Goal: Task Accomplishment & Management: Use online tool/utility

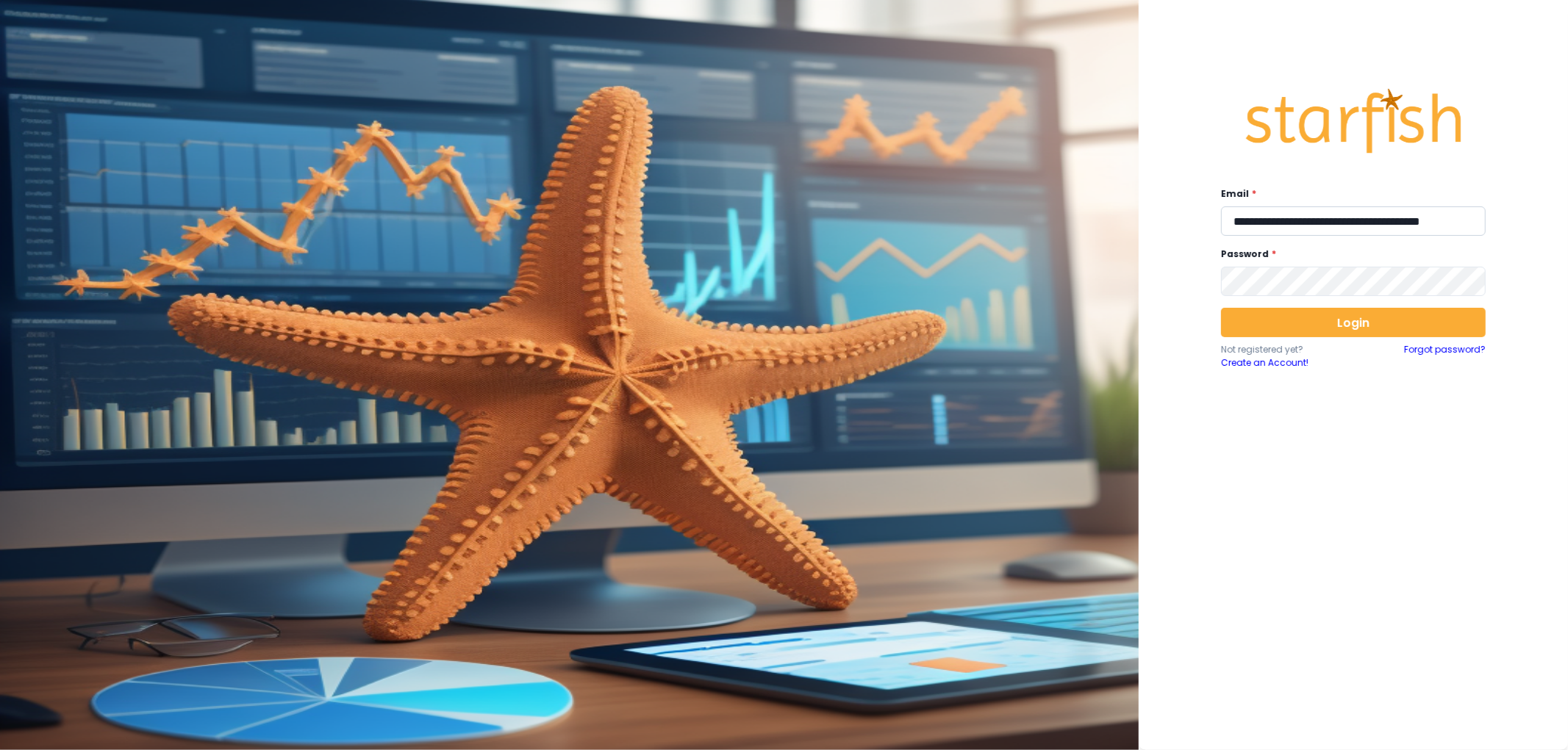
click at [1353, 214] on input "**********" at bounding box center [1353, 221] width 264 height 29
type input "**********"
click at [1347, 328] on button "Login" at bounding box center [1353, 322] width 264 height 29
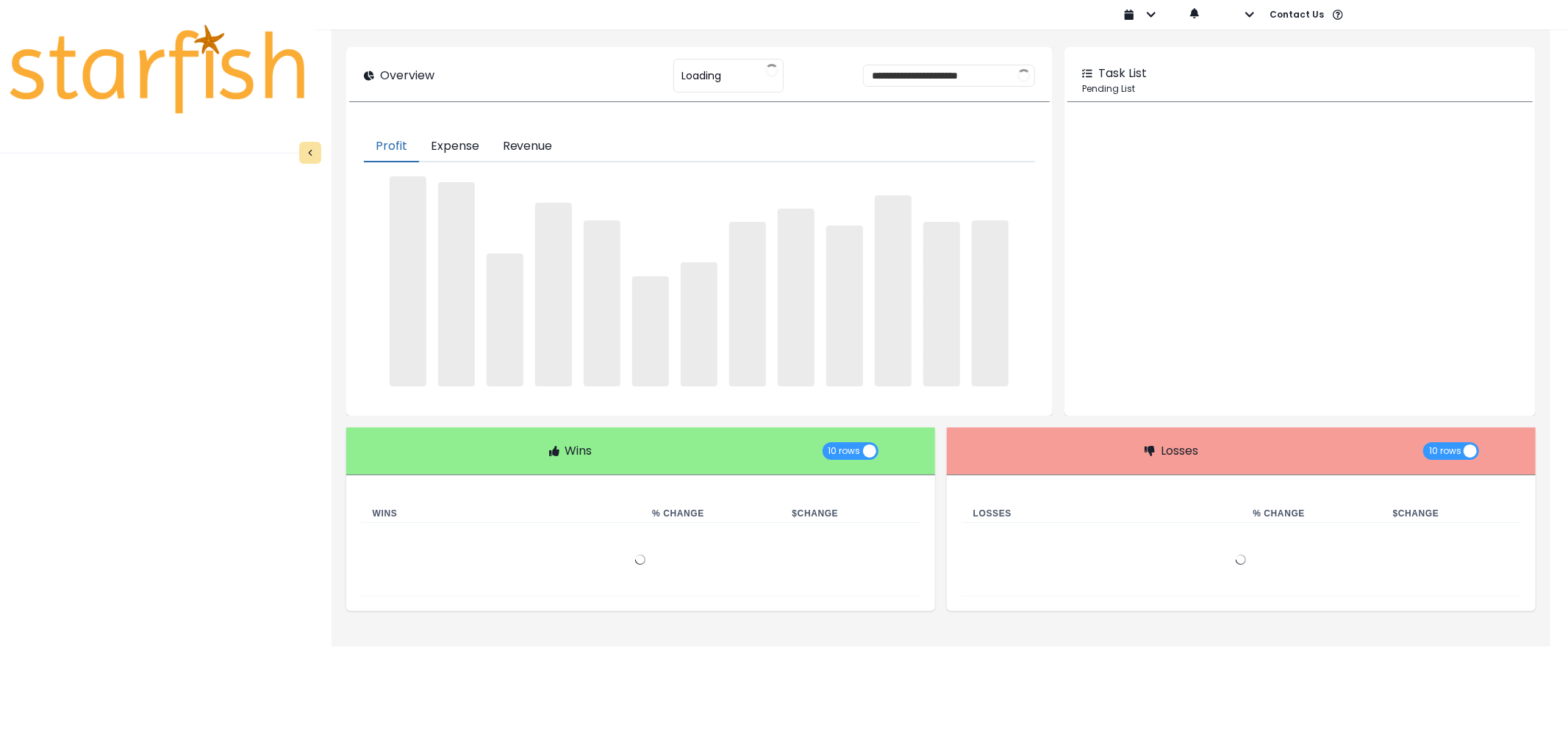
type input "********"
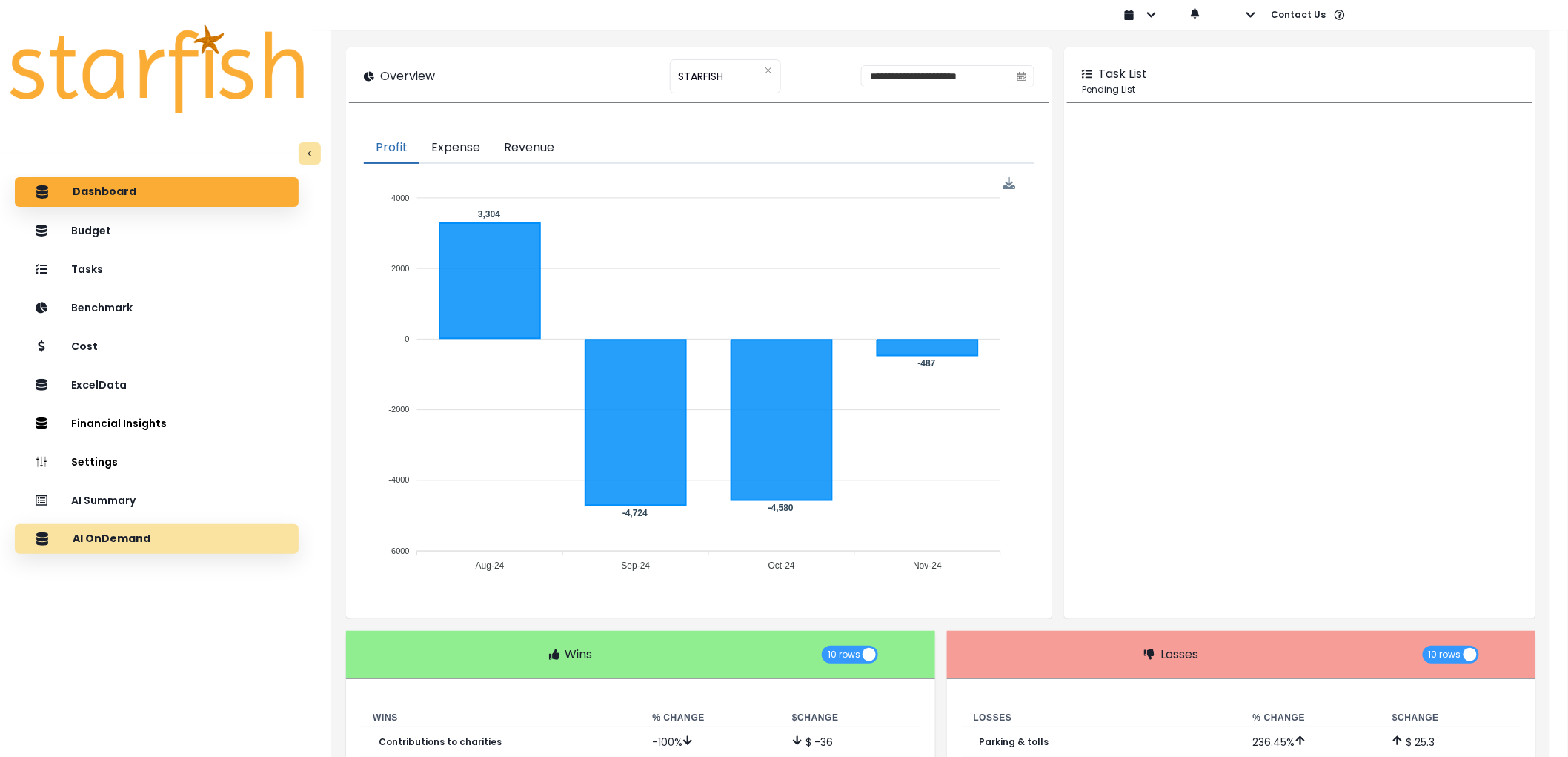
click at [149, 532] on div "AI OnDemand" at bounding box center [156, 539] width 260 height 31
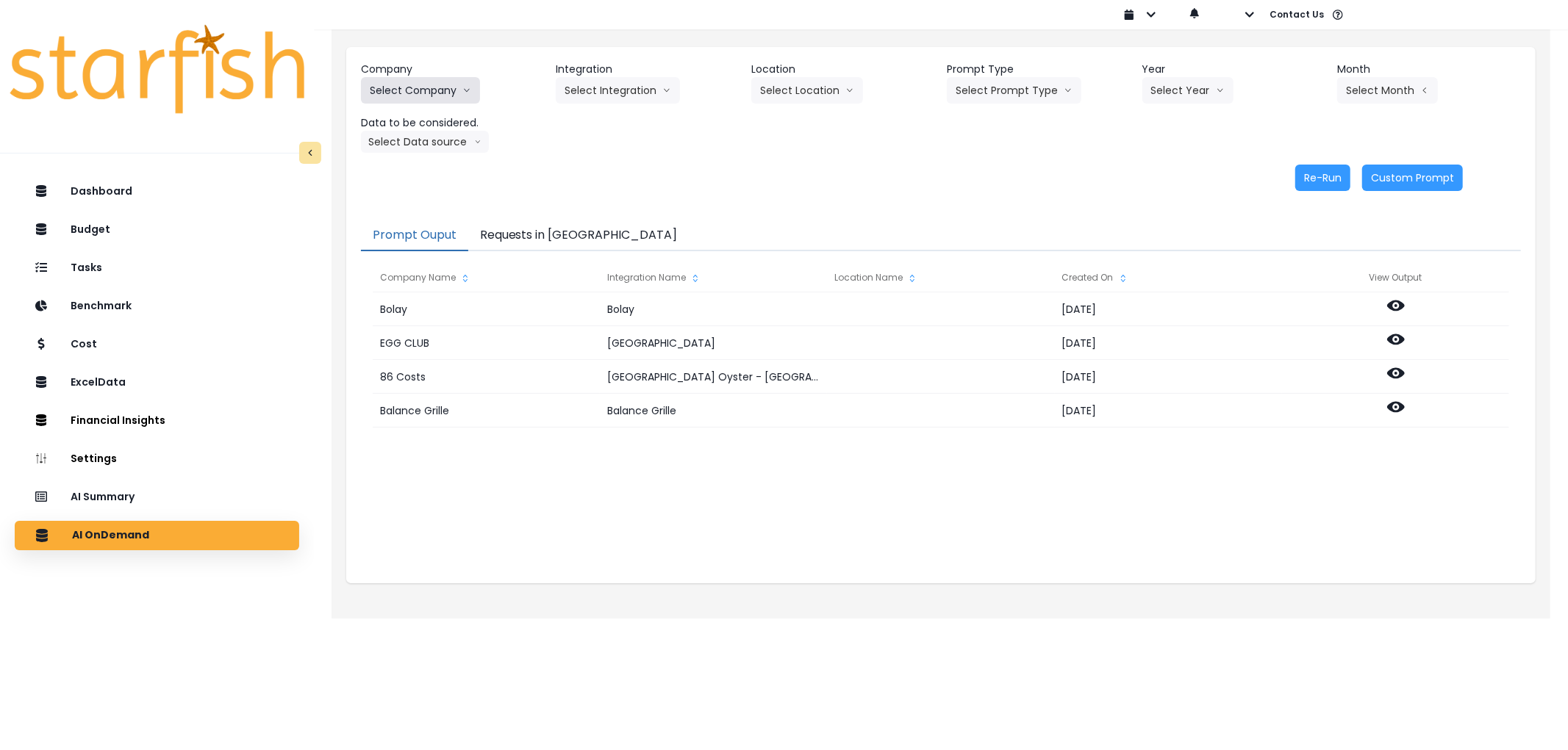
click at [415, 83] on button "Select Company" at bounding box center [420, 90] width 119 height 26
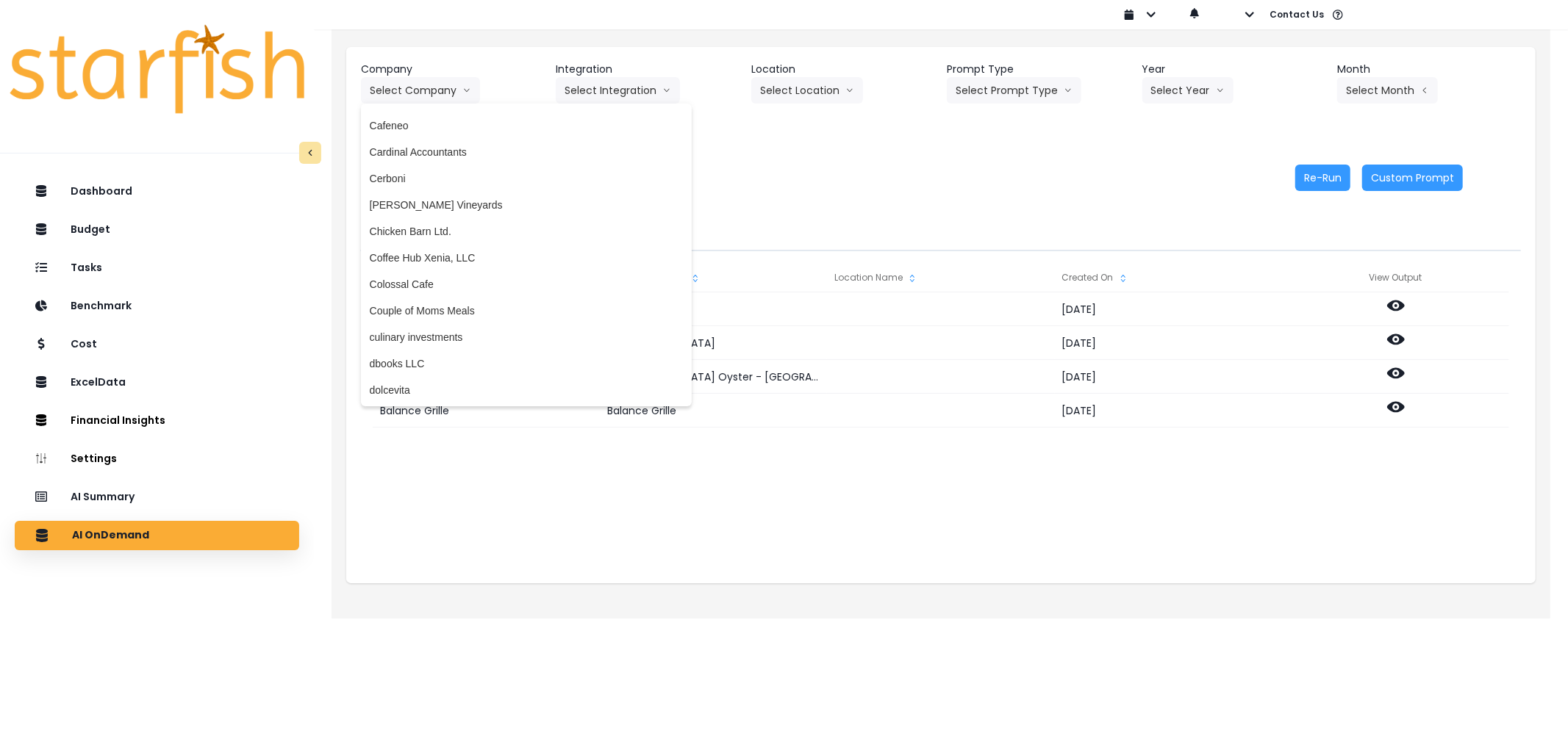
scroll to position [653, 0]
click at [473, 210] on span "[PERSON_NAME] Vineyards" at bounding box center [526, 209] width 313 height 15
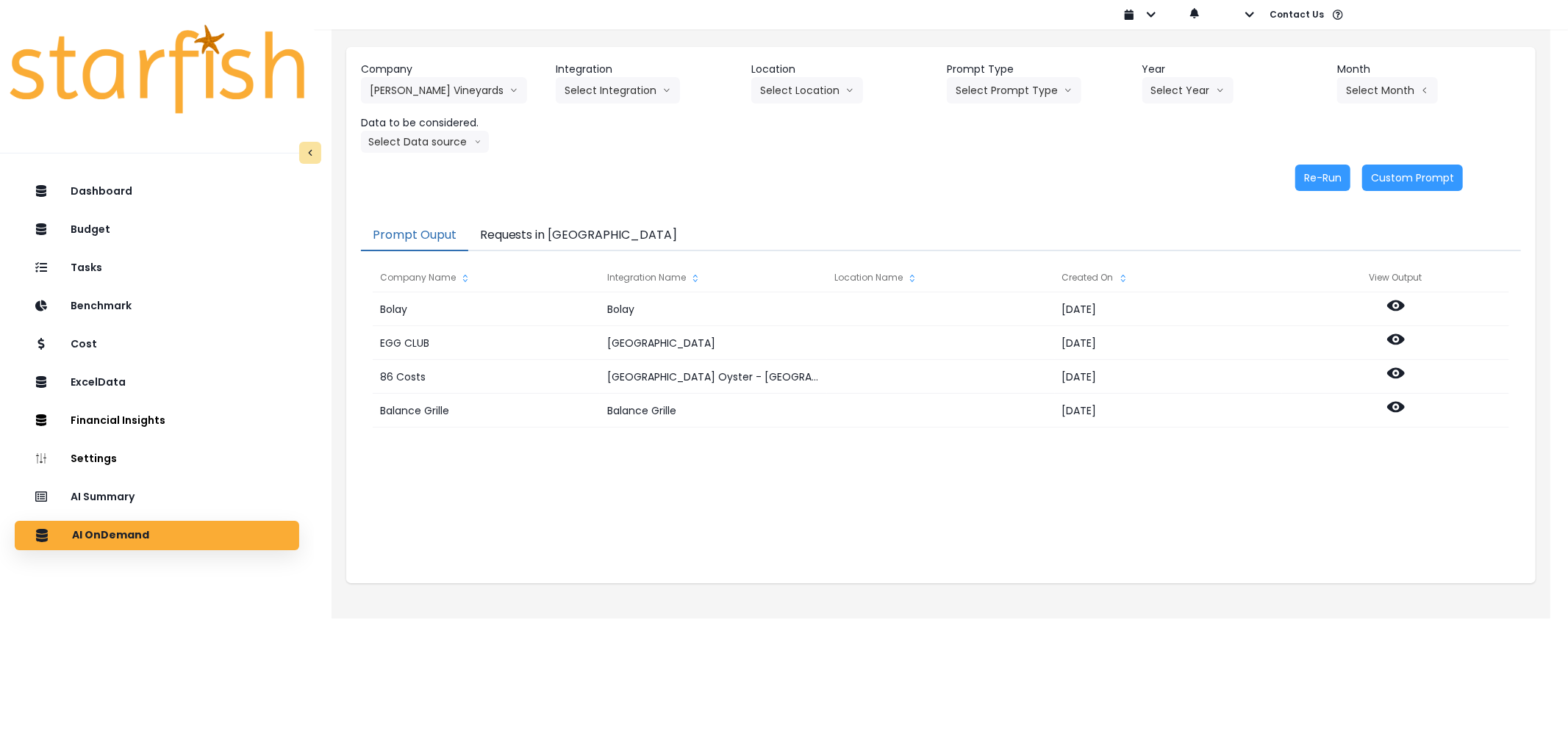
click at [631, 74] on header "Integration" at bounding box center [647, 69] width 184 height 16
click at [629, 91] on button "Select Integration" at bounding box center [618, 90] width 124 height 26
drag, startPoint x: 582, startPoint y: 124, endPoint x: 602, endPoint y: 119, distance: 20.6
click at [584, 123] on span "Quickbooks Online" at bounding box center [608, 121] width 87 height 15
click at [1154, 90] on button "Select Year" at bounding box center [1187, 90] width 91 height 26
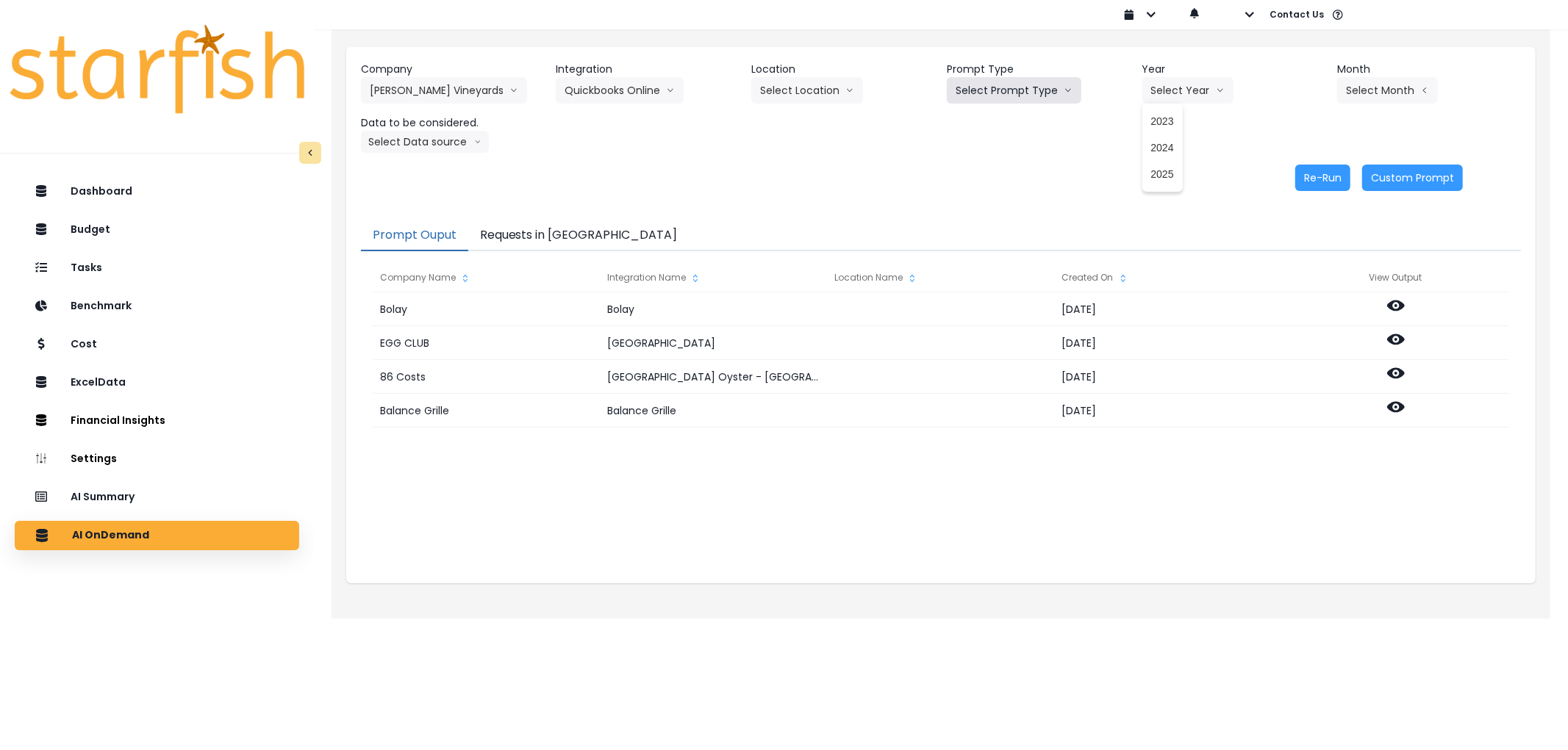
click at [1040, 97] on button "Select Prompt Type" at bounding box center [1014, 90] width 134 height 26
drag, startPoint x: 1015, startPoint y: 177, endPoint x: 1185, endPoint y: 105, distance: 184.6
click at [1018, 175] on span "Error Task" at bounding box center [997, 174] width 83 height 15
click at [1187, 103] on button "Select Year" at bounding box center [1187, 90] width 91 height 26
drag, startPoint x: 1164, startPoint y: 171, endPoint x: 1347, endPoint y: 106, distance: 194.2
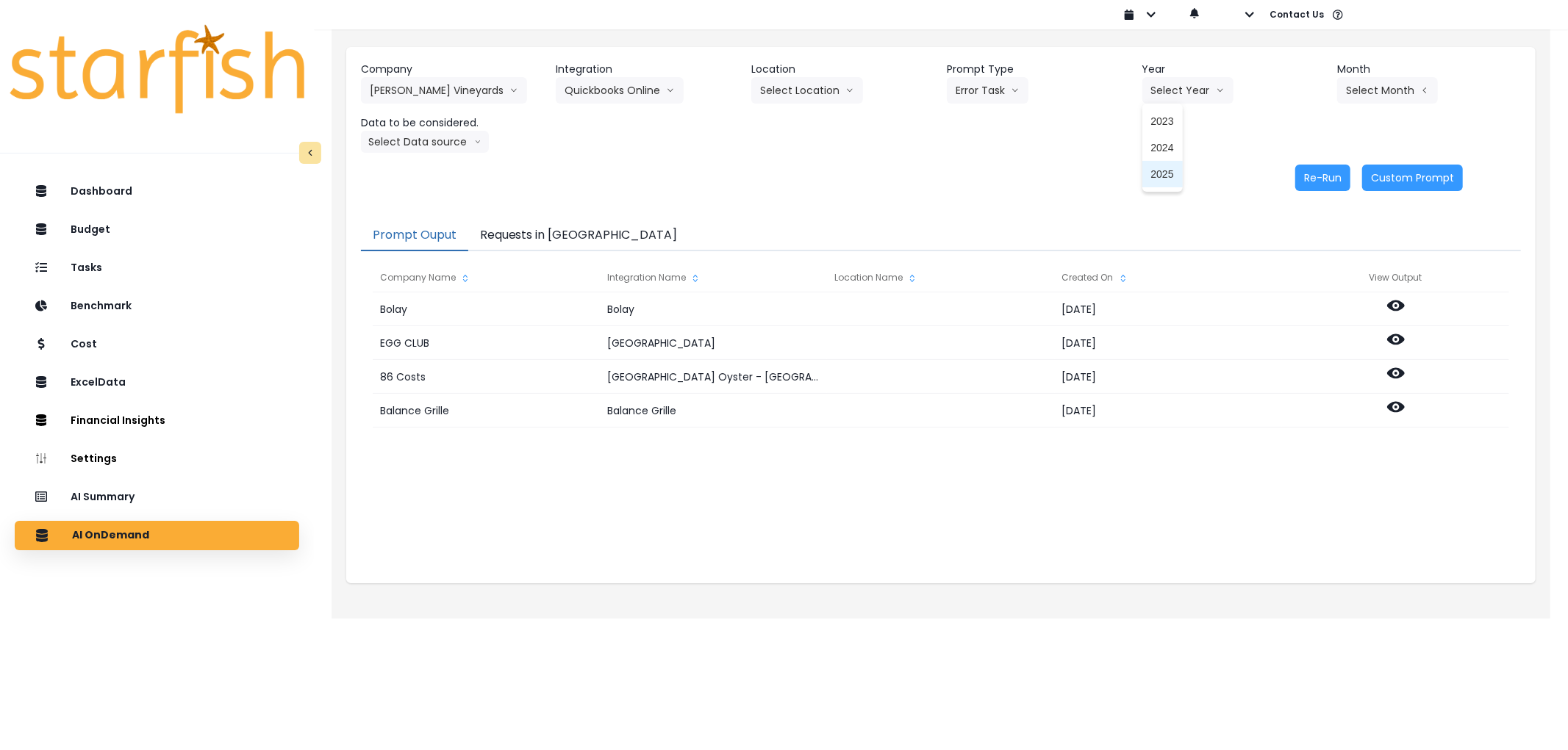
click at [1165, 171] on span "2025" at bounding box center [1162, 174] width 23 height 15
click at [1377, 87] on button "Select Month" at bounding box center [1387, 90] width 101 height 26
click at [1300, 246] on span "July" at bounding box center [1313, 254] width 29 height 15
click at [437, 131] on button "Select Data source" at bounding box center [425, 141] width 128 height 22
click at [417, 168] on span "Comparison overtime" at bounding box center [418, 170] width 97 height 15
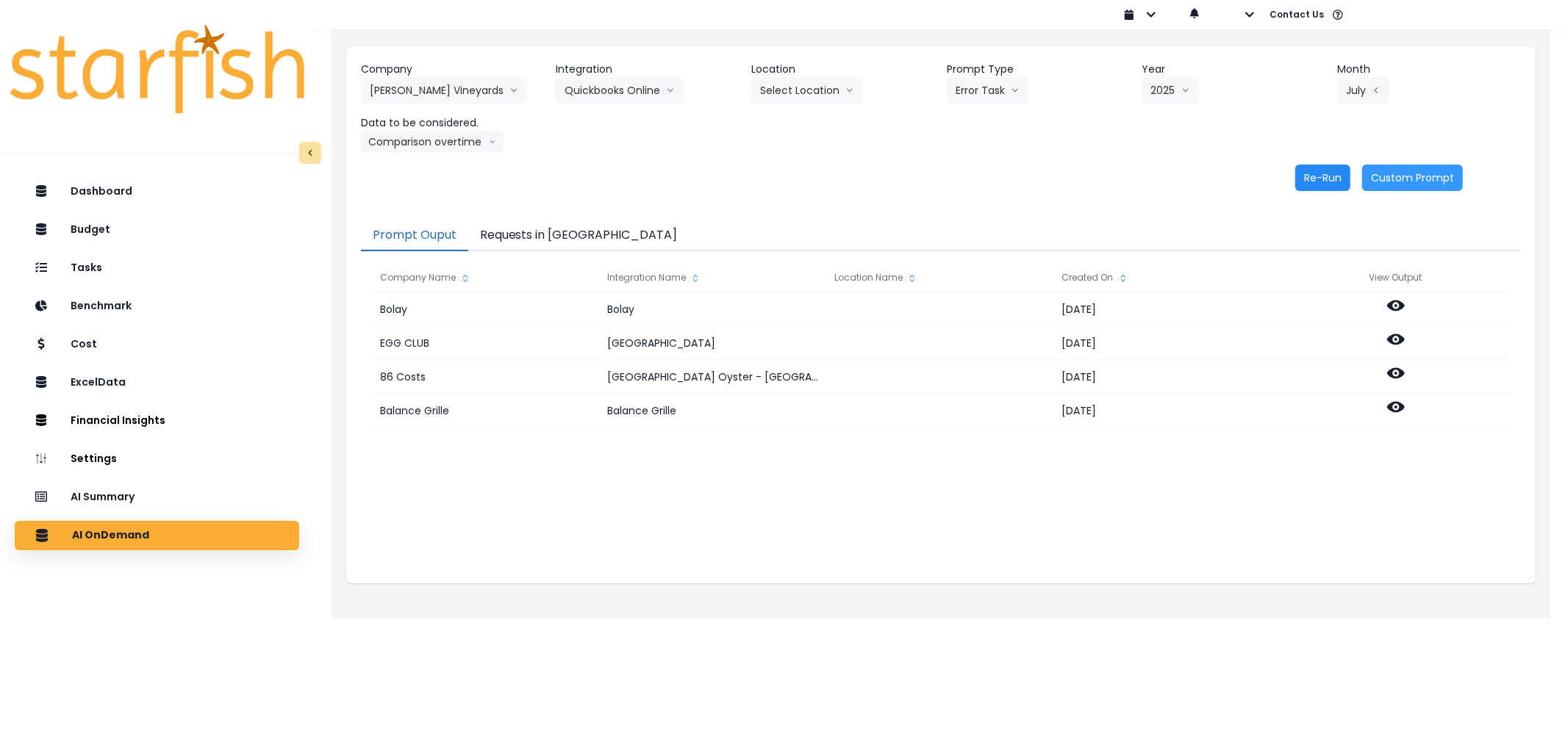
click at [1313, 180] on button "Re-Run" at bounding box center [1322, 177] width 55 height 26
click at [548, 229] on button "Requests in [GEOGRAPHIC_DATA]" at bounding box center [579, 236] width 221 height 31
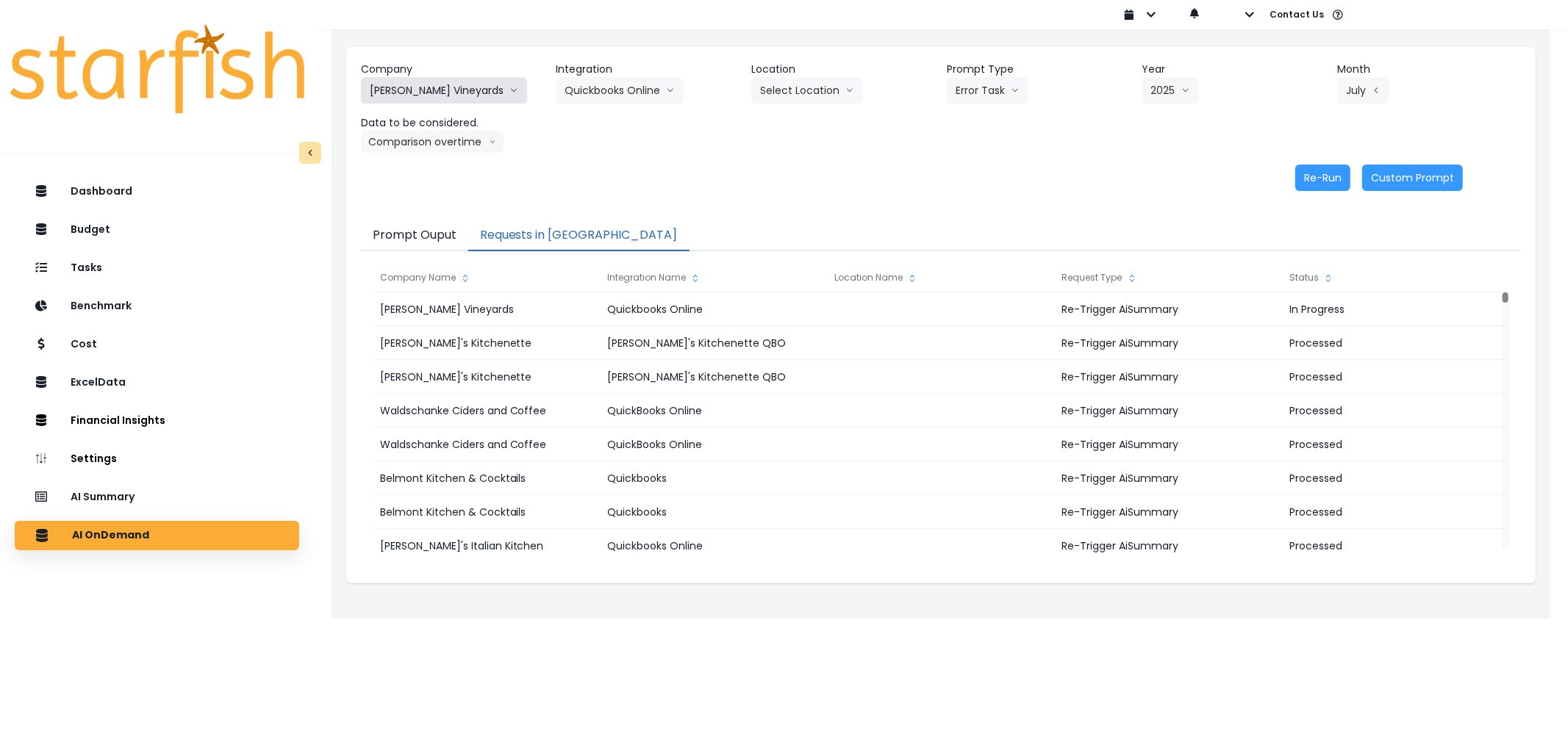
click at [444, 91] on button "[PERSON_NAME] Vineyards" at bounding box center [444, 90] width 166 height 26
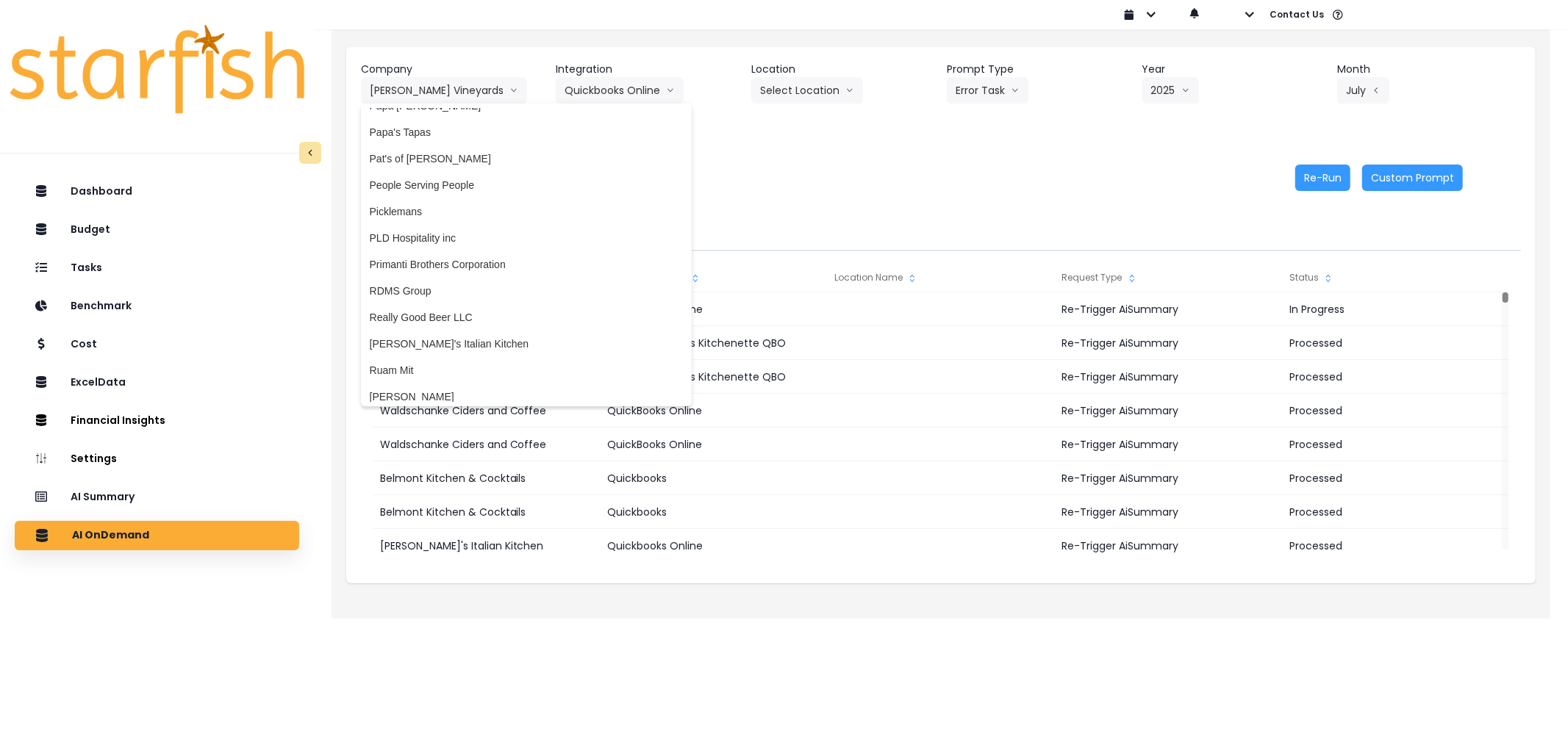
scroll to position [2233, 0]
click at [466, 188] on span "People Serving People" at bounding box center [526, 189] width 313 height 15
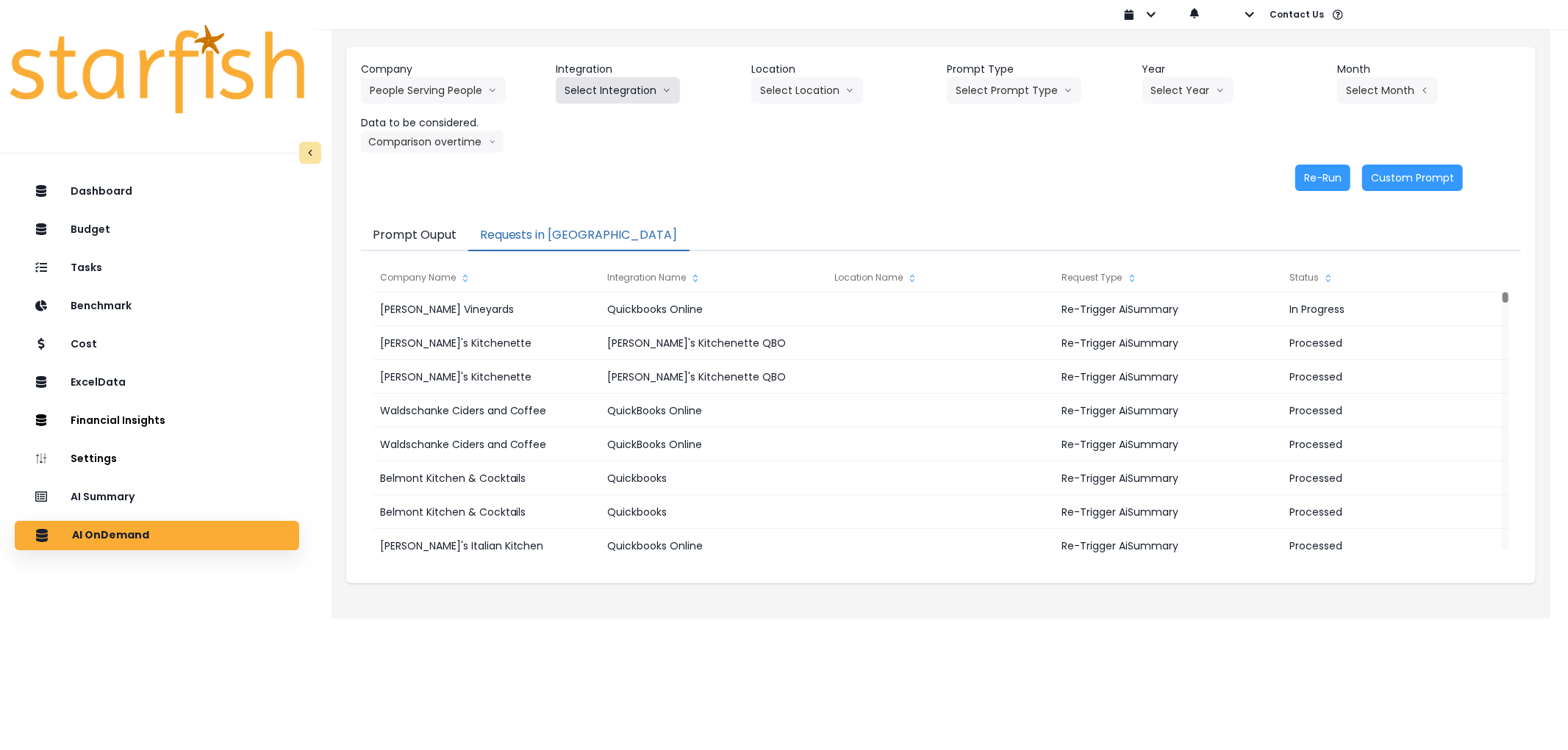
click at [631, 88] on button "Select Integration" at bounding box center [618, 90] width 124 height 26
click at [593, 112] on li "MMF" at bounding box center [583, 121] width 54 height 26
click at [817, 90] on button "Select Location" at bounding box center [807, 90] width 112 height 26
click at [813, 119] on span "All Locations" at bounding box center [818, 121] width 115 height 15
click at [994, 70] on header "Prompt Type" at bounding box center [1039, 69] width 184 height 16
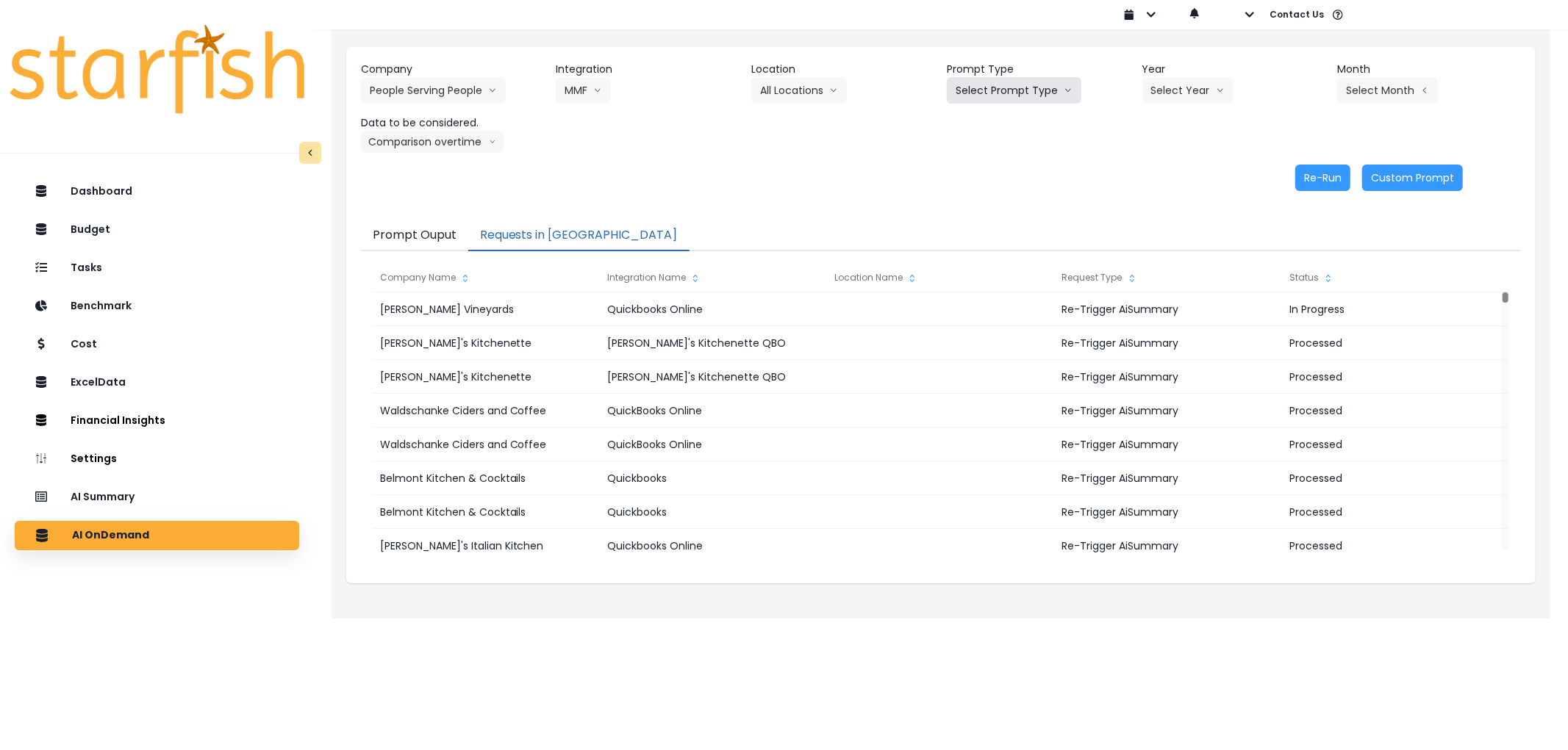
click at [1007, 83] on button "Select Prompt Type" at bounding box center [1014, 90] width 134 height 26
click at [985, 181] on span "Error Task" at bounding box center [997, 174] width 83 height 15
click at [1216, 97] on icon "arrow down line" at bounding box center [1219, 90] width 9 height 15
click at [1174, 177] on li "2025" at bounding box center [1162, 174] width 40 height 26
click at [1390, 83] on button "Select Month" at bounding box center [1387, 90] width 101 height 26
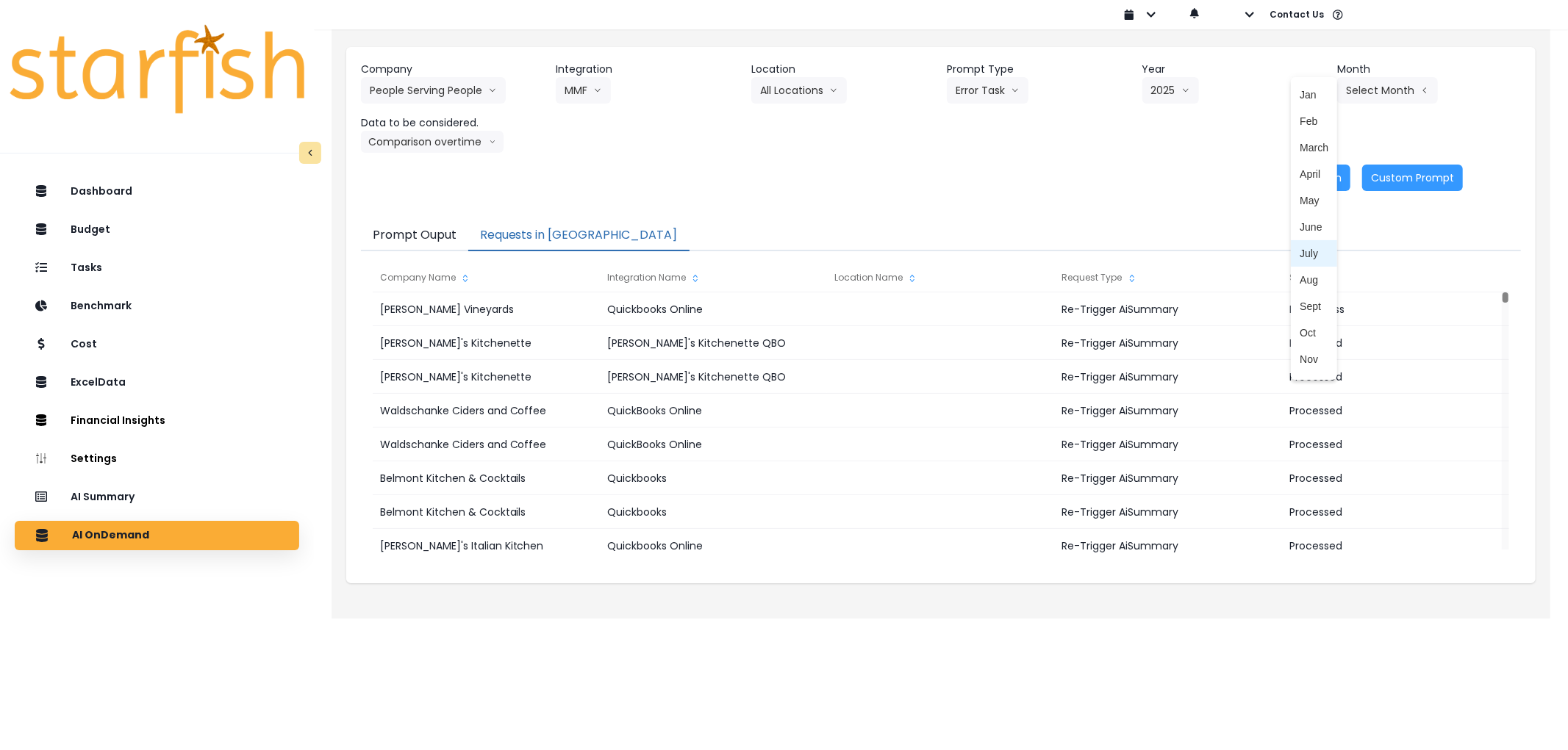
click at [1300, 258] on span "July" at bounding box center [1313, 254] width 29 height 15
click at [444, 134] on button "Comparison overtime" at bounding box center [432, 141] width 142 height 22
click at [1309, 173] on button "Re-Run" at bounding box center [1322, 177] width 55 height 26
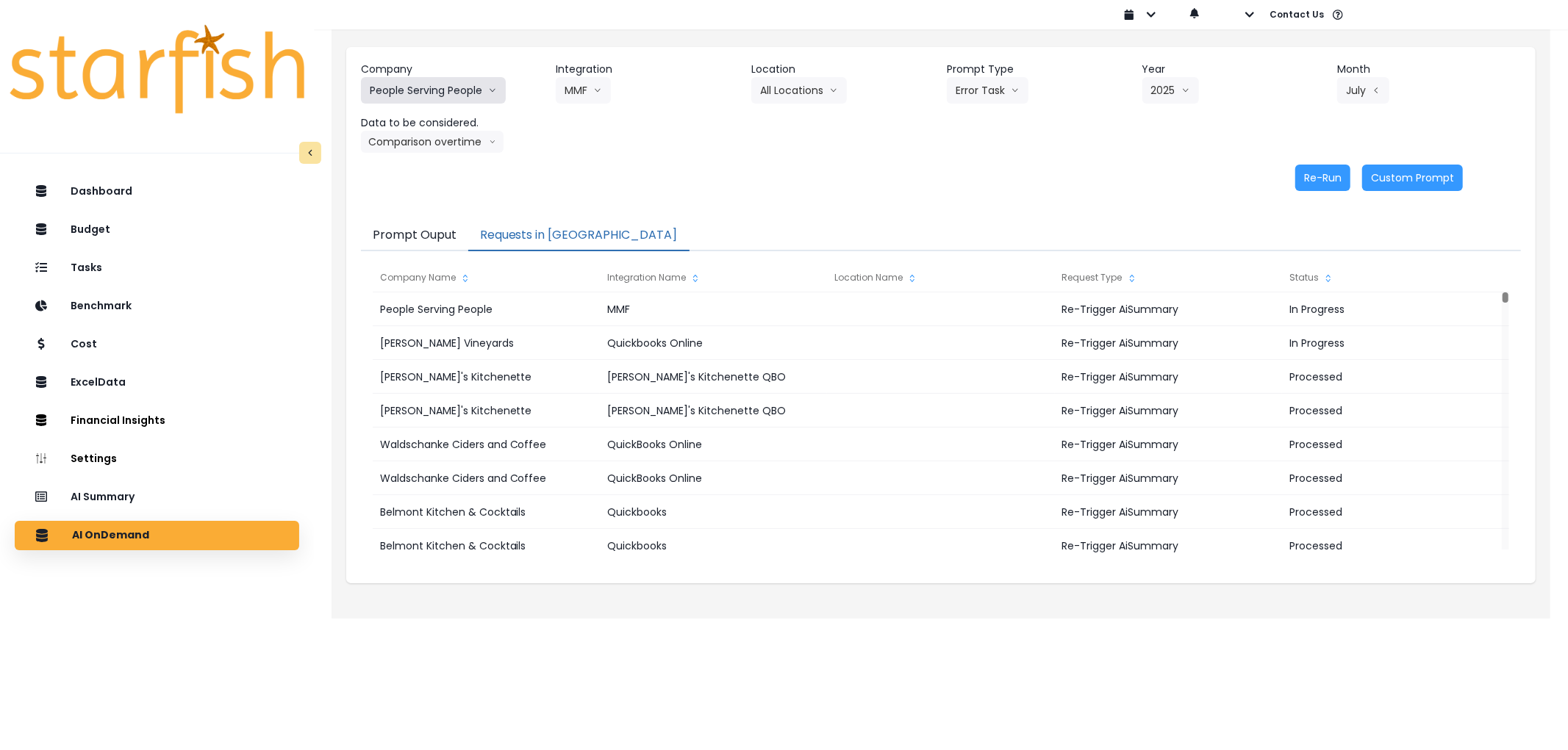
click at [449, 96] on button "People Serving People" at bounding box center [433, 90] width 145 height 26
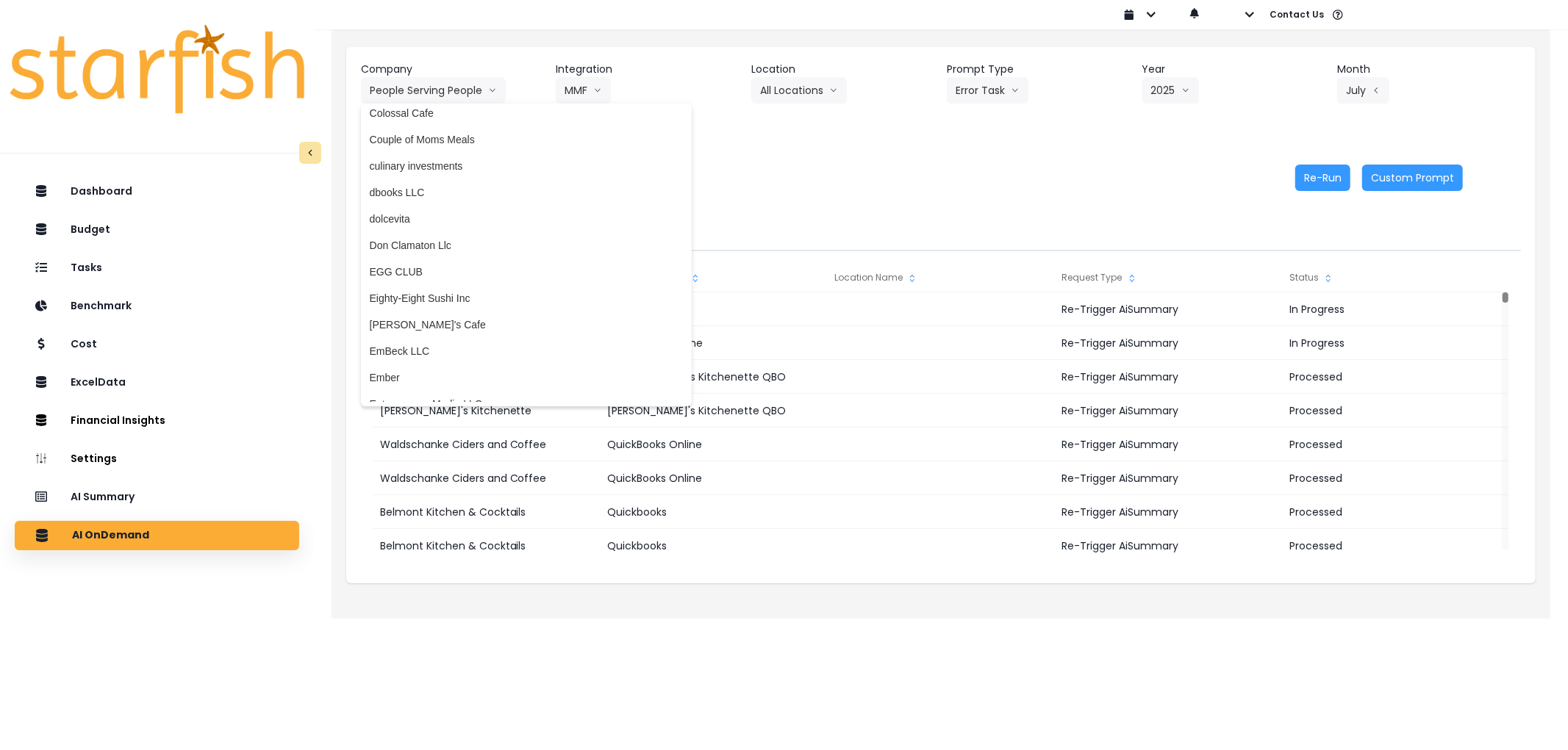
scroll to position [0, 0]
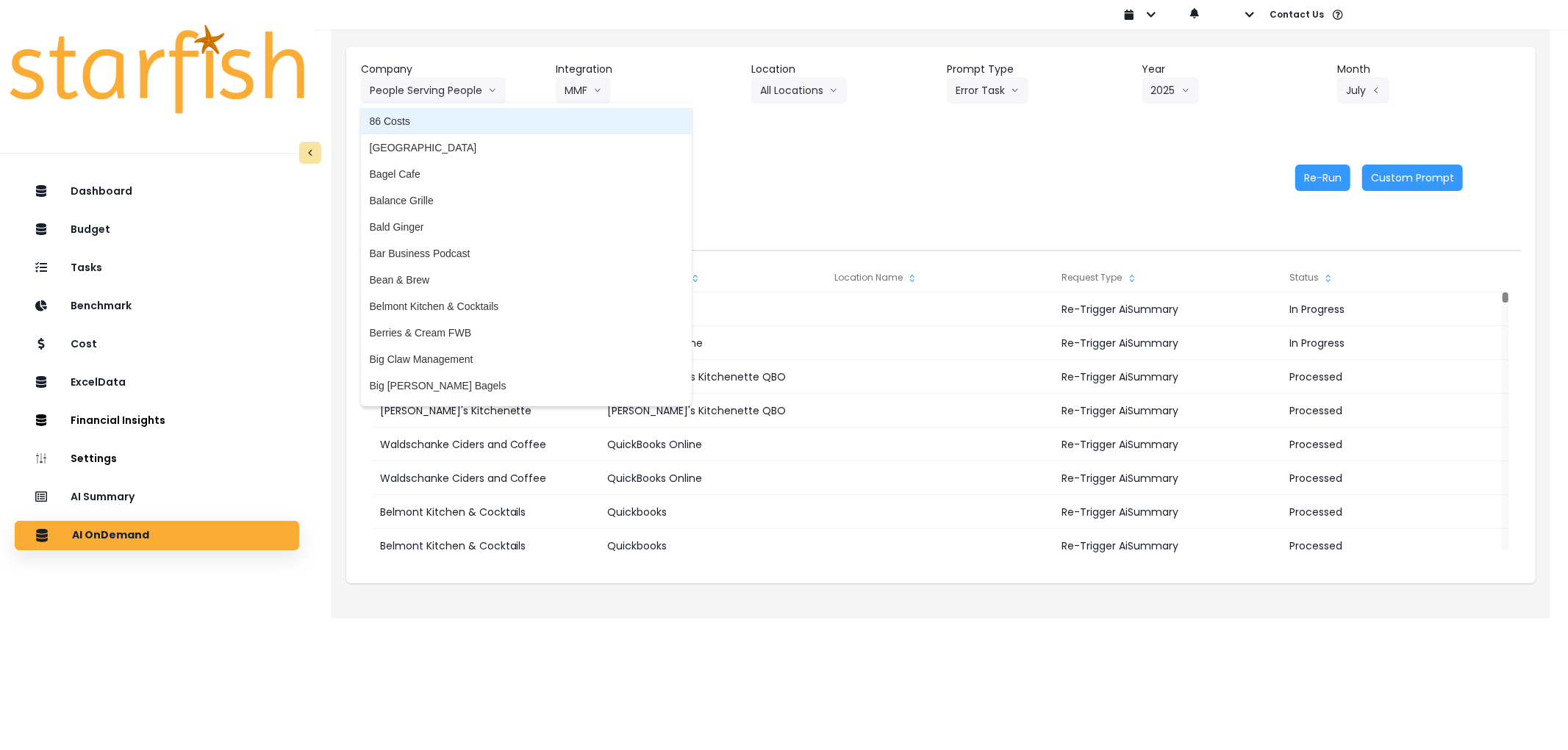
click at [447, 126] on span "86 Costs" at bounding box center [526, 121] width 313 height 15
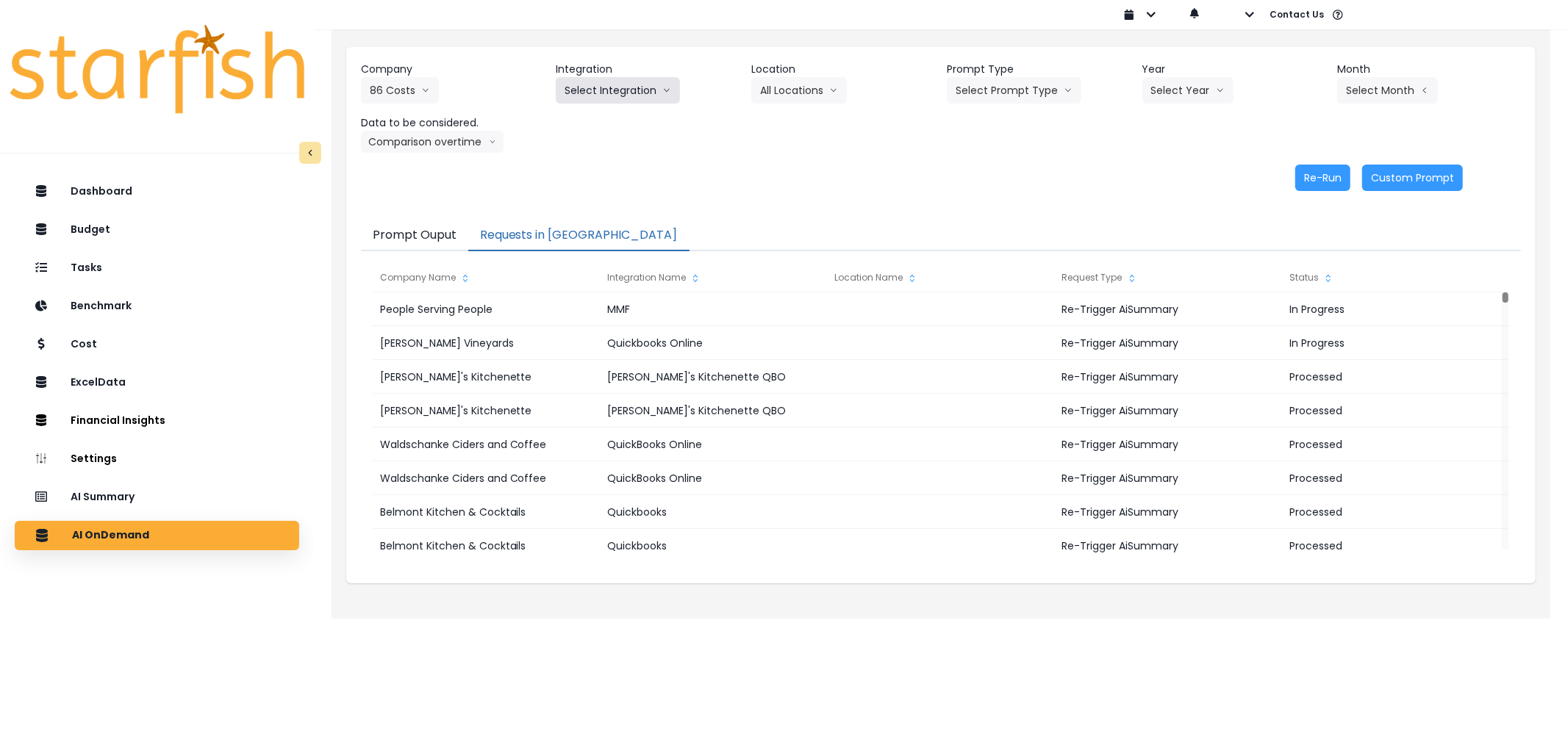
click at [614, 88] on button "Select Integration" at bounding box center [618, 90] width 124 height 26
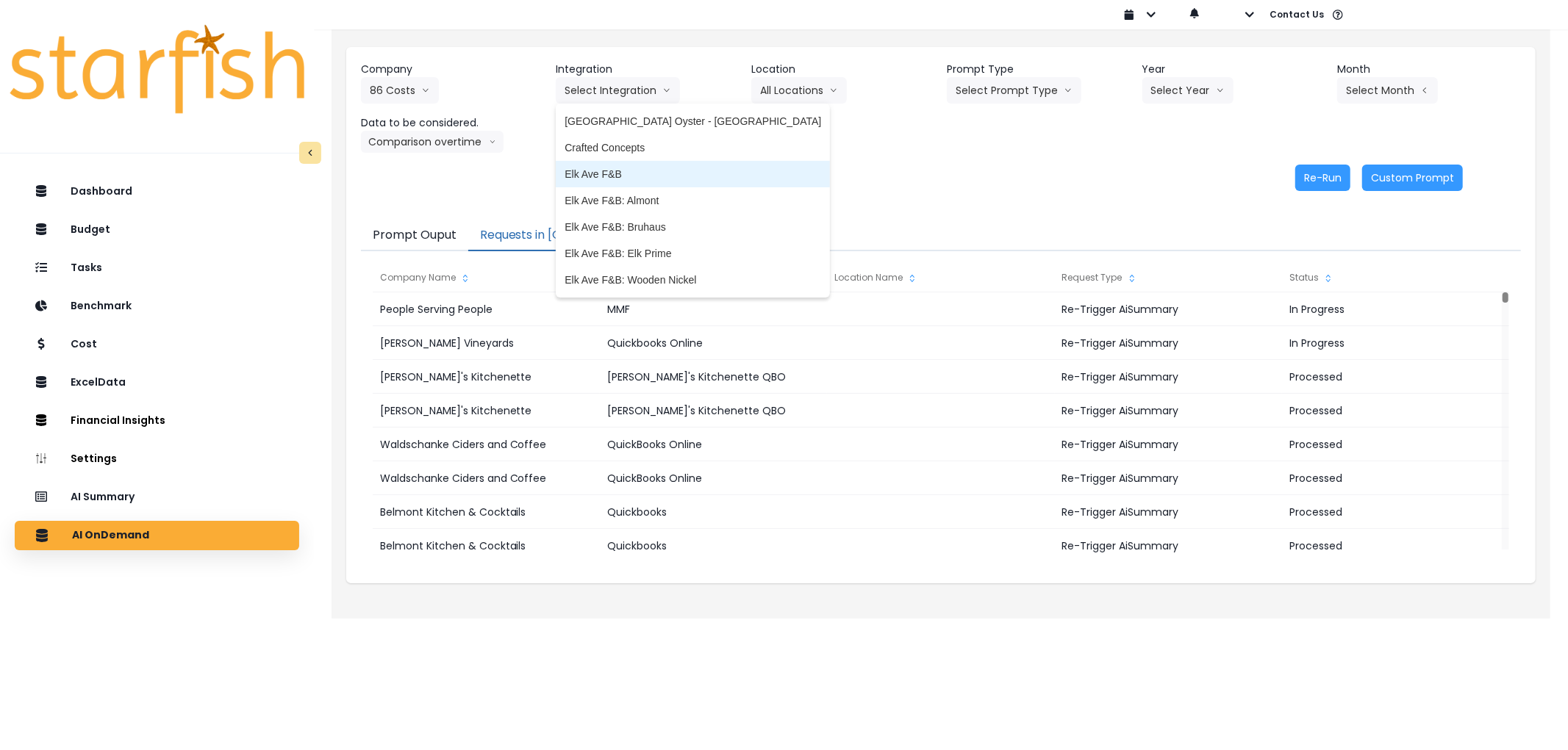
click at [629, 182] on li "Elk Ave F&B" at bounding box center [692, 174] width 274 height 26
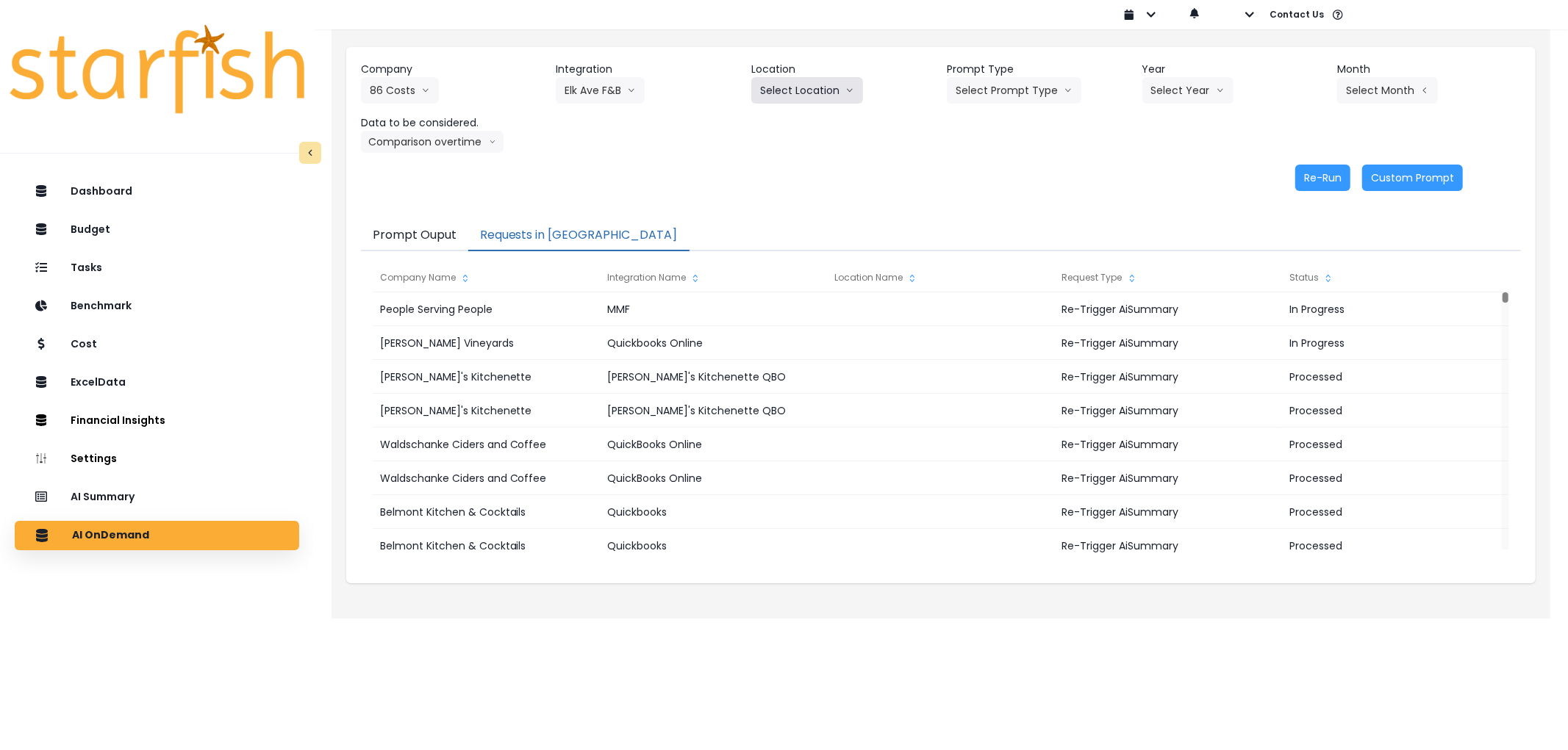
click at [798, 91] on button "Select Location" at bounding box center [807, 90] width 112 height 26
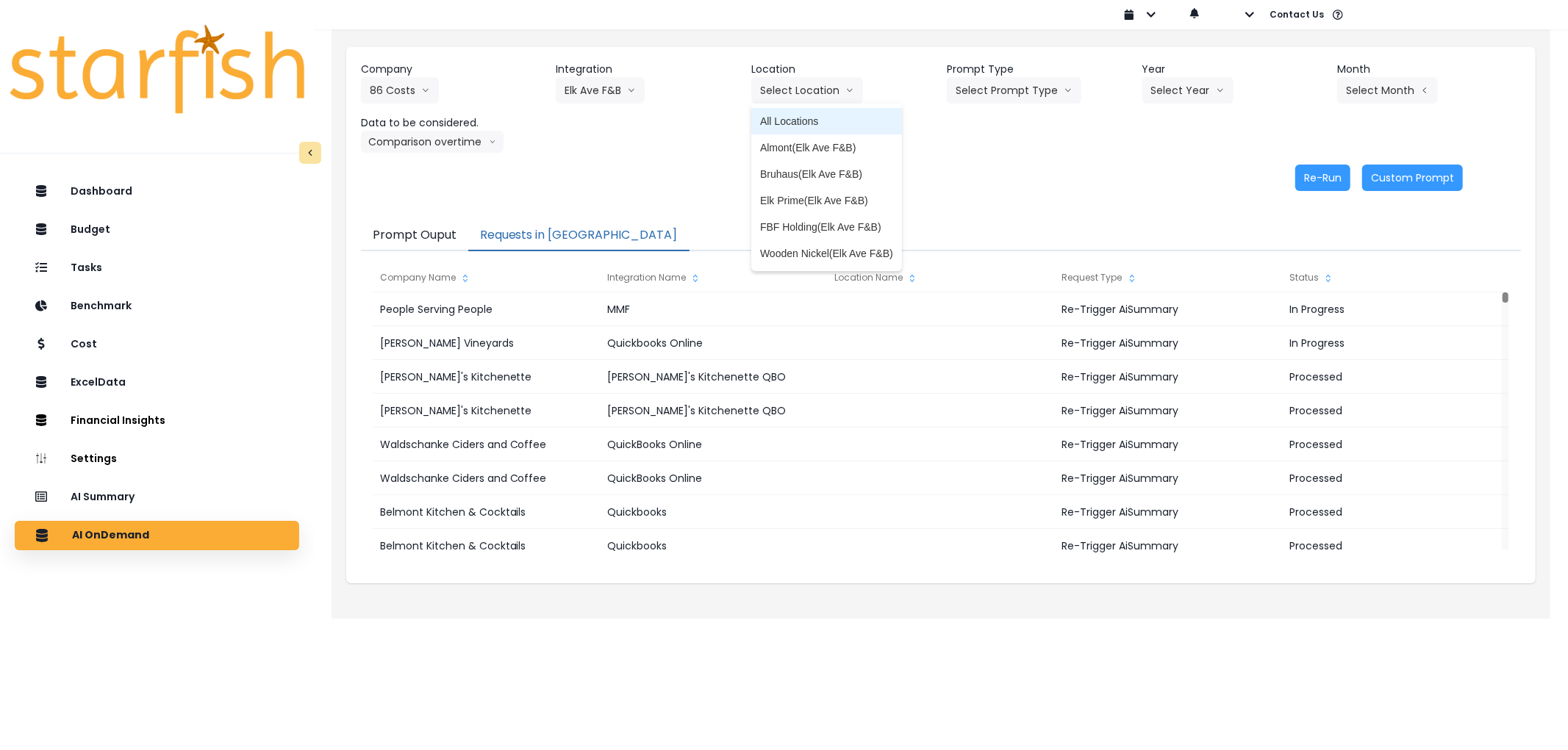
click at [799, 124] on span "All Locations" at bounding box center [827, 121] width 133 height 15
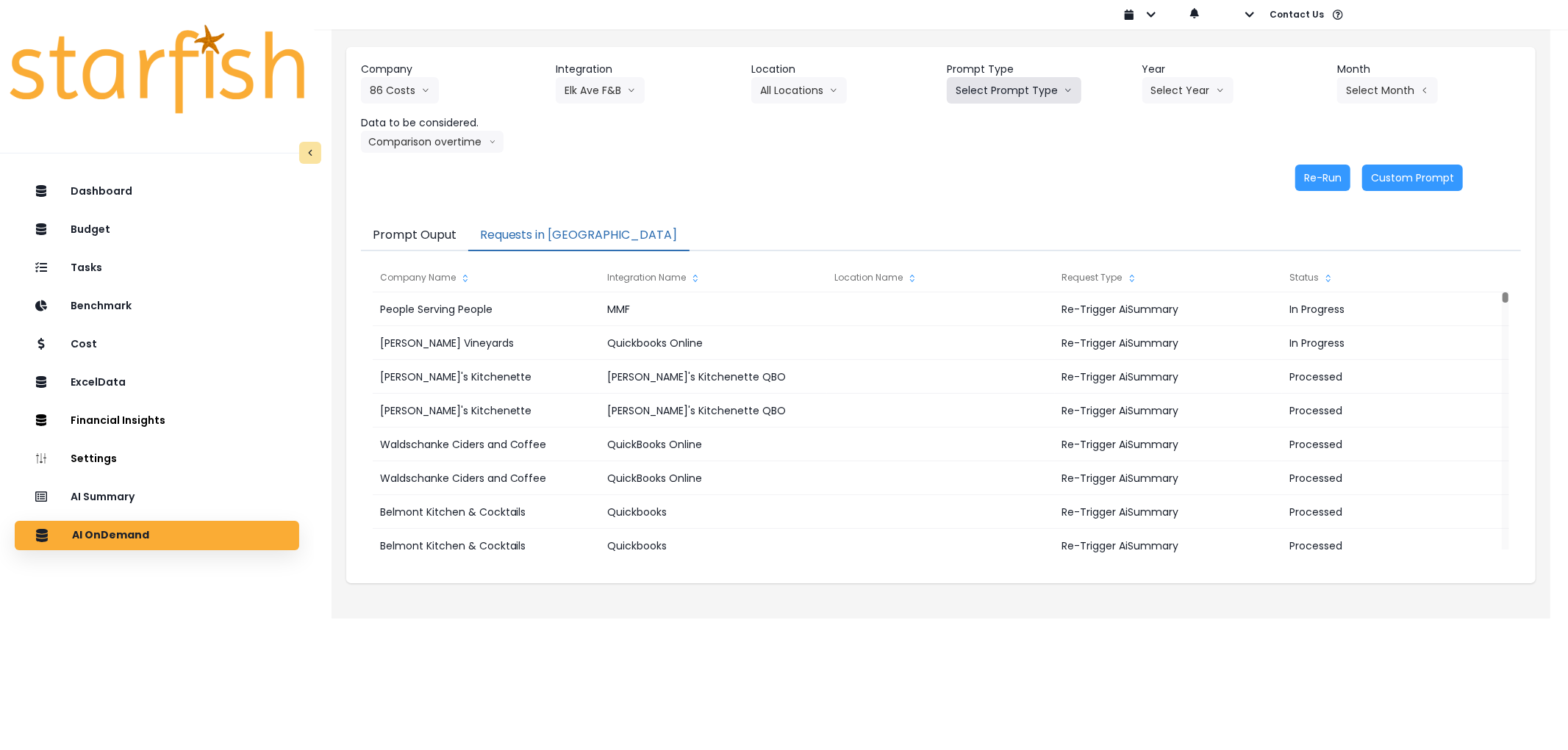
click at [1064, 96] on icon "arrow down line" at bounding box center [1068, 90] width 9 height 15
click at [999, 175] on span "Error Task" at bounding box center [997, 174] width 83 height 15
click at [1145, 94] on button "Select Year" at bounding box center [1187, 90] width 91 height 26
click at [1165, 167] on span "2025" at bounding box center [1162, 174] width 23 height 15
click at [1401, 89] on button "Select Month" at bounding box center [1387, 90] width 101 height 26
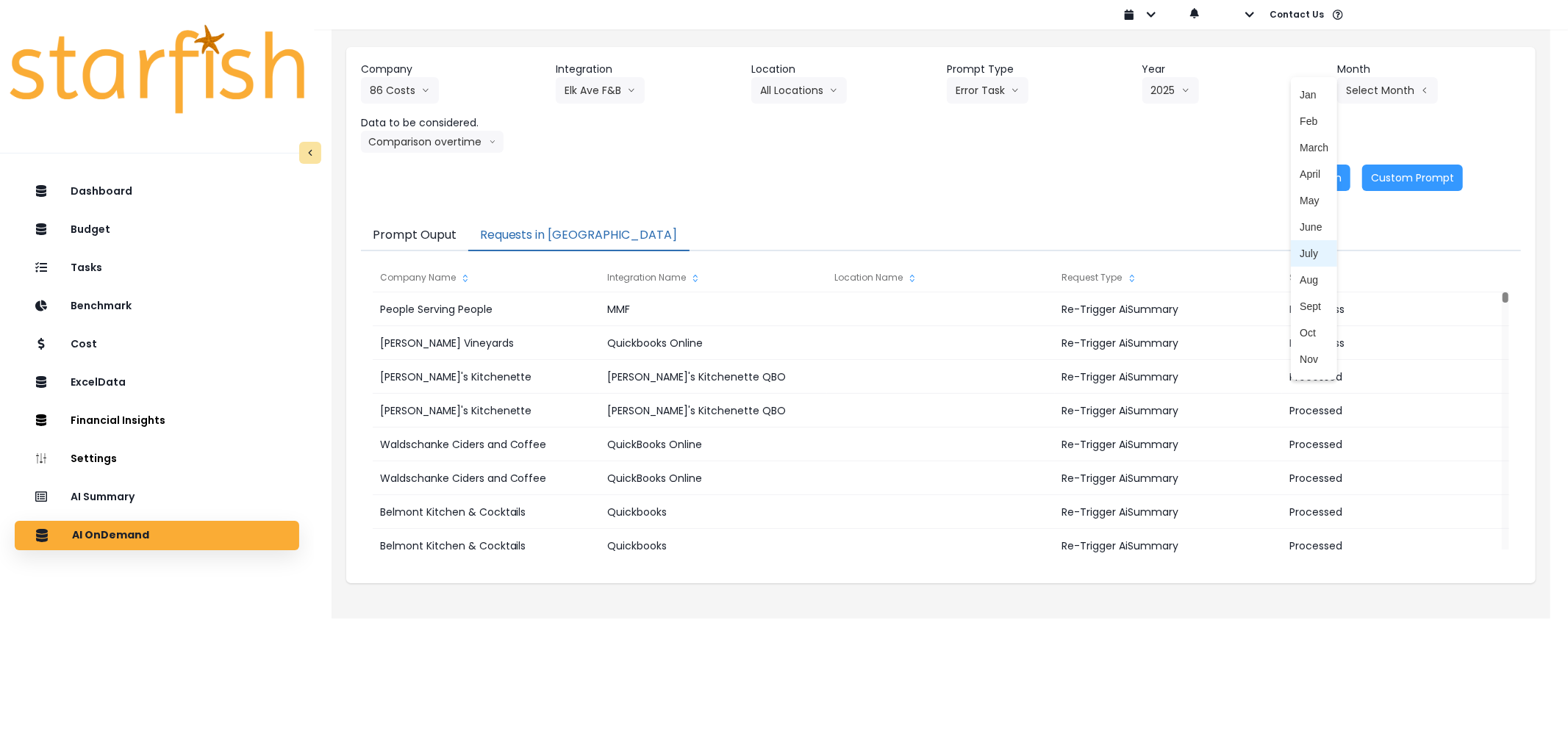
click at [1310, 251] on span "July" at bounding box center [1313, 254] width 29 height 15
click at [1310, 186] on button "Re-Run" at bounding box center [1322, 177] width 55 height 26
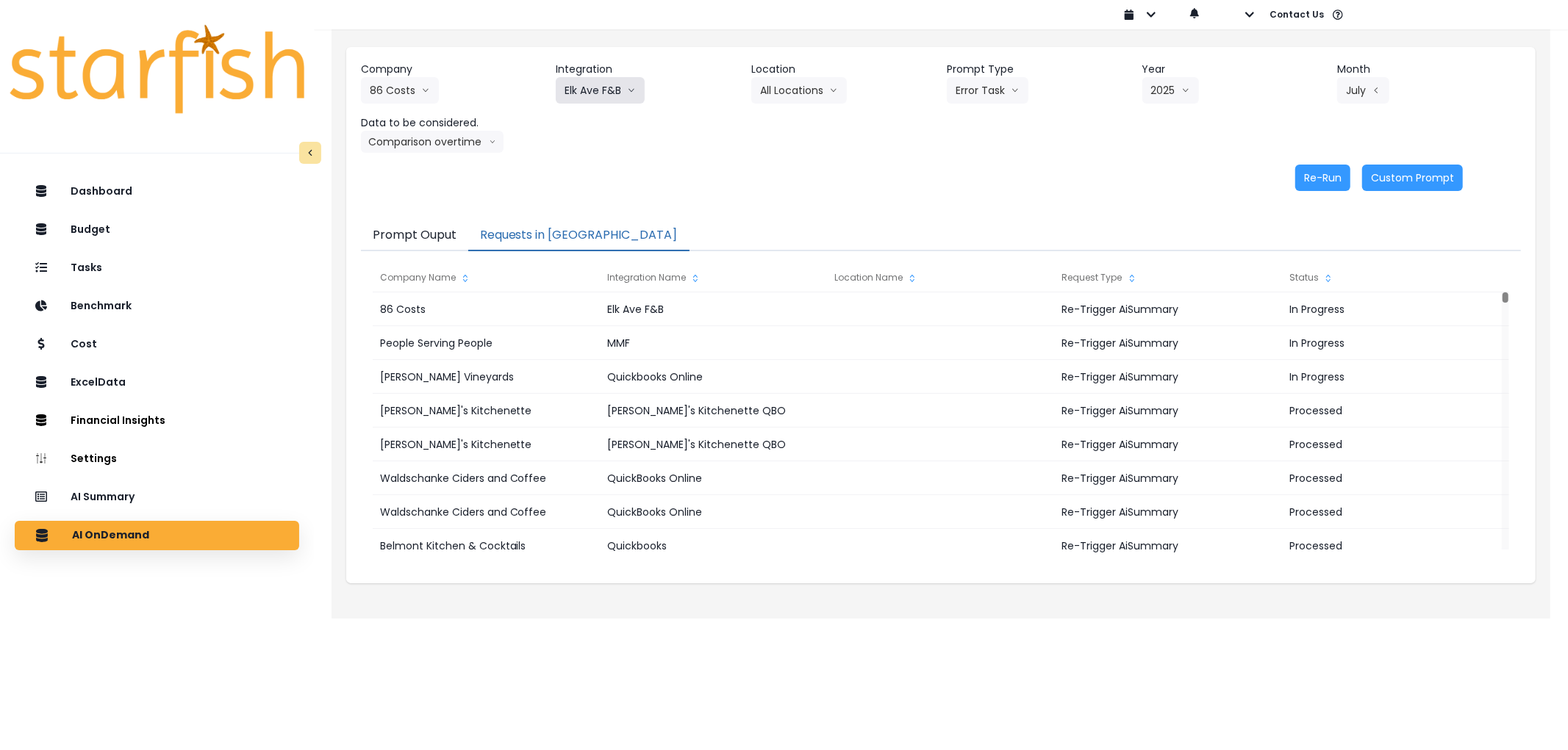
click at [615, 99] on button "Elk Ave F&B" at bounding box center [600, 90] width 89 height 26
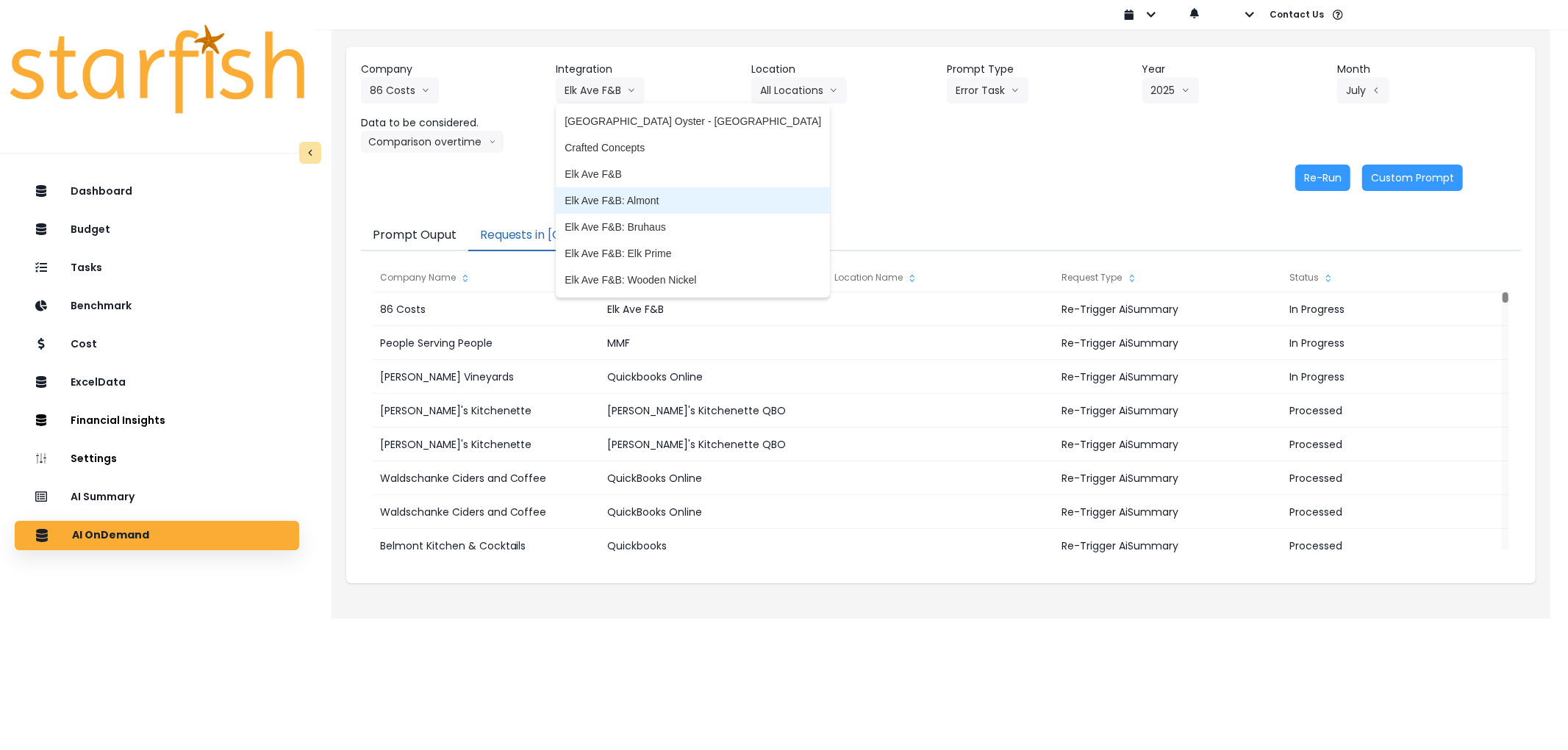
click at [625, 206] on span "Elk Ave F&B: Almont" at bounding box center [692, 200] width 256 height 15
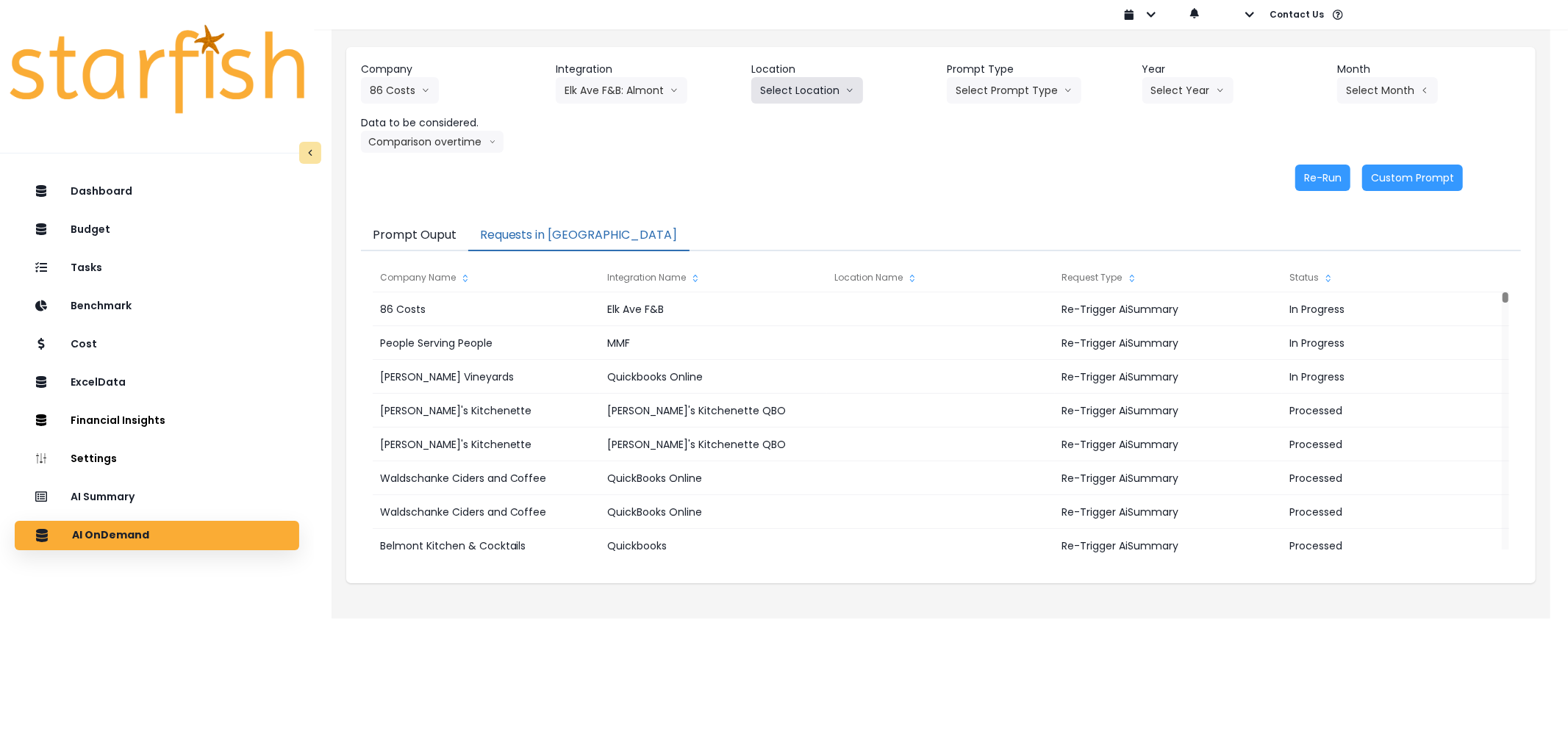
click at [777, 94] on button "Select Location" at bounding box center [807, 90] width 112 height 26
click at [1177, 105] on div "Company 86 Costs 86 Costs Asti Bagel Cafe Balance Grille Bald Ginger Bar Busine…" at bounding box center [940, 106] width 1160 height 91
click at [1050, 101] on button "Select Prompt Type" at bounding box center [1014, 90] width 134 height 26
drag, startPoint x: 1021, startPoint y: 171, endPoint x: 1195, endPoint y: 99, distance: 188.3
click at [1034, 167] on span "Error Task" at bounding box center [997, 174] width 83 height 15
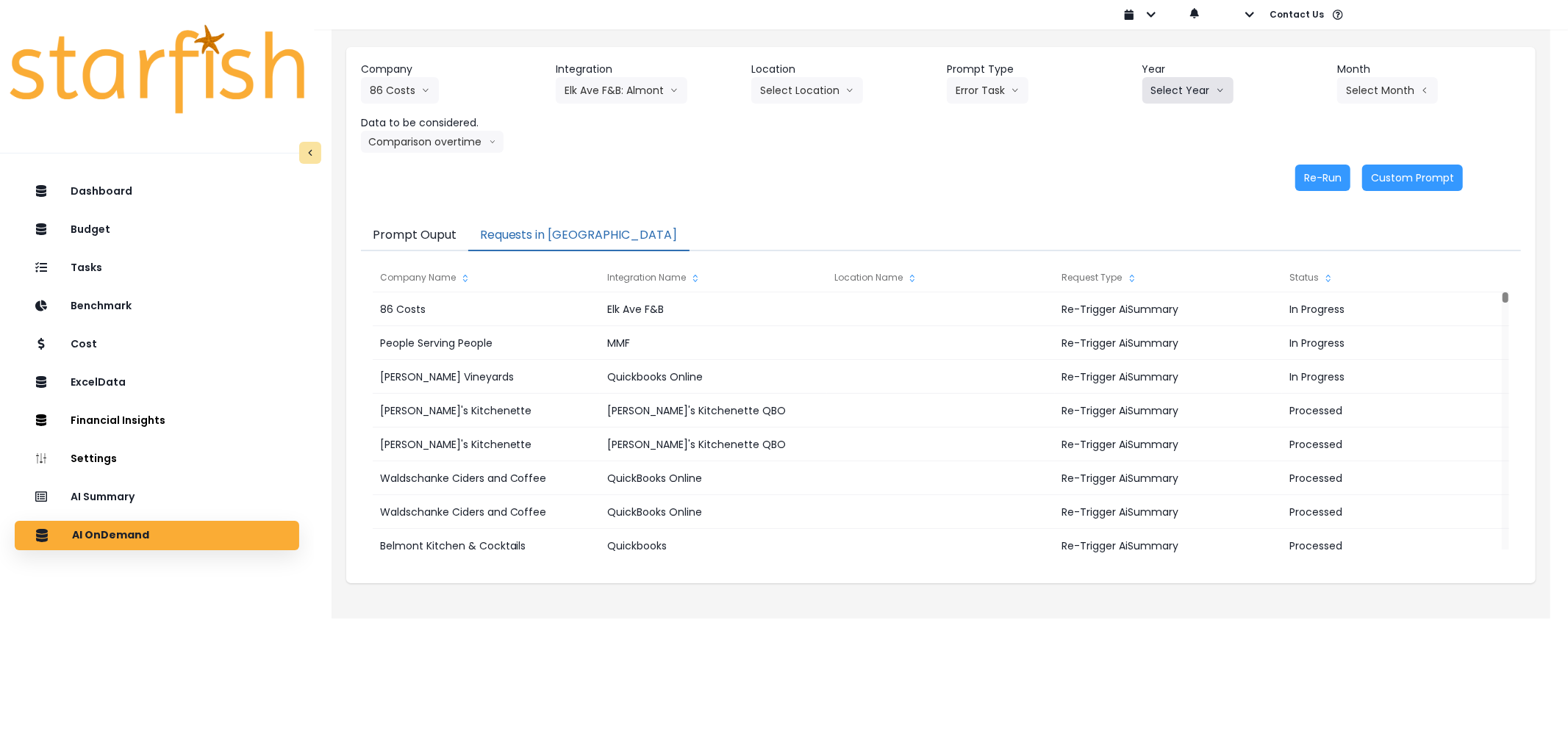
click at [1201, 96] on button "Select Year" at bounding box center [1187, 90] width 91 height 26
drag, startPoint x: 1158, startPoint y: 169, endPoint x: 1230, endPoint y: 138, distance: 78.4
click at [1160, 169] on span "2025" at bounding box center [1162, 174] width 23 height 15
click at [1403, 84] on button "Select Month" at bounding box center [1387, 90] width 101 height 26
click at [1300, 248] on span "July" at bounding box center [1313, 254] width 29 height 15
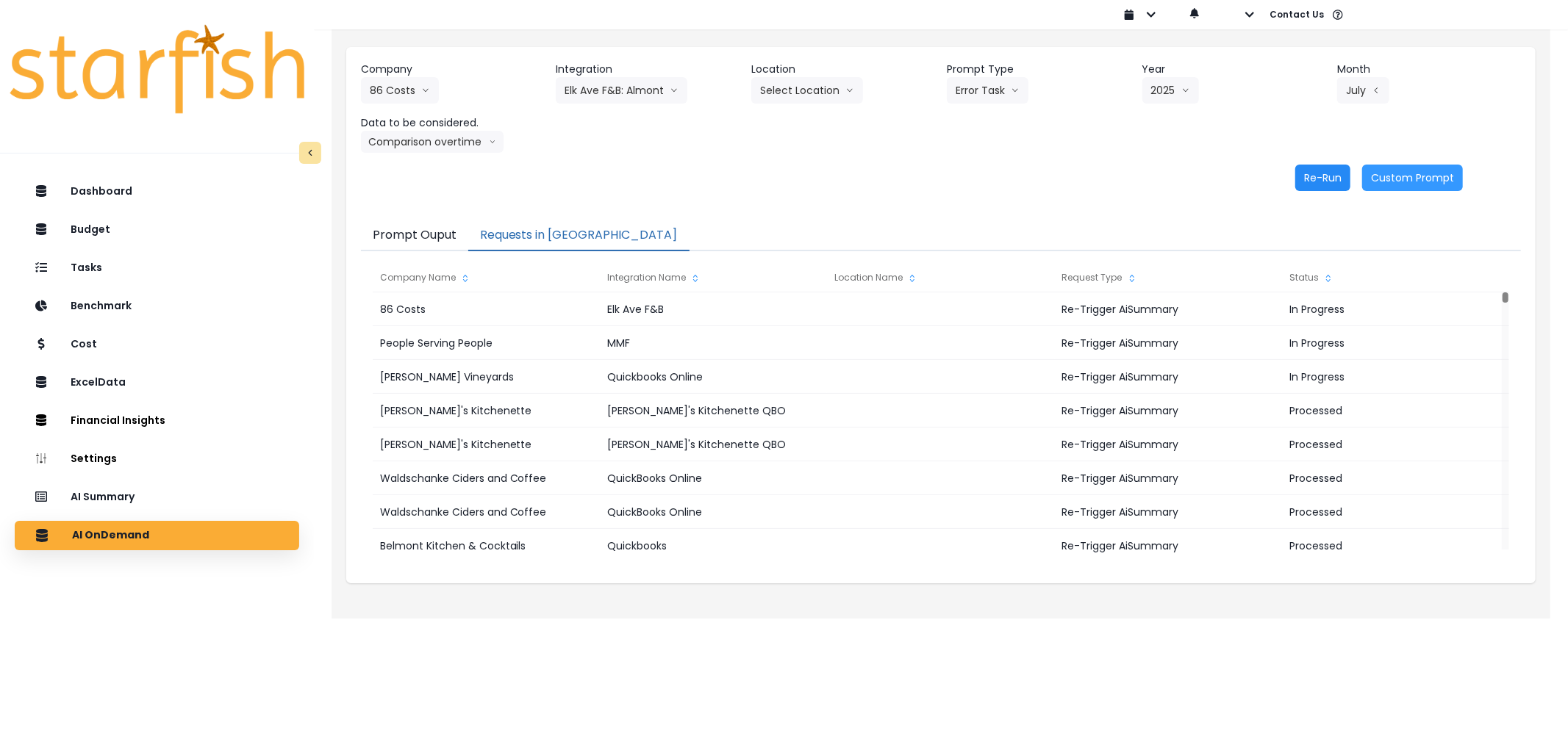
click at [1304, 178] on button "Re-Run" at bounding box center [1322, 177] width 55 height 26
click at [805, 92] on button "Select Location" at bounding box center [807, 90] width 112 height 26
click at [649, 103] on button "Elk Ave F&B: Almont" at bounding box center [621, 90] width 132 height 26
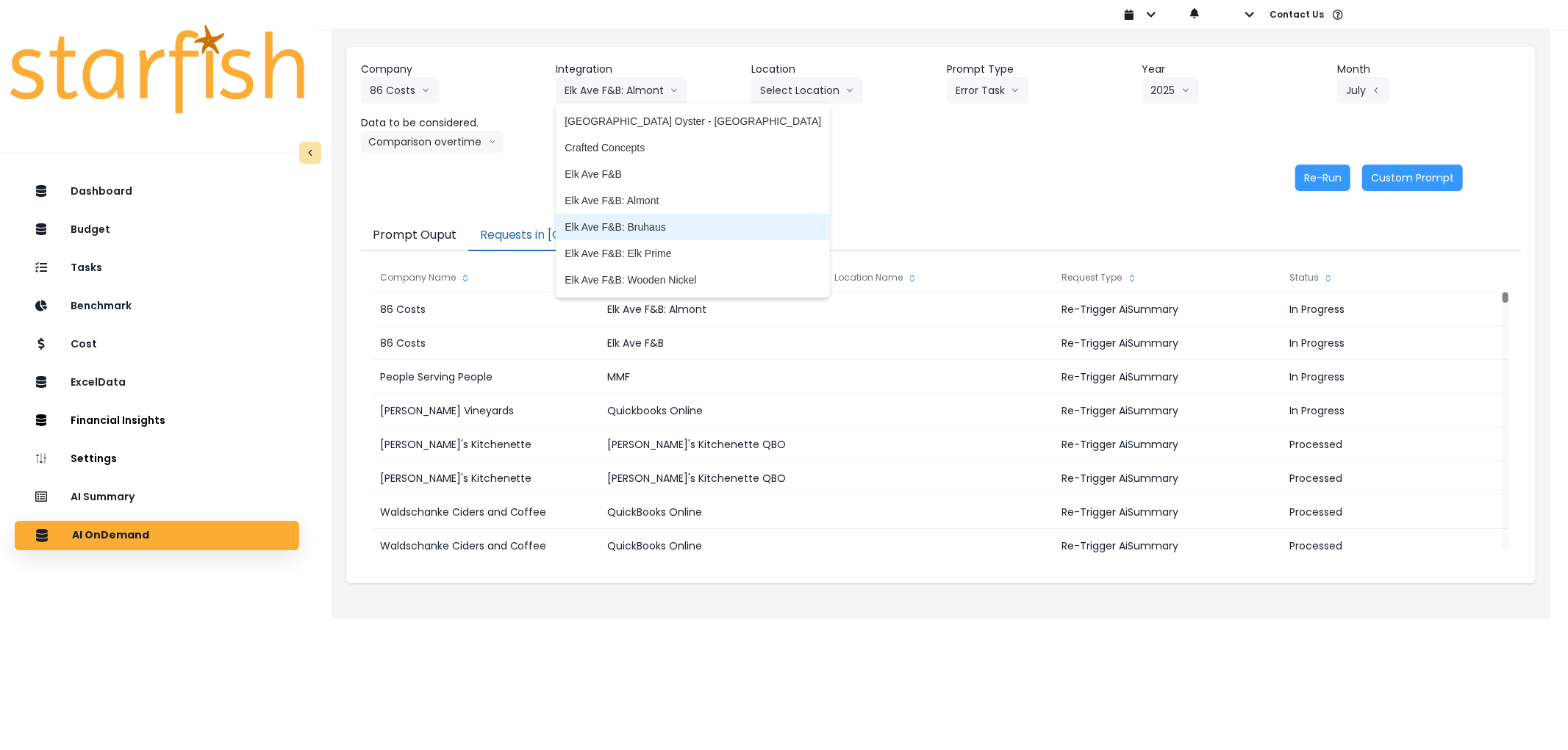
drag, startPoint x: 652, startPoint y: 222, endPoint x: 669, endPoint y: 213, distance: 19.2
click at [653, 222] on span "Elk Ave F&B: Bruhaus" at bounding box center [692, 227] width 256 height 15
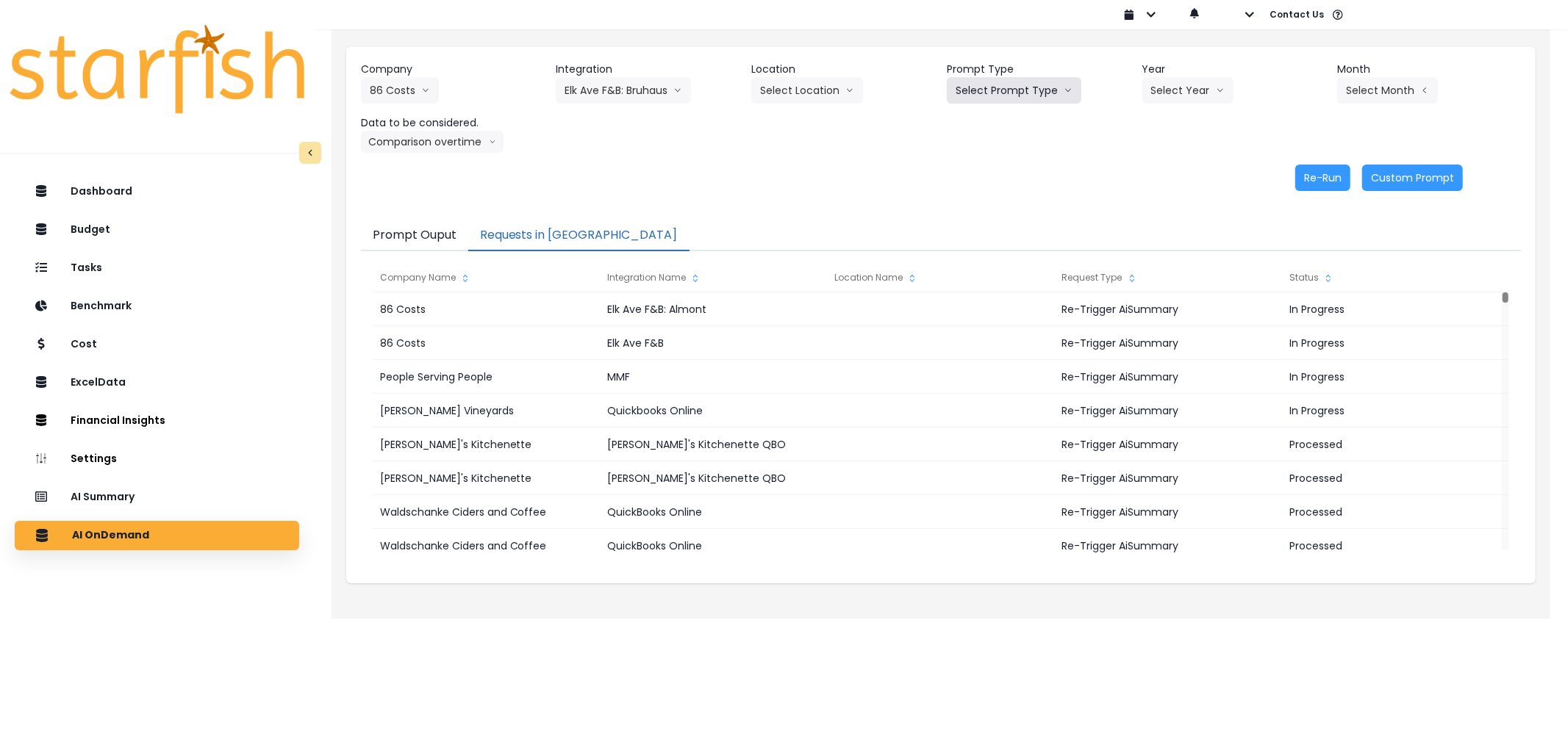
click at [1010, 89] on button "Select Prompt Type" at bounding box center [1014, 90] width 134 height 26
click at [993, 161] on li "Error Task" at bounding box center [997, 174] width 101 height 26
click at [1239, 92] on div "Select Year [DATE] 2024 2025" at bounding box center [1216, 90] width 147 height 26
drag, startPoint x: 1165, startPoint y: 105, endPoint x: 1173, endPoint y: 107, distance: 8.2
click at [1172, 107] on div "Company 86 Costs 86 Costs Asti Bagel Cafe Balance Grille Bald Ginger Bar Busine…" at bounding box center [940, 106] width 1160 height 91
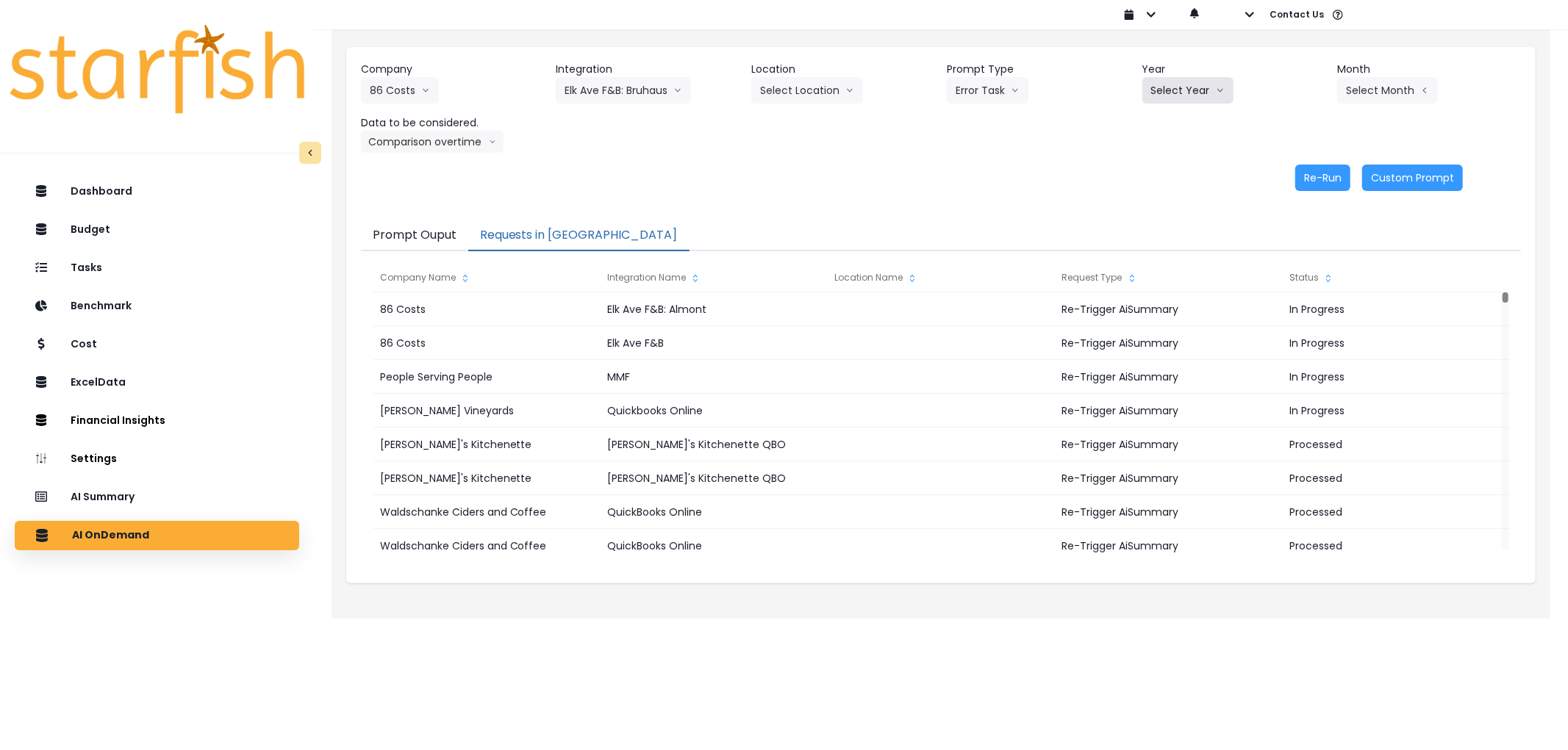
click at [1183, 100] on button "Select Year" at bounding box center [1187, 90] width 91 height 26
drag, startPoint x: 1174, startPoint y: 168, endPoint x: 1363, endPoint y: 108, distance: 198.3
click at [1177, 168] on li "2025" at bounding box center [1162, 174] width 40 height 26
click at [1369, 99] on button "Select Month" at bounding box center [1387, 90] width 101 height 26
click at [1304, 258] on span "July" at bounding box center [1313, 254] width 29 height 15
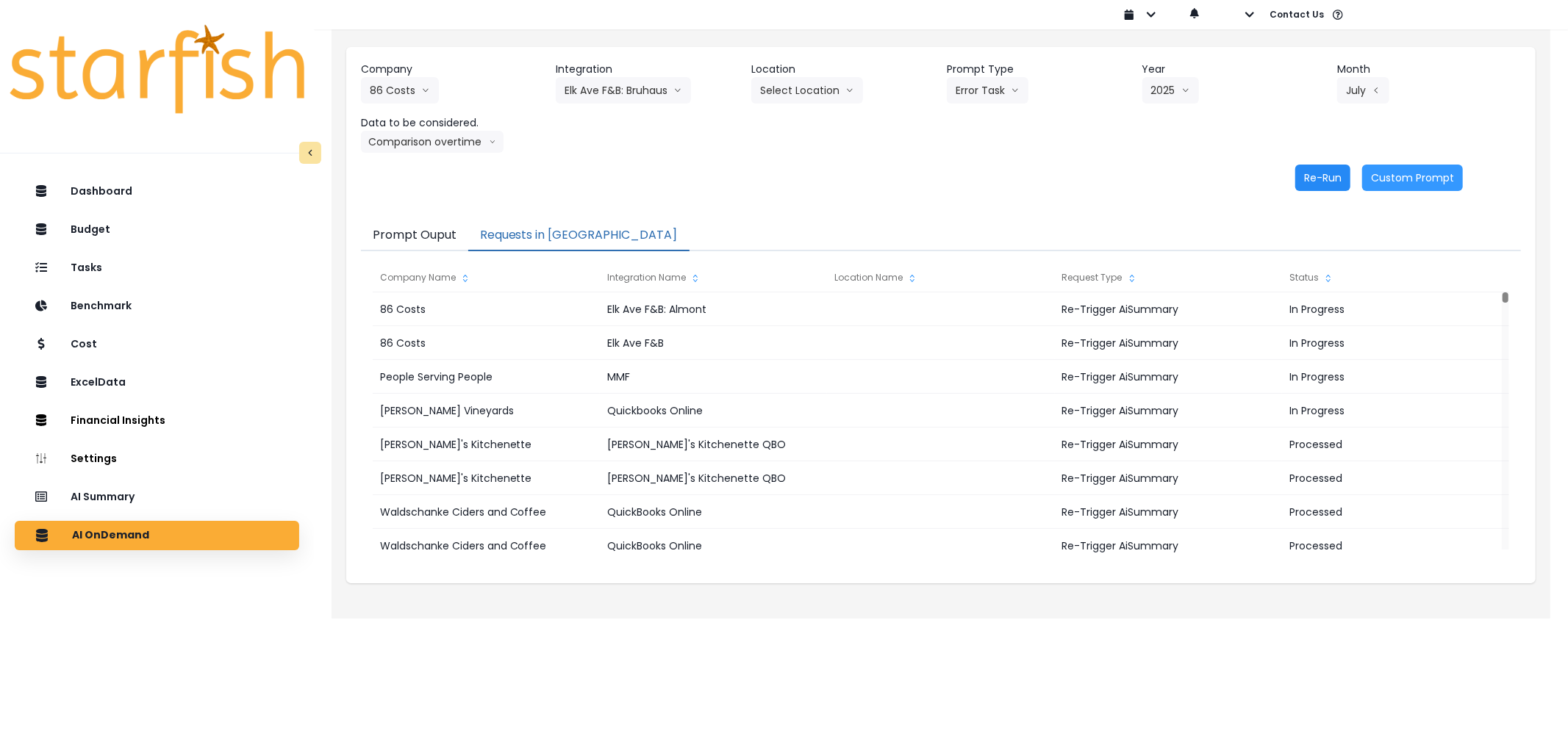
click at [1312, 189] on button "Re-Run" at bounding box center [1322, 177] width 55 height 26
click at [629, 90] on button "Elk Ave F&B: Bruhaus" at bounding box center [623, 90] width 135 height 26
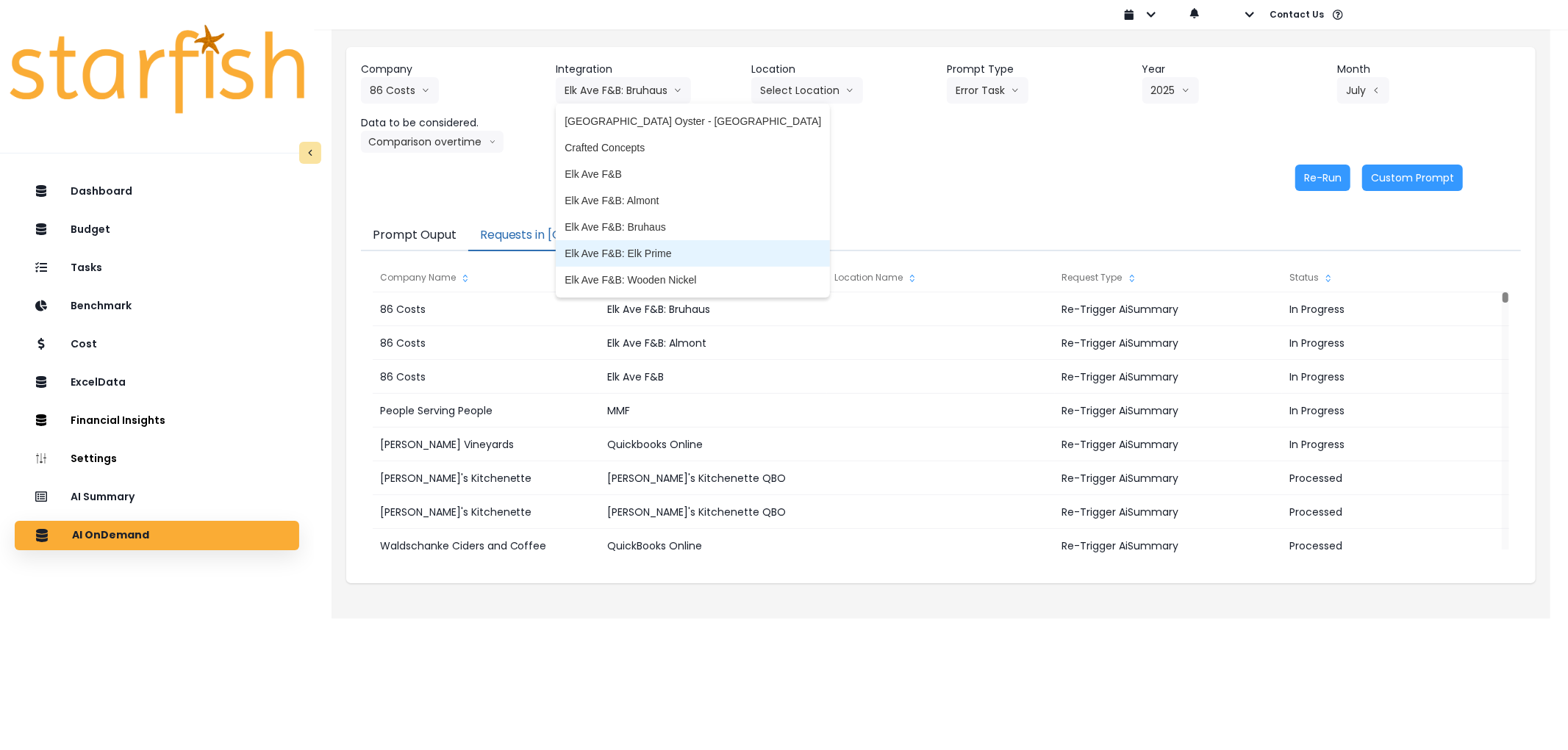
click at [660, 246] on span "Elk Ave F&B: Elk Prime" at bounding box center [692, 254] width 256 height 15
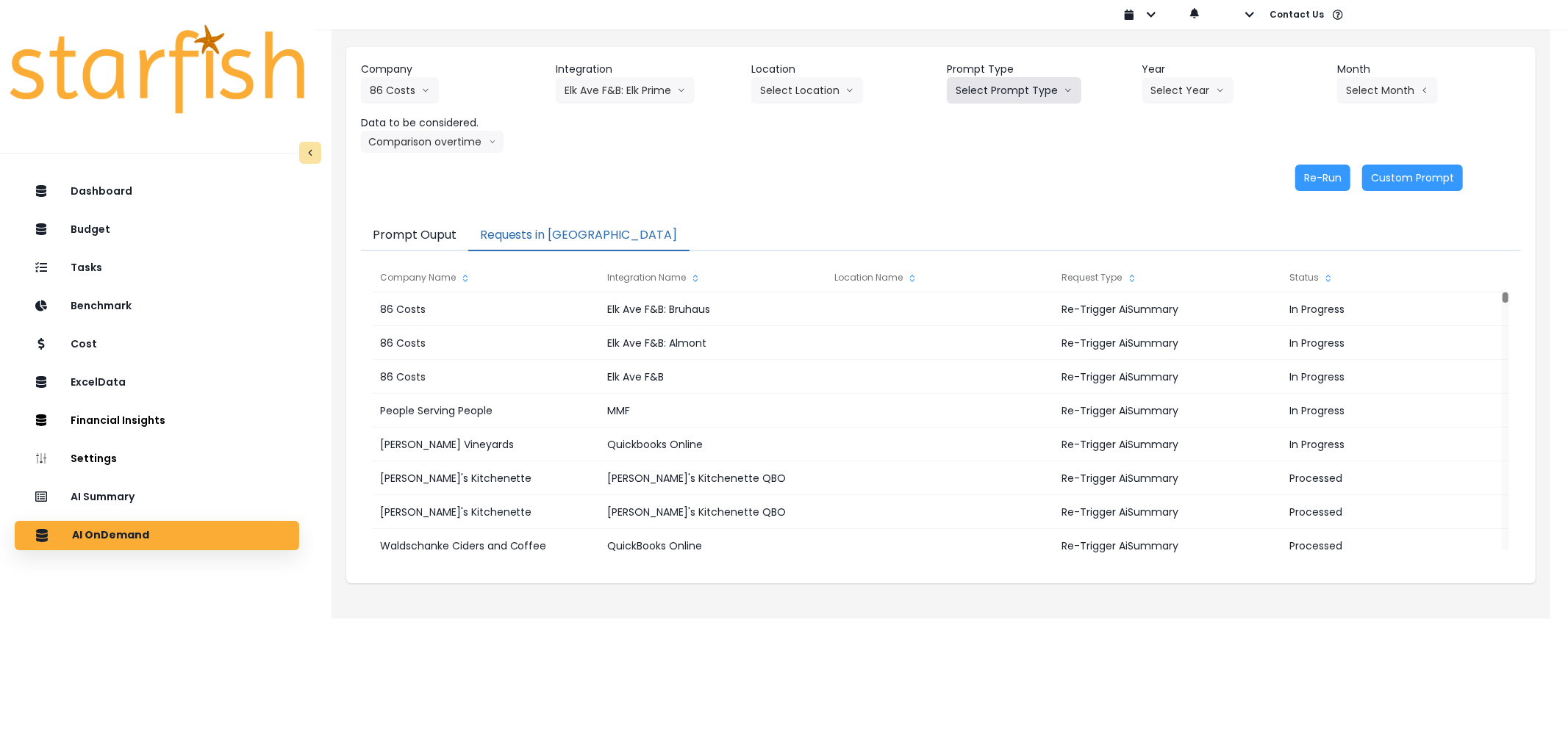
click at [968, 98] on button "Select Prompt Type" at bounding box center [1014, 90] width 134 height 26
drag, startPoint x: 967, startPoint y: 171, endPoint x: 1129, endPoint y: 126, distance: 168.1
click at [969, 171] on span "Error Task" at bounding box center [997, 174] width 83 height 15
click at [1182, 106] on div "Company 86 Costs 86 Costs Asti Bagel Cafe Balance Grille Bald Ginger Bar Busine…" at bounding box center [940, 106] width 1160 height 91
click at [1186, 103] on button "Select Year" at bounding box center [1187, 90] width 91 height 26
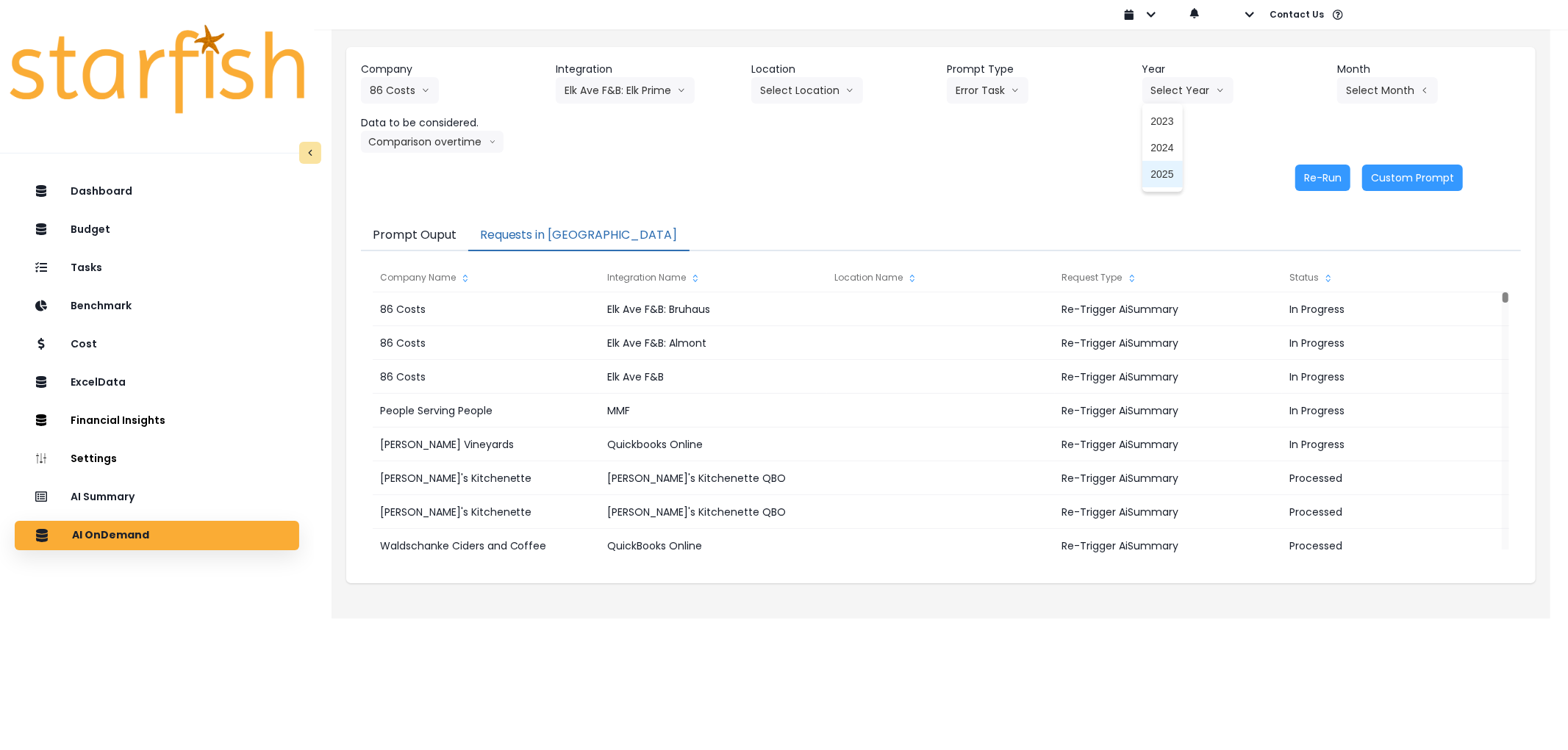
click at [1174, 175] on li "2025" at bounding box center [1162, 174] width 40 height 26
click at [1382, 88] on button "Select Month" at bounding box center [1387, 90] width 101 height 26
click at [1300, 246] on span "July" at bounding box center [1313, 254] width 29 height 15
click at [1336, 174] on button "Re-Run" at bounding box center [1322, 177] width 55 height 26
click at [640, 87] on button "Elk Ave F&B: Elk Prime" at bounding box center [625, 90] width 139 height 26
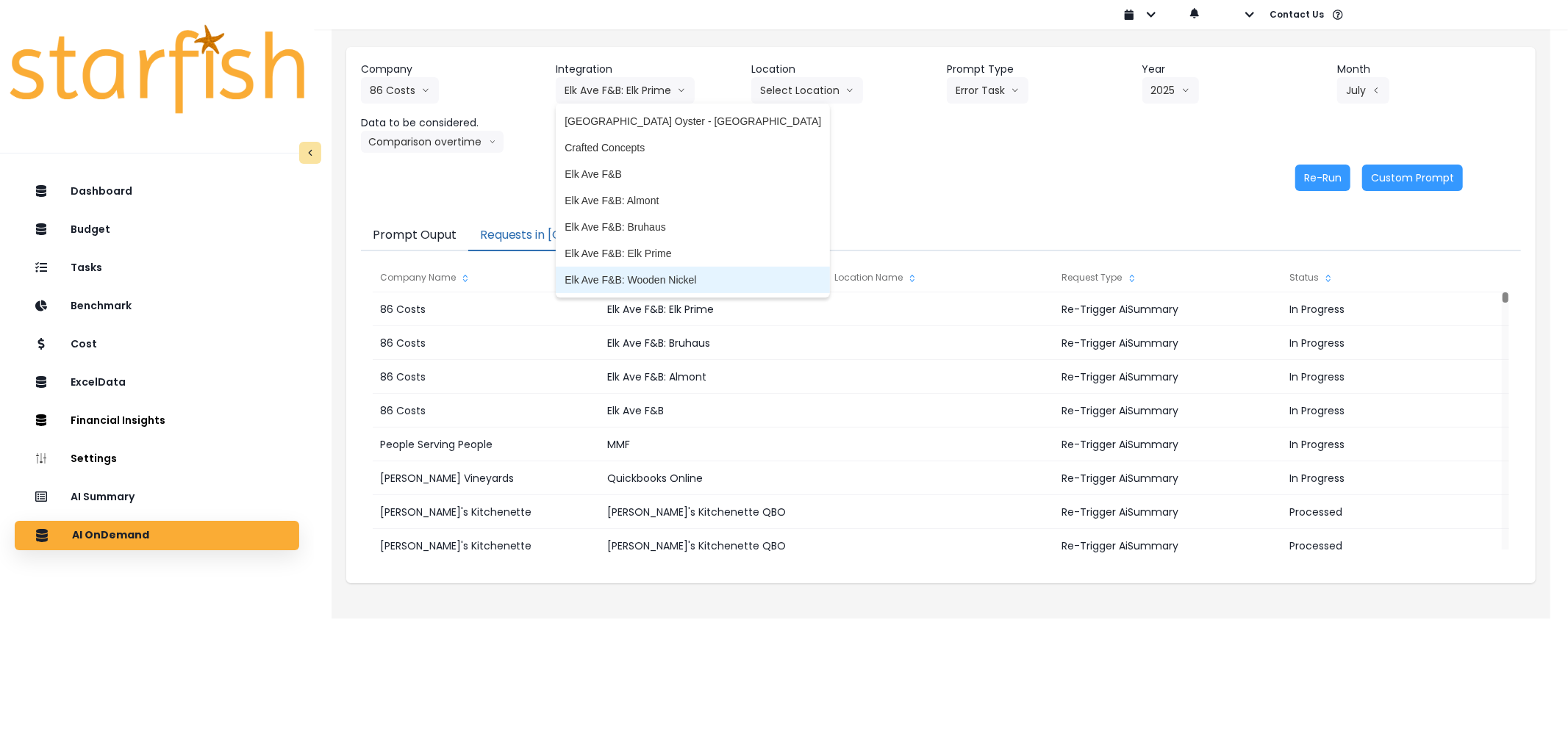
click at [654, 282] on span "Elk Ave F&B: Wooden Nickel" at bounding box center [692, 280] width 256 height 15
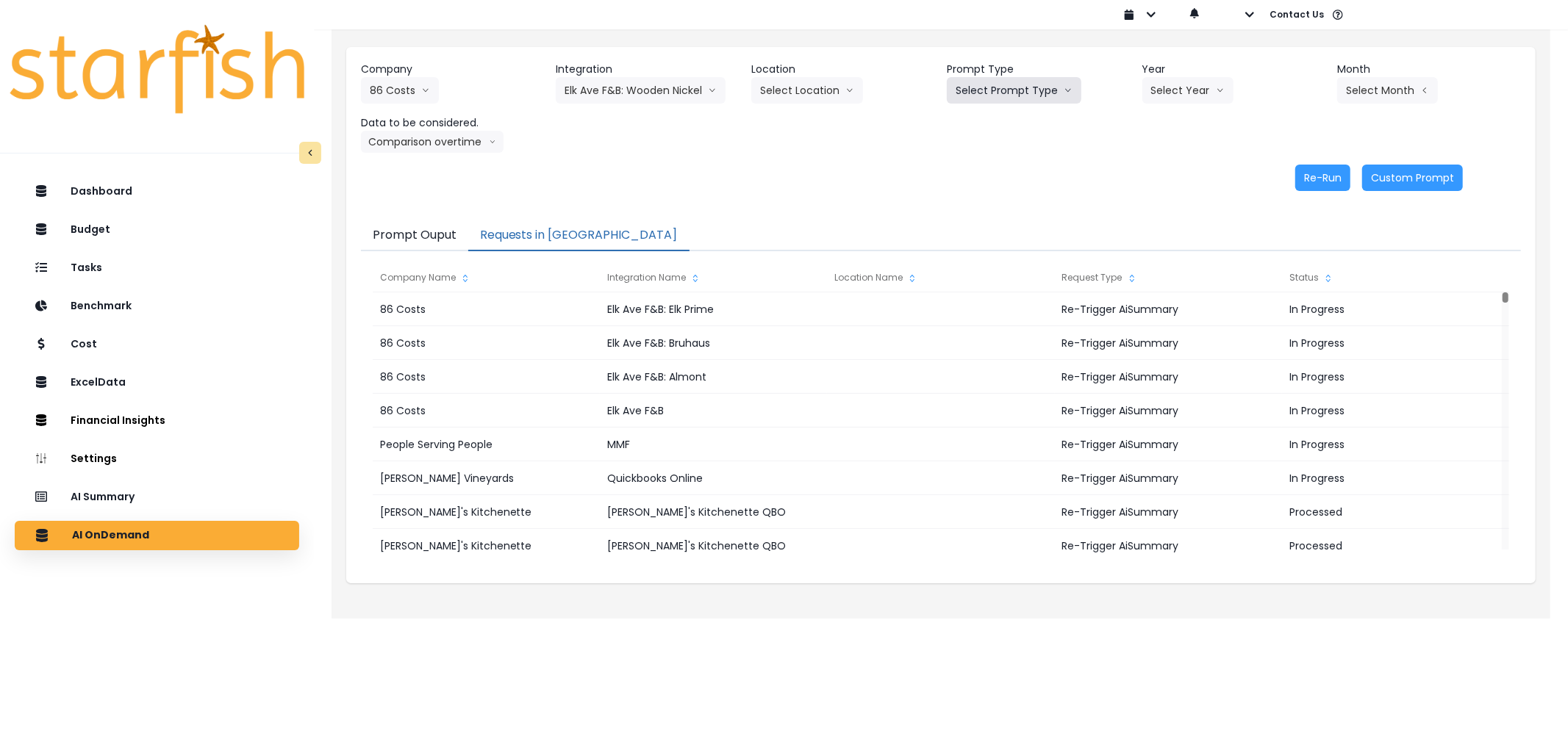
click at [1001, 91] on button "Select Prompt Type" at bounding box center [1014, 90] width 134 height 26
click at [989, 167] on span "Error Task" at bounding box center [997, 174] width 83 height 15
click at [1169, 97] on button "Select Year" at bounding box center [1187, 90] width 91 height 26
click at [1165, 181] on span "2025" at bounding box center [1162, 174] width 23 height 15
click at [1377, 92] on button "Select Month" at bounding box center [1387, 90] width 101 height 26
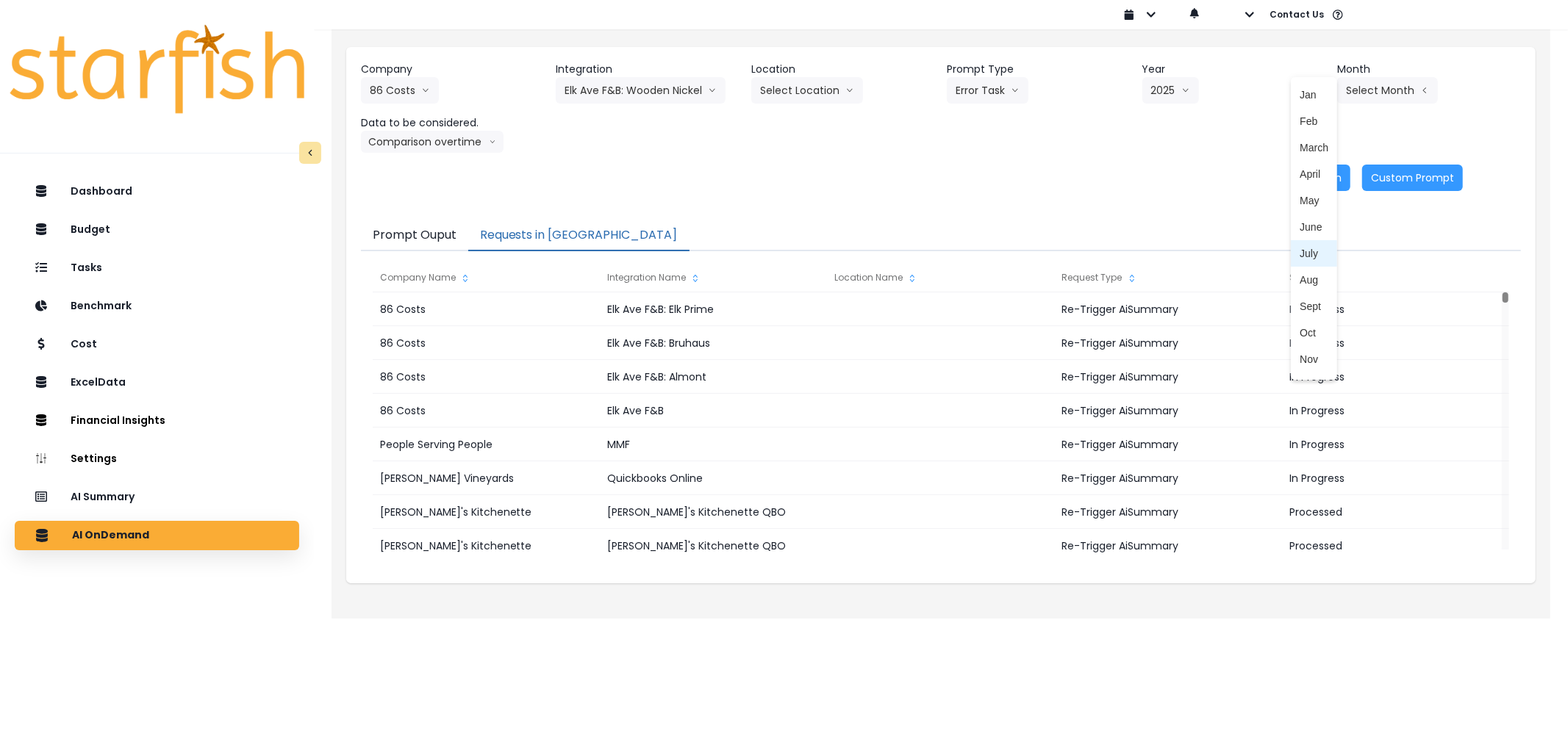
click at [1300, 253] on span "July" at bounding box center [1313, 254] width 29 height 15
click at [1338, 177] on button "Re-Run" at bounding box center [1322, 177] width 55 height 26
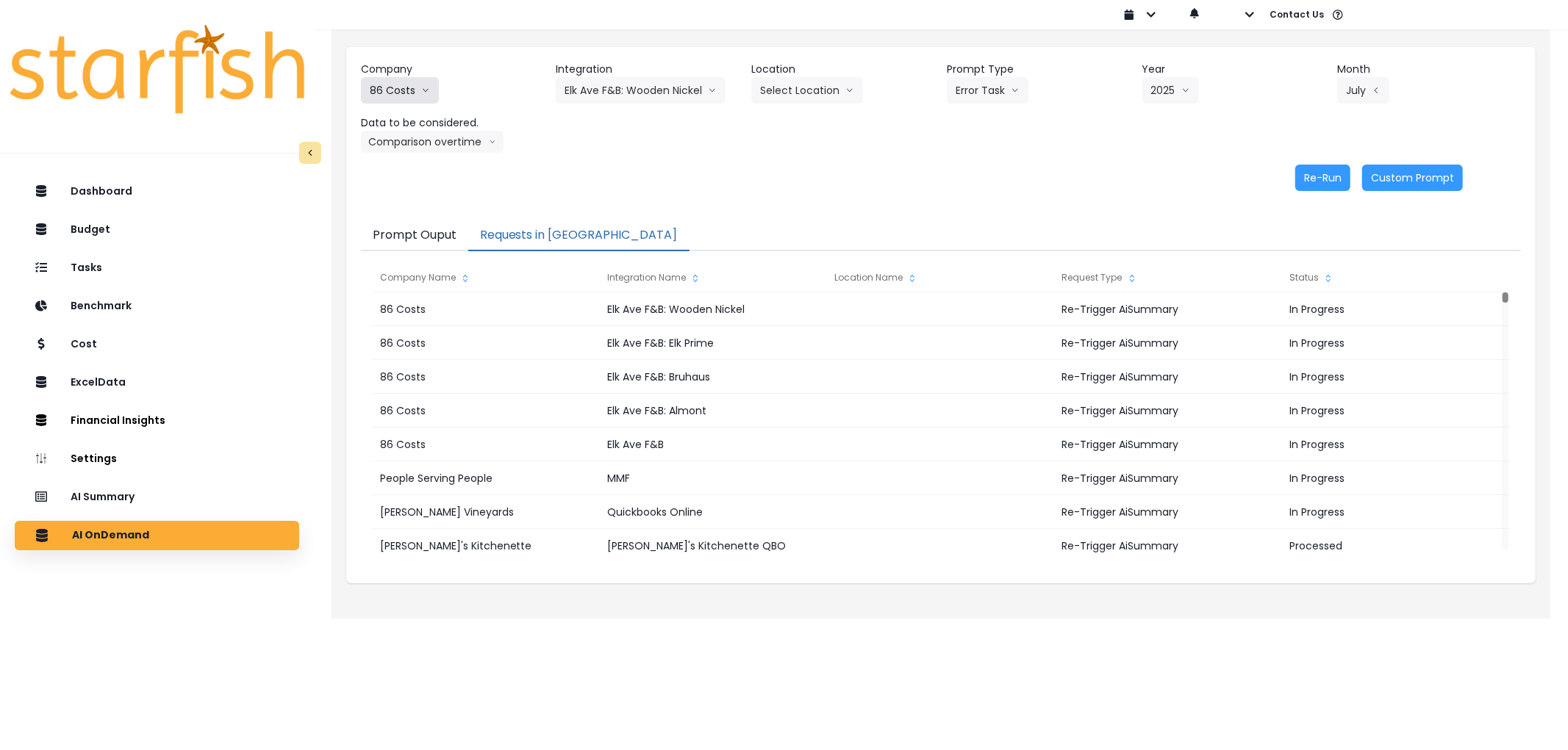
click at [397, 91] on button "86 Costs" at bounding box center [399, 90] width 78 height 26
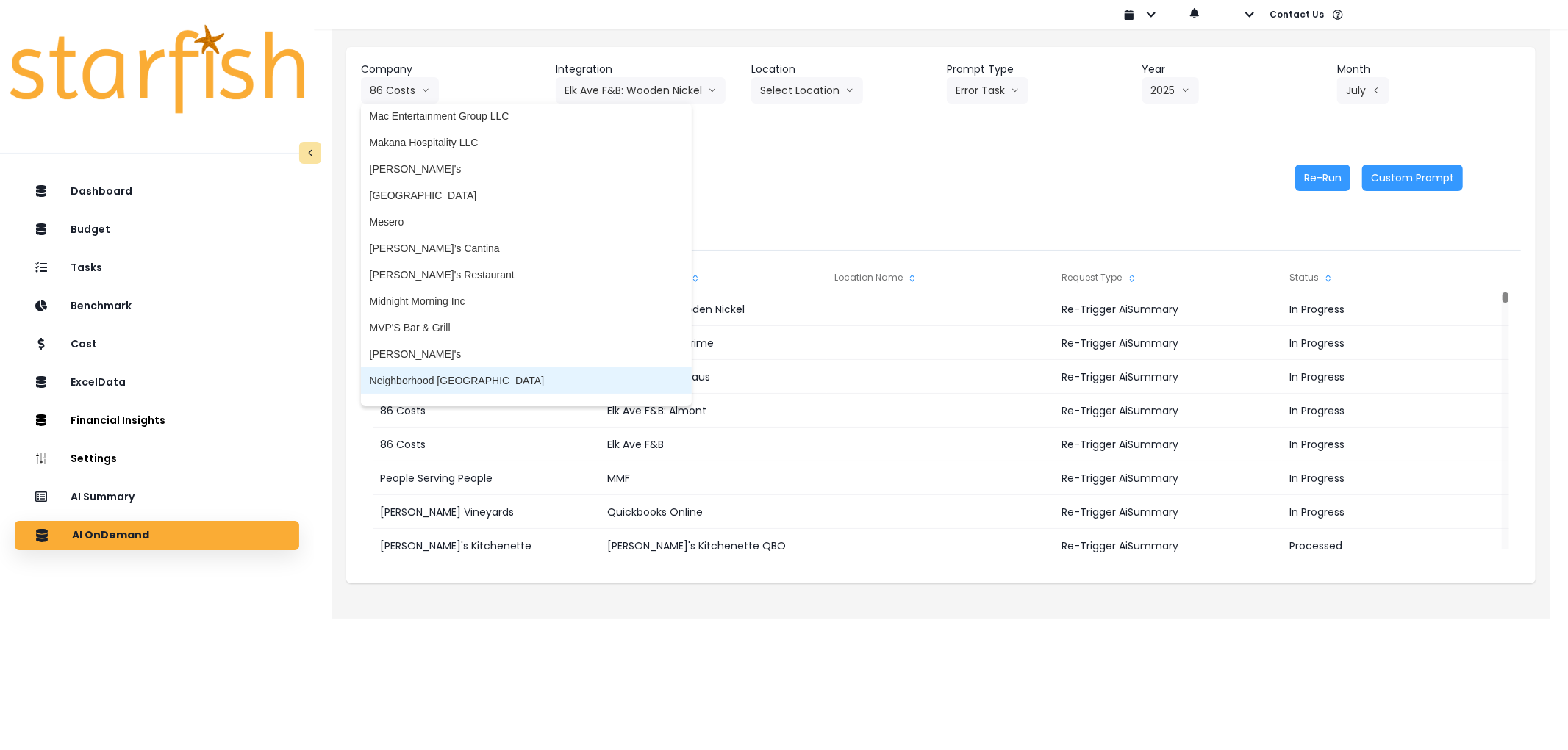
scroll to position [1780, 0]
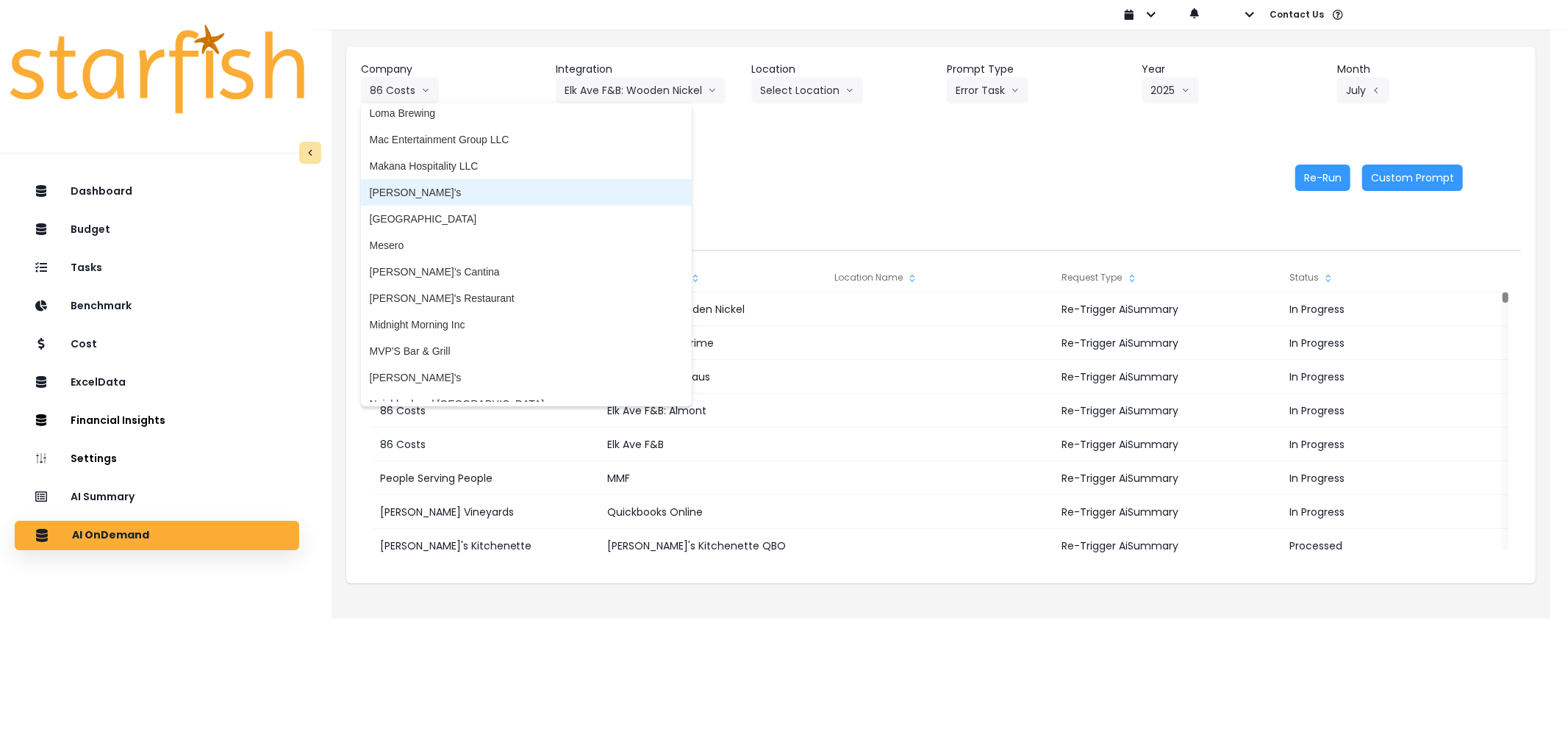
click at [451, 179] on li "[PERSON_NAME]'s" at bounding box center [526, 192] width 331 height 26
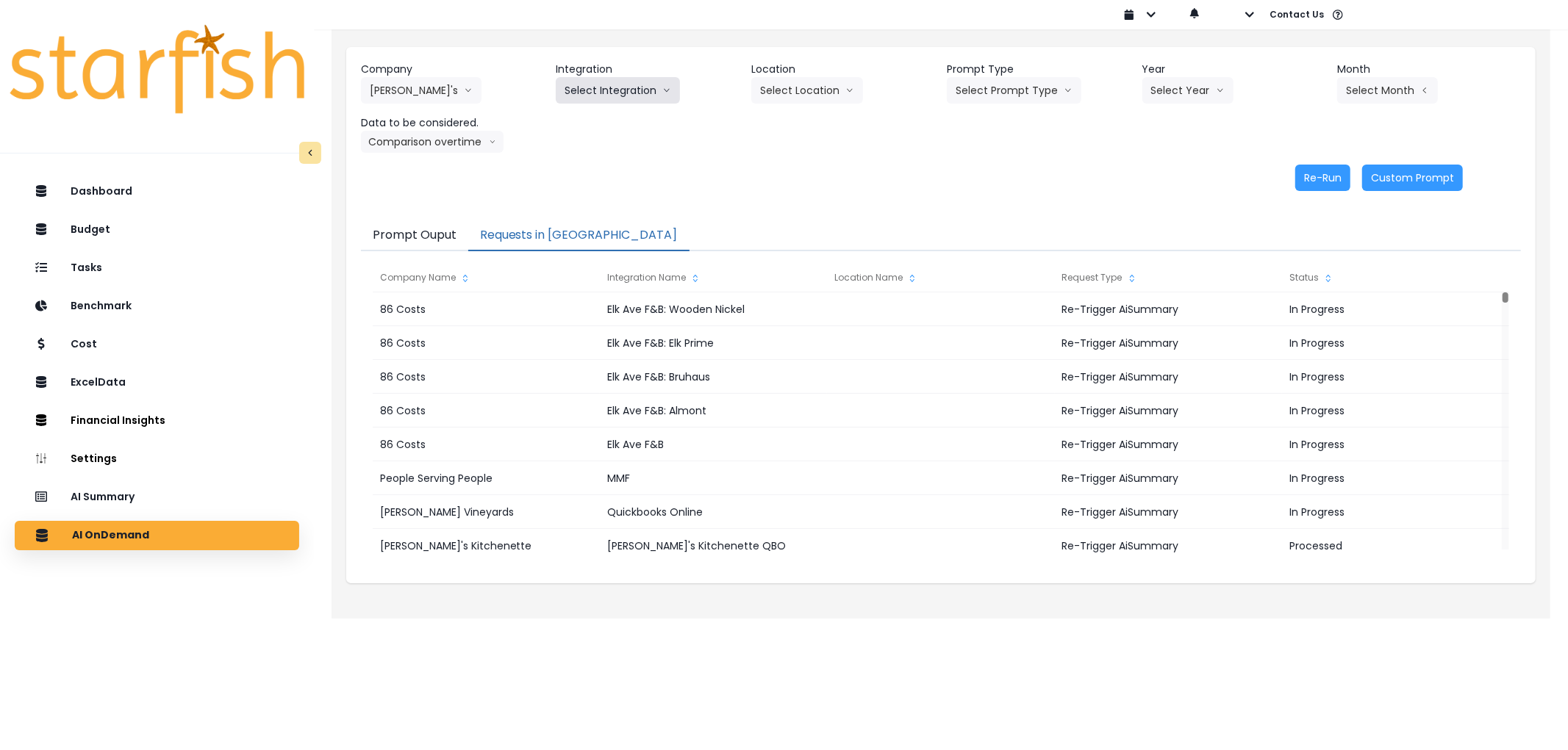
click at [615, 84] on button "Select Integration" at bounding box center [618, 90] width 124 height 26
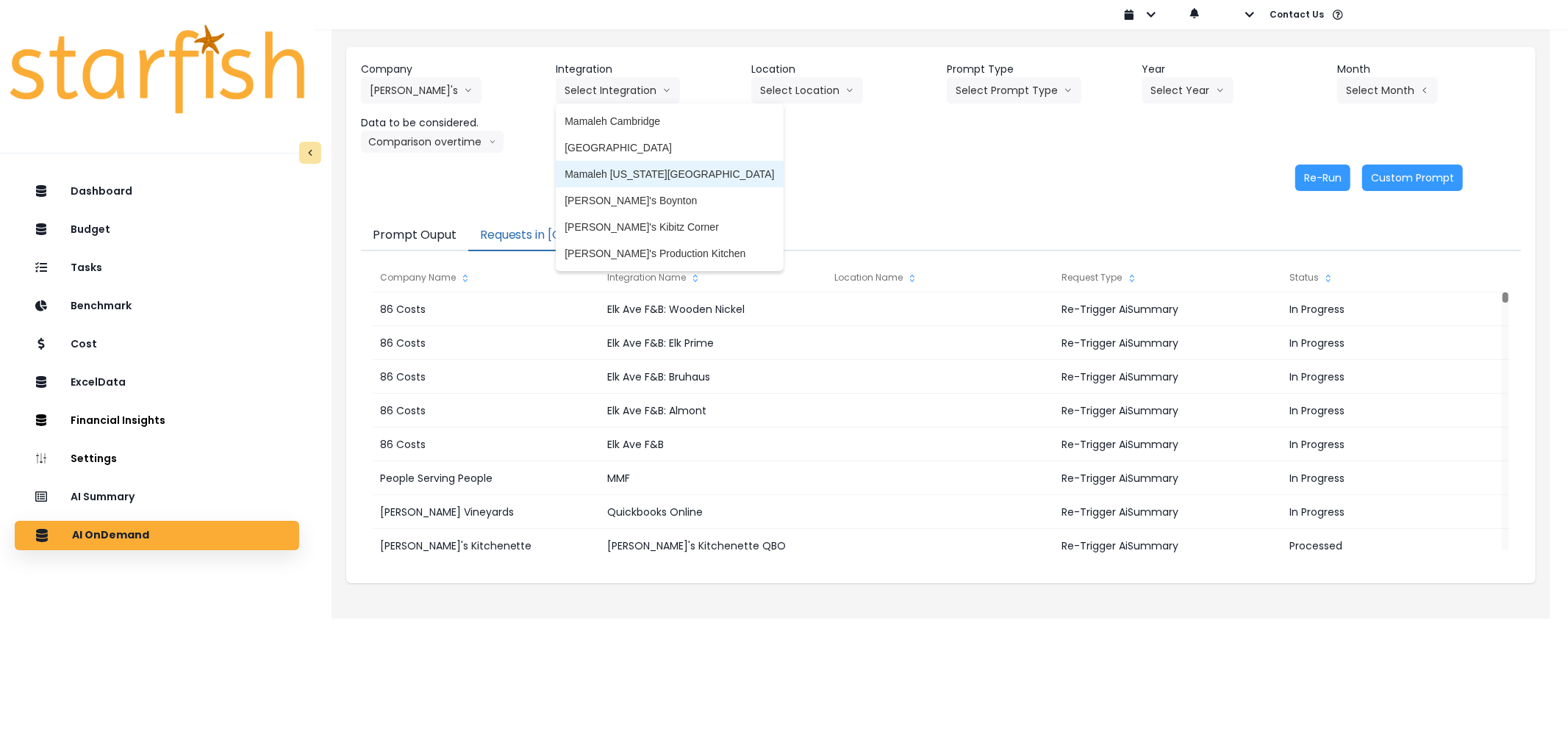
click at [627, 181] on span "Mamaleh [US_STATE][GEOGRAPHIC_DATA]" at bounding box center [669, 174] width 210 height 15
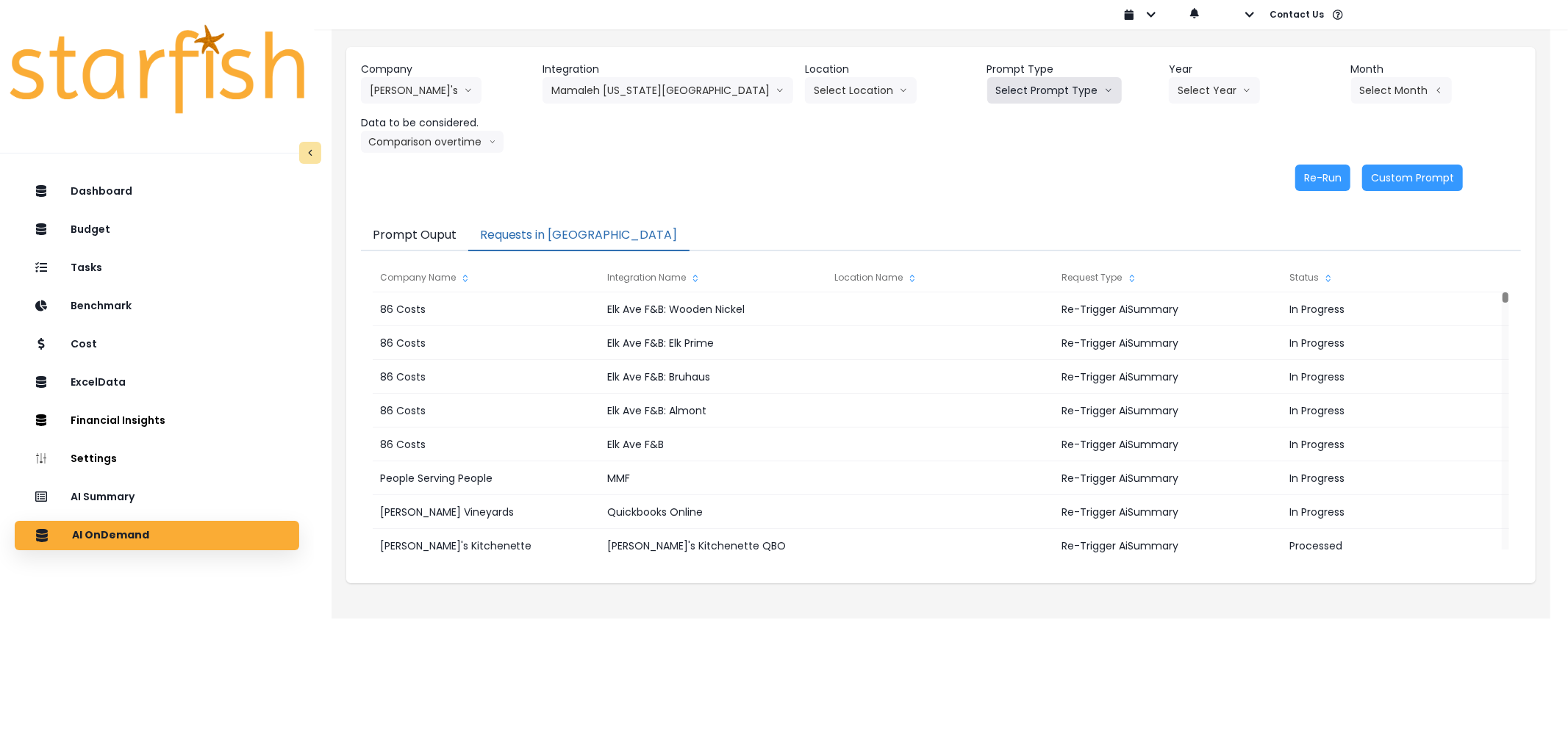
click at [1008, 98] on button "Select Prompt Type" at bounding box center [1054, 90] width 134 height 26
click at [996, 169] on span "Error Task" at bounding box center [1037, 174] width 83 height 15
click at [1169, 103] on button "Select Year" at bounding box center [1214, 90] width 91 height 26
click at [1178, 173] on span "2025" at bounding box center [1189, 174] width 23 height 15
click at [1370, 96] on button "Select Month" at bounding box center [1401, 90] width 101 height 26
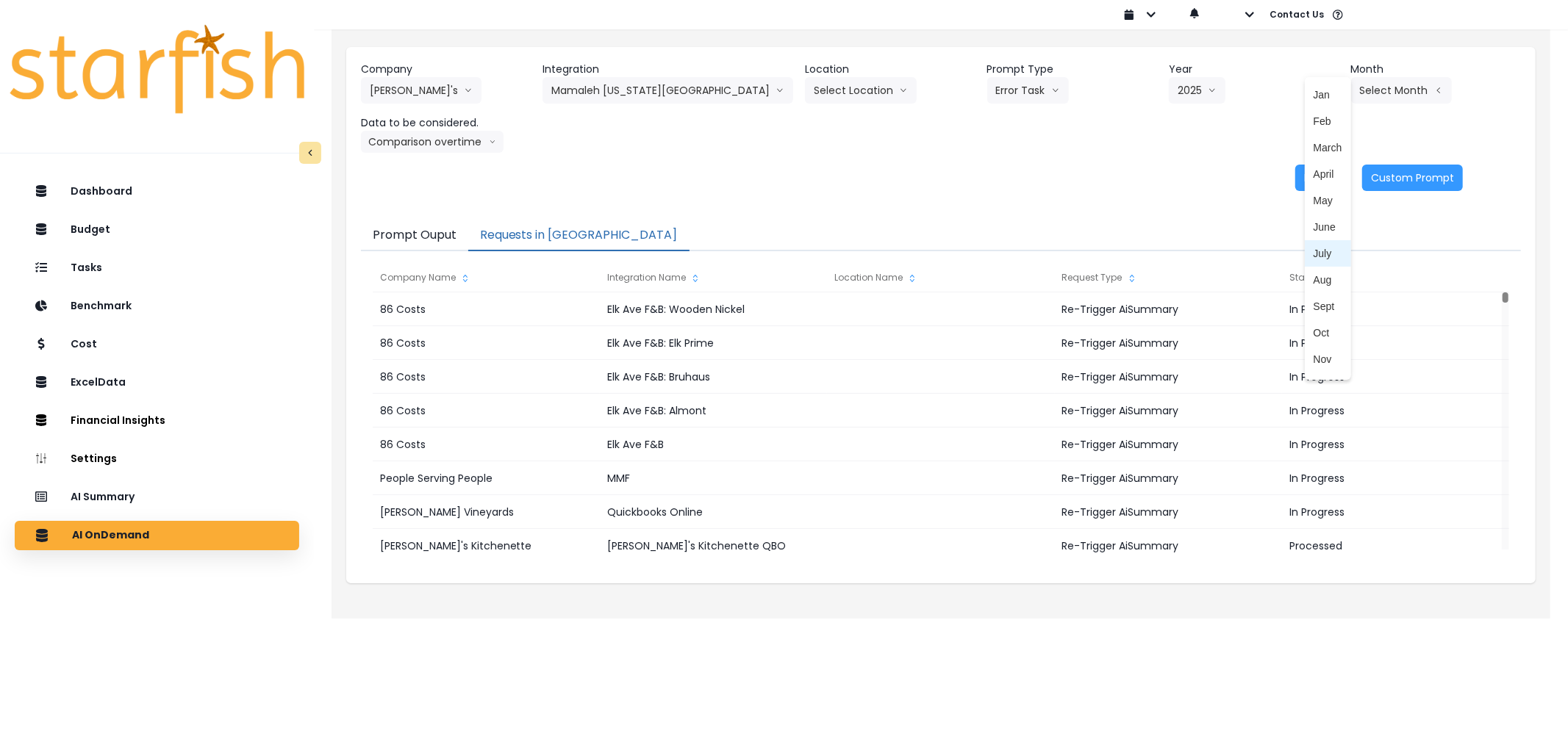
click at [1313, 258] on span "July" at bounding box center [1327, 254] width 29 height 15
click at [1302, 169] on button "Re-Run" at bounding box center [1322, 177] width 55 height 26
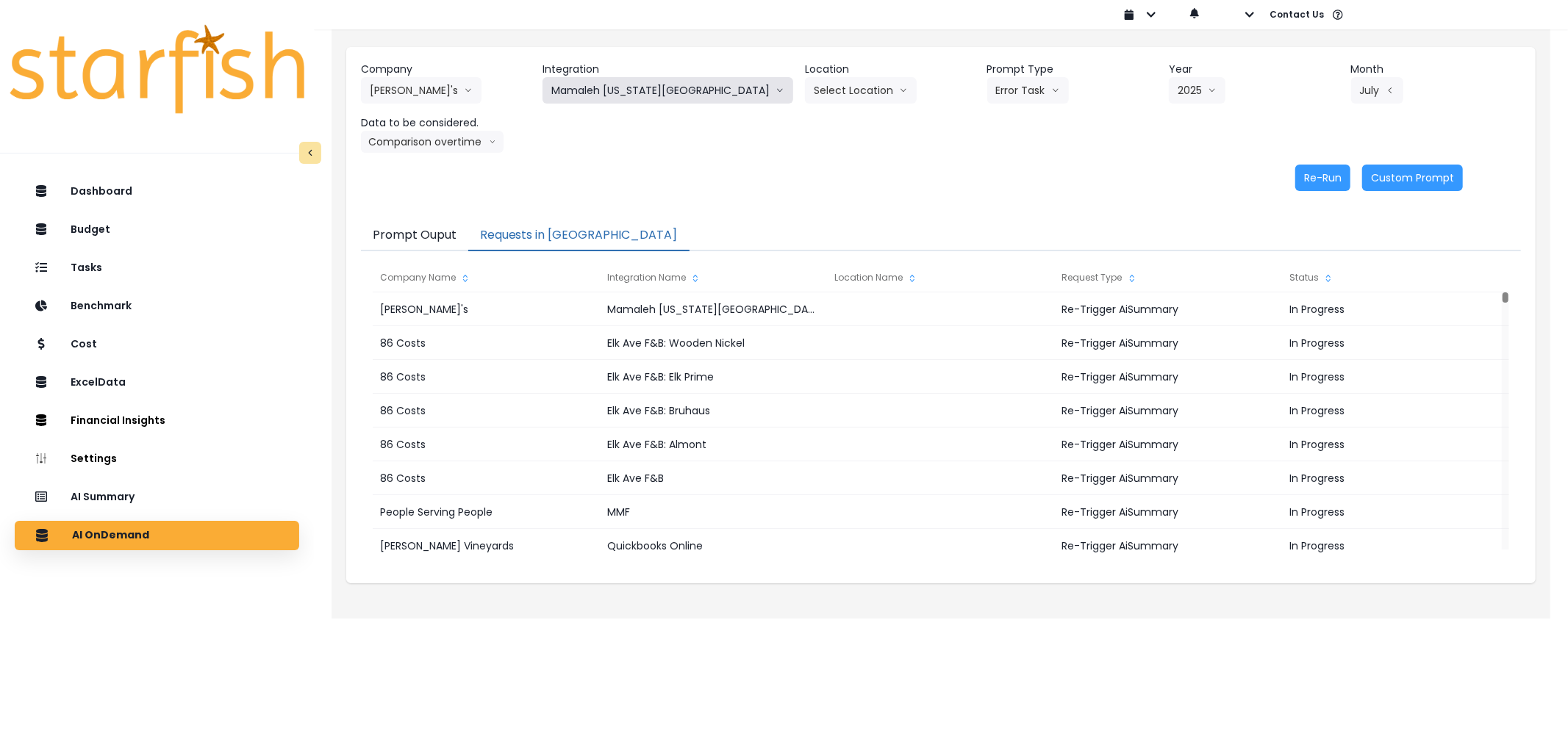
click at [637, 78] on button "Mamaleh [US_STATE][GEOGRAPHIC_DATA]" at bounding box center [668, 90] width 250 height 26
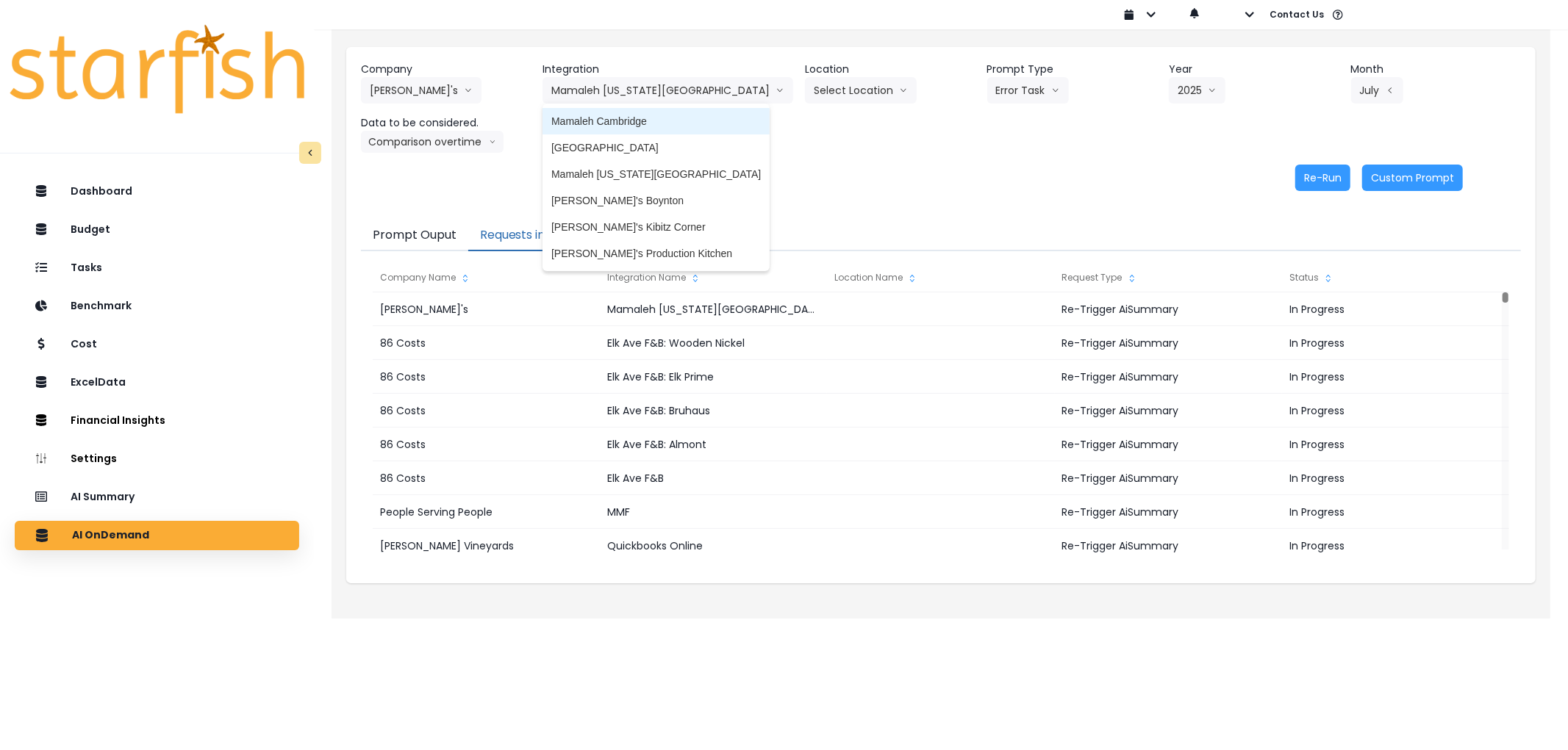
click at [626, 120] on span "Mamaleh Cambridge" at bounding box center [656, 121] width 210 height 15
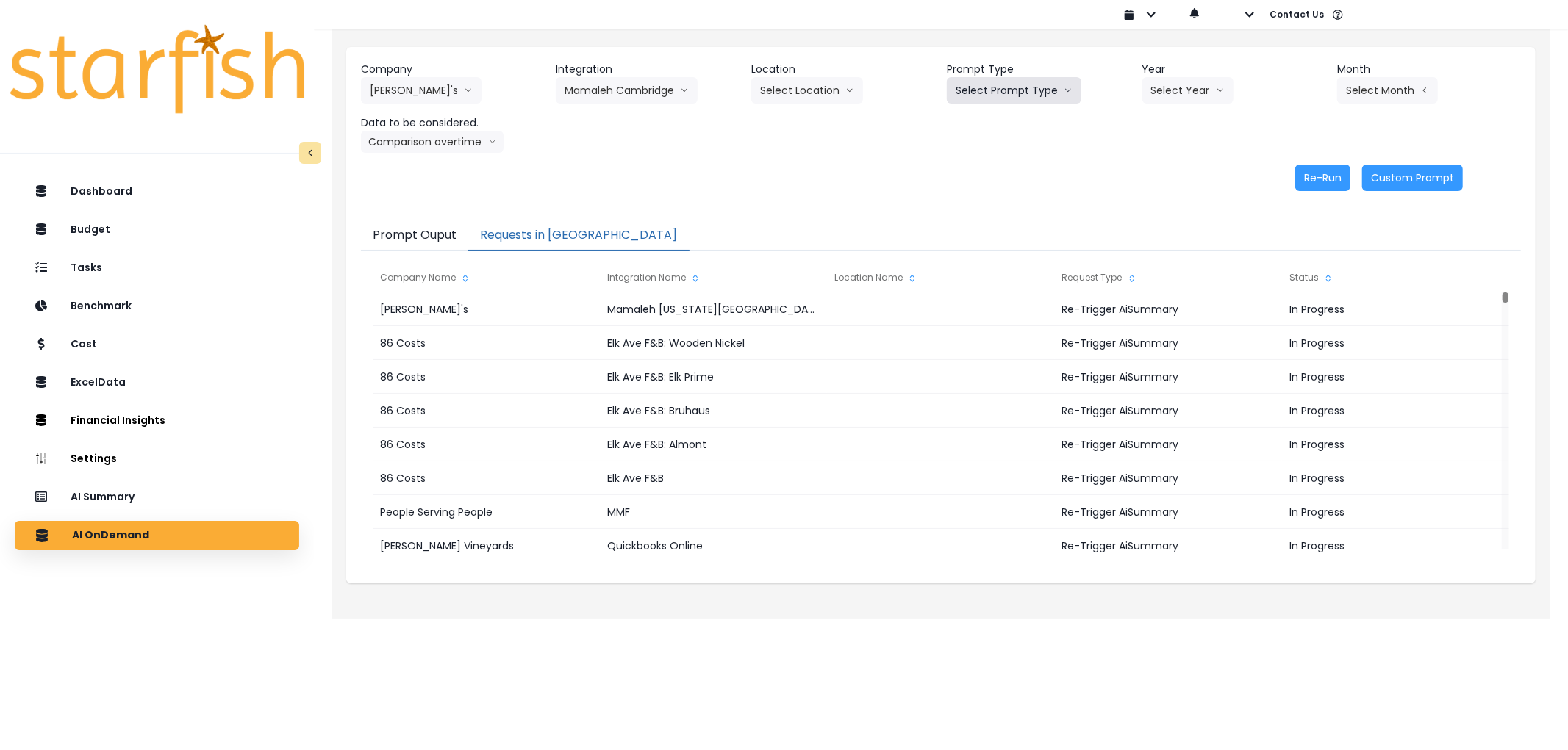
click at [1021, 89] on button "Select Prompt Type" at bounding box center [1014, 90] width 134 height 26
click at [1013, 168] on span "Error Task" at bounding box center [997, 174] width 83 height 15
click at [1183, 105] on div "Company [PERSON_NAME]'s 86 Costs Asti Bagel Cafe Balance Grille Bald Ginger Bar…" at bounding box center [940, 106] width 1160 height 91
click at [1178, 86] on button "Select Year" at bounding box center [1187, 90] width 91 height 26
click at [1166, 168] on span "2025" at bounding box center [1162, 174] width 23 height 15
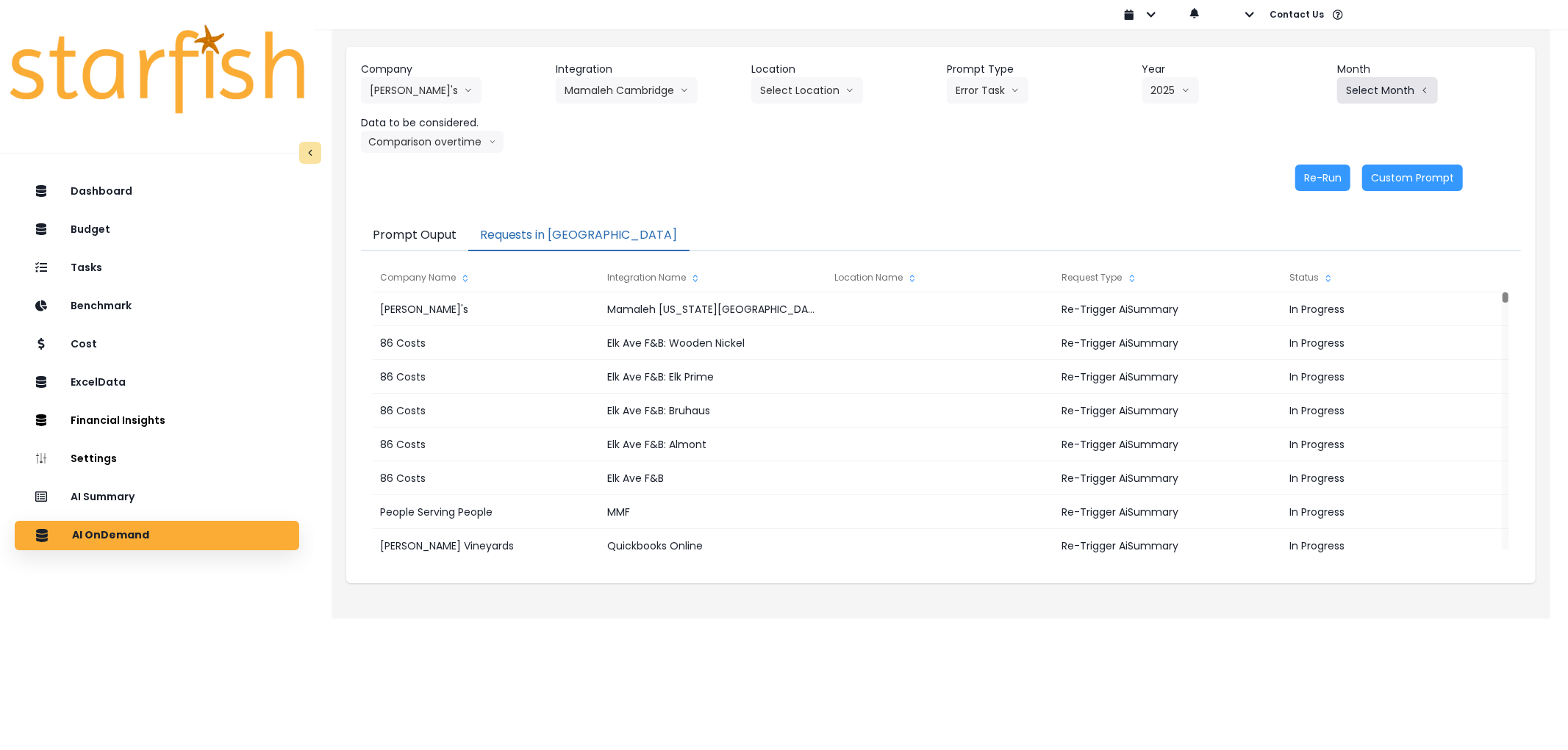
click at [1379, 94] on button "Select Month" at bounding box center [1387, 90] width 101 height 26
click at [1300, 254] on span "July" at bounding box center [1313, 254] width 29 height 15
click at [1316, 177] on button "Re-Run" at bounding box center [1322, 177] width 55 height 26
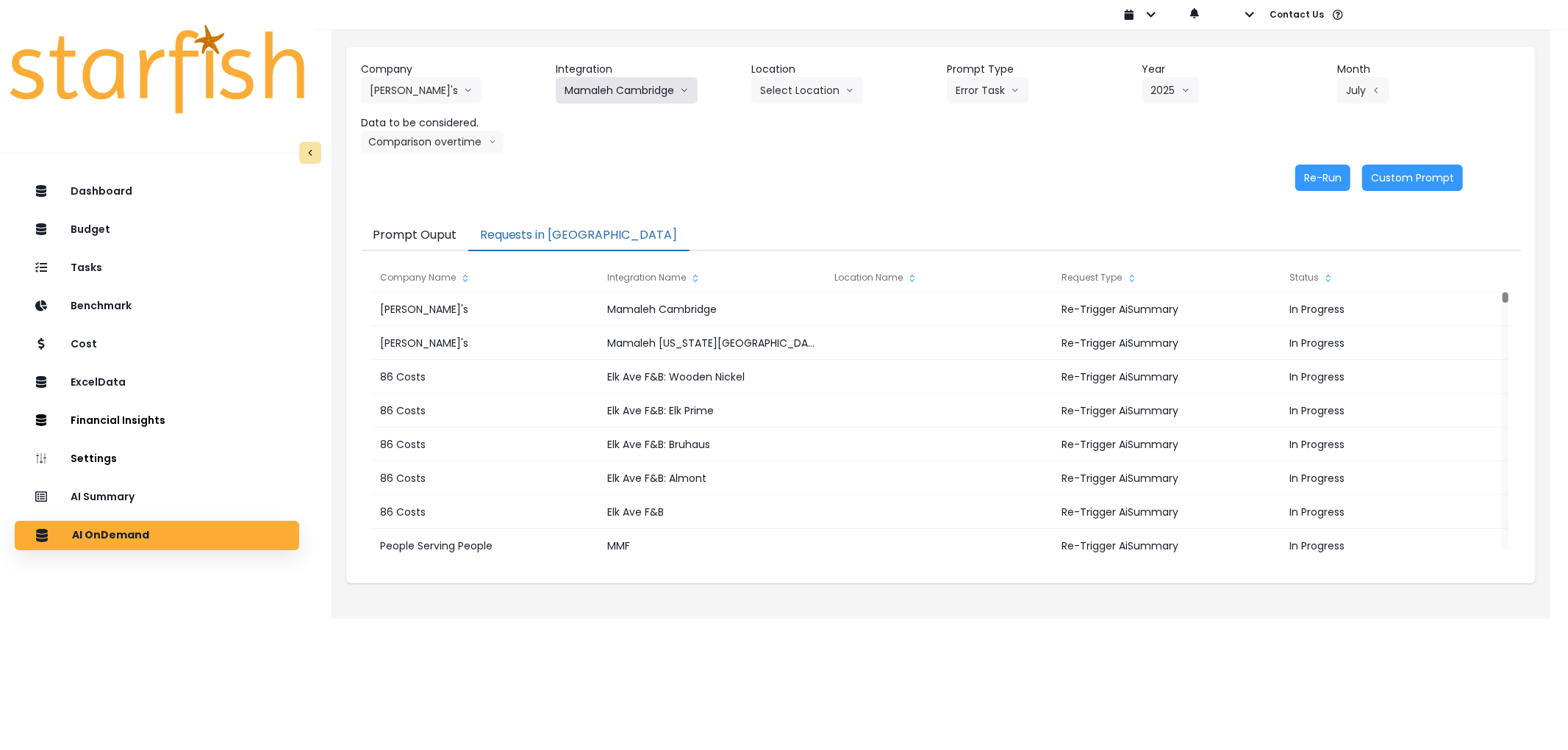
click at [640, 96] on button "Mamaleh Cambridge" at bounding box center [626, 90] width 142 height 26
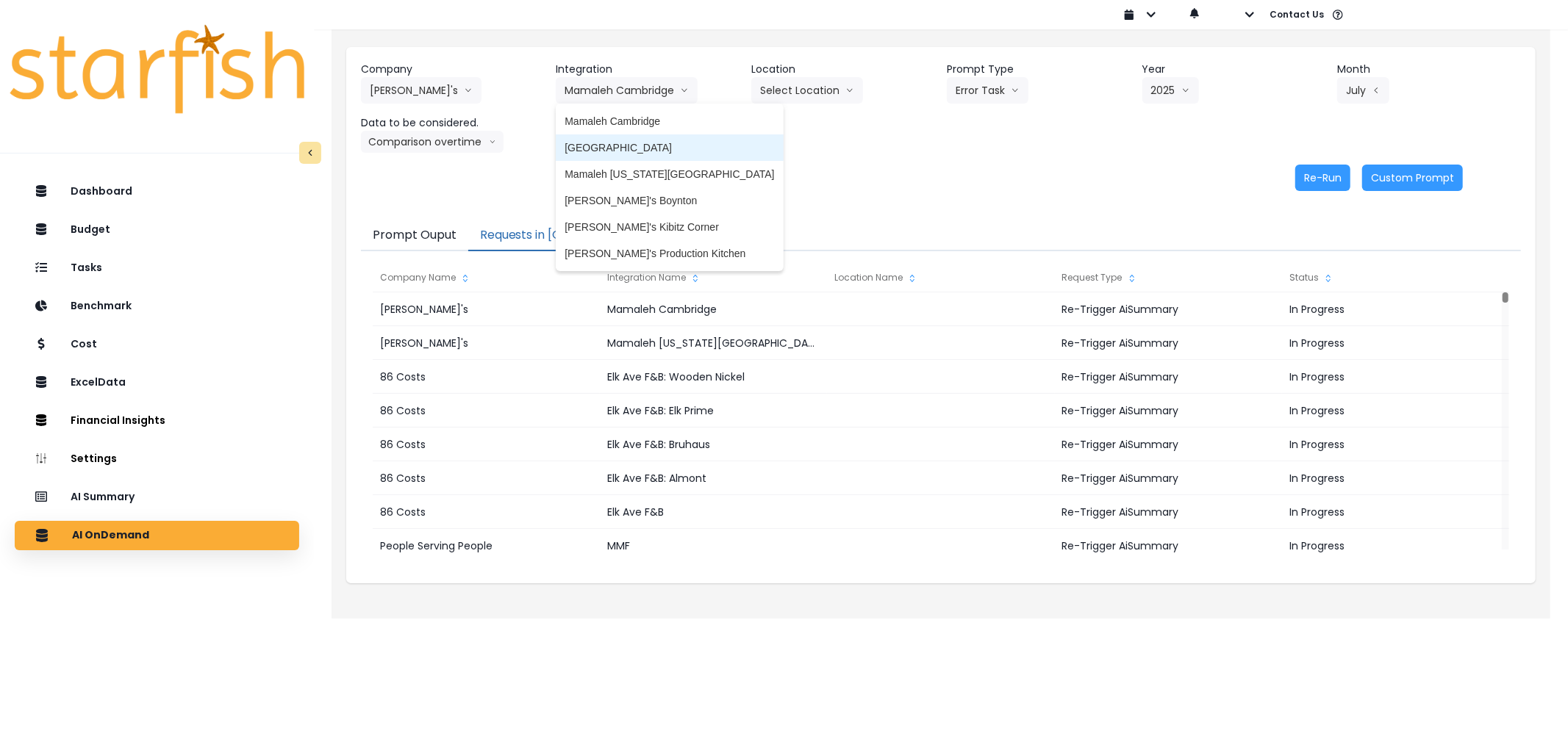
click at [643, 150] on span "[GEOGRAPHIC_DATA]" at bounding box center [669, 148] width 210 height 15
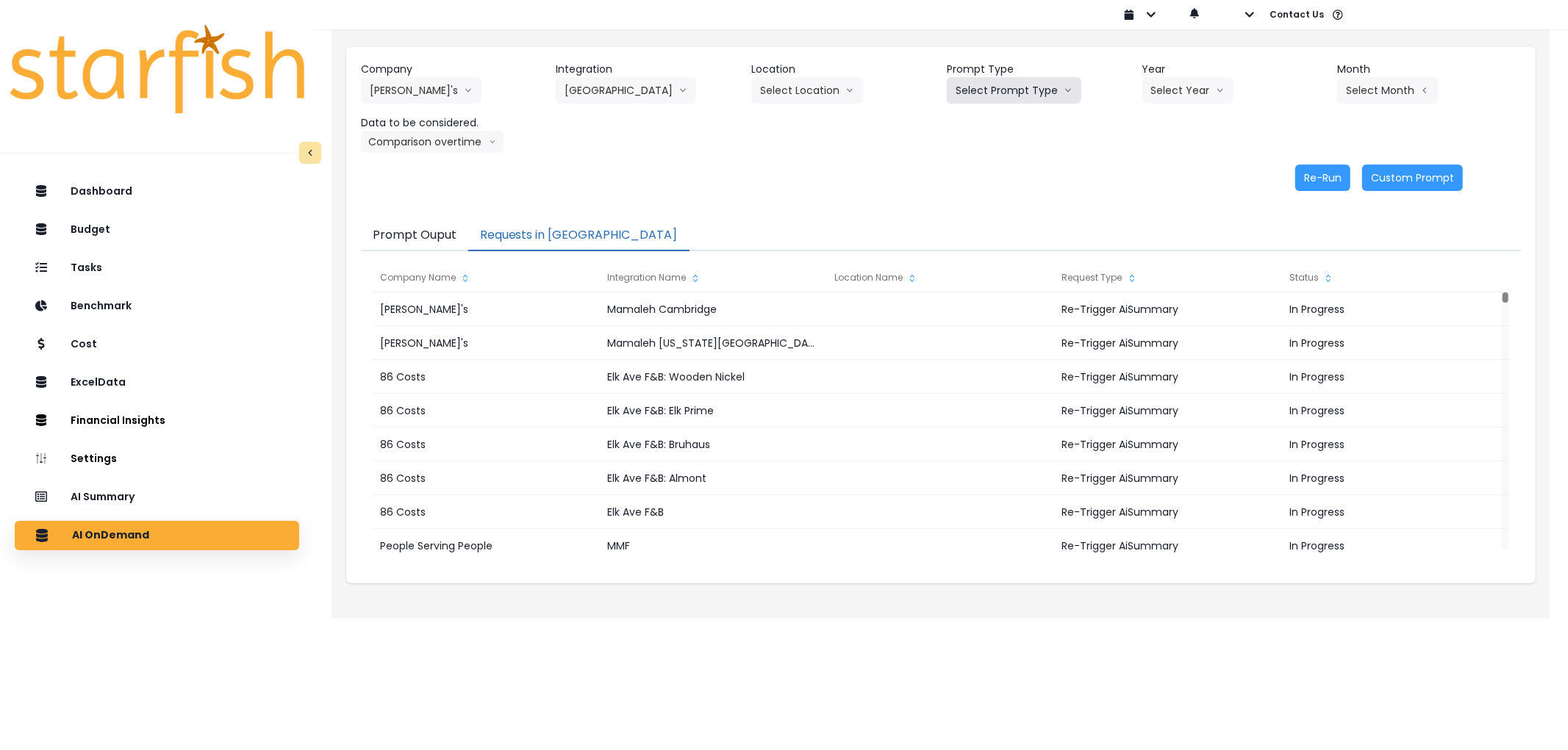
click at [1009, 89] on button "Select Prompt Type" at bounding box center [1014, 90] width 134 height 26
click at [1006, 164] on li "Error Task" at bounding box center [997, 174] width 101 height 26
click at [1187, 108] on div "Company [PERSON_NAME]'s 86 Costs Asti Bagel Cafe Balance Grille Bald Ginger Bar…" at bounding box center [940, 106] width 1160 height 91
click at [1192, 106] on div "Company [PERSON_NAME]'s 86 Costs Asti Bagel Cafe Balance Grille Bald Ginger Bar…" at bounding box center [940, 106] width 1160 height 91
click at [1196, 93] on button "Select Year" at bounding box center [1187, 90] width 91 height 26
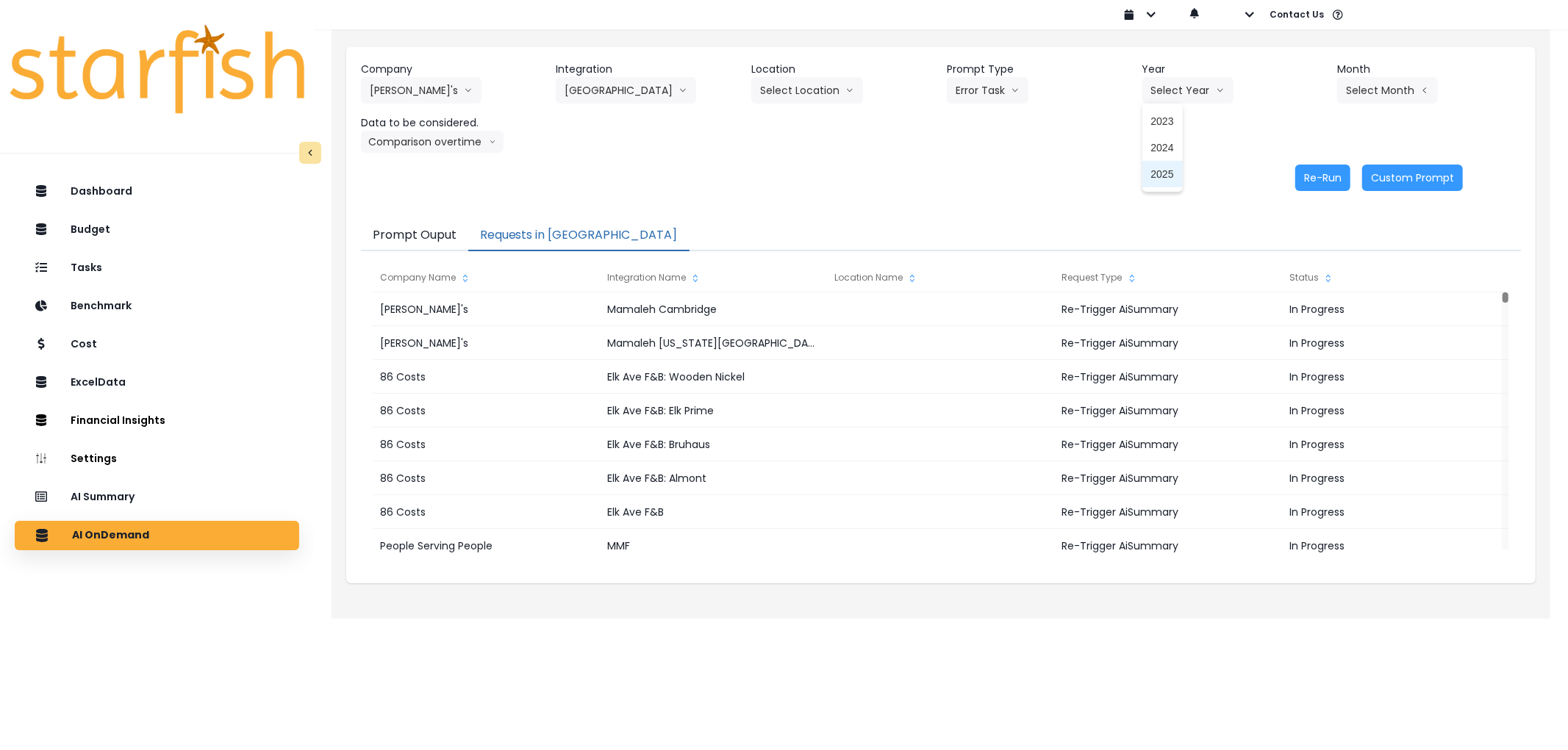
click at [1155, 184] on li "2025" at bounding box center [1162, 174] width 40 height 26
click at [1387, 98] on button "Select Month" at bounding box center [1387, 90] width 101 height 26
drag, startPoint x: 1303, startPoint y: 245, endPoint x: 1309, endPoint y: 177, distance: 68.3
click at [1303, 243] on li "July" at bounding box center [1313, 254] width 47 height 26
click at [1309, 175] on button "Re-Run" at bounding box center [1322, 177] width 55 height 26
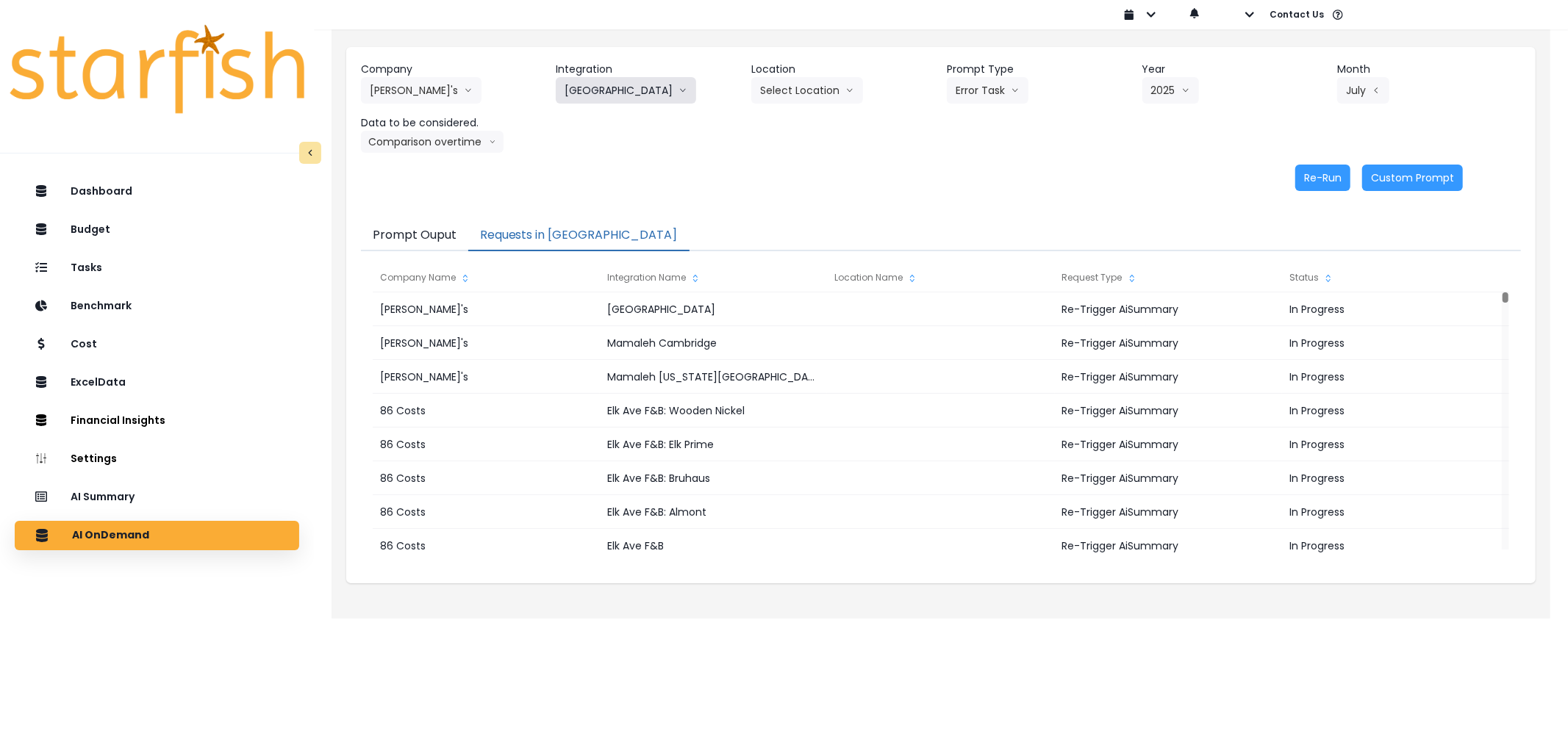
click at [637, 83] on button "[GEOGRAPHIC_DATA]" at bounding box center [626, 90] width 141 height 26
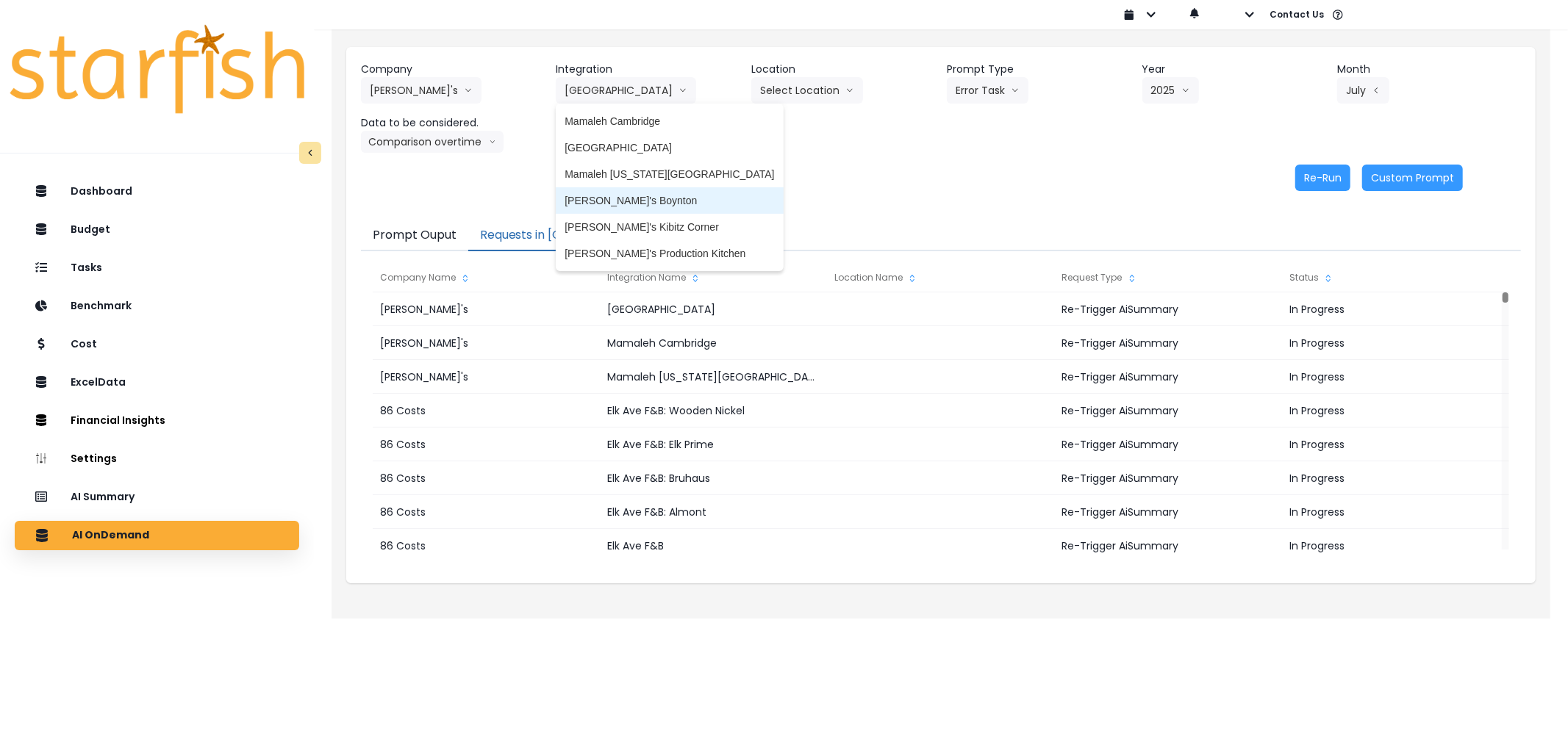
click at [651, 203] on span "[PERSON_NAME]'s Boynton" at bounding box center [669, 200] width 210 height 15
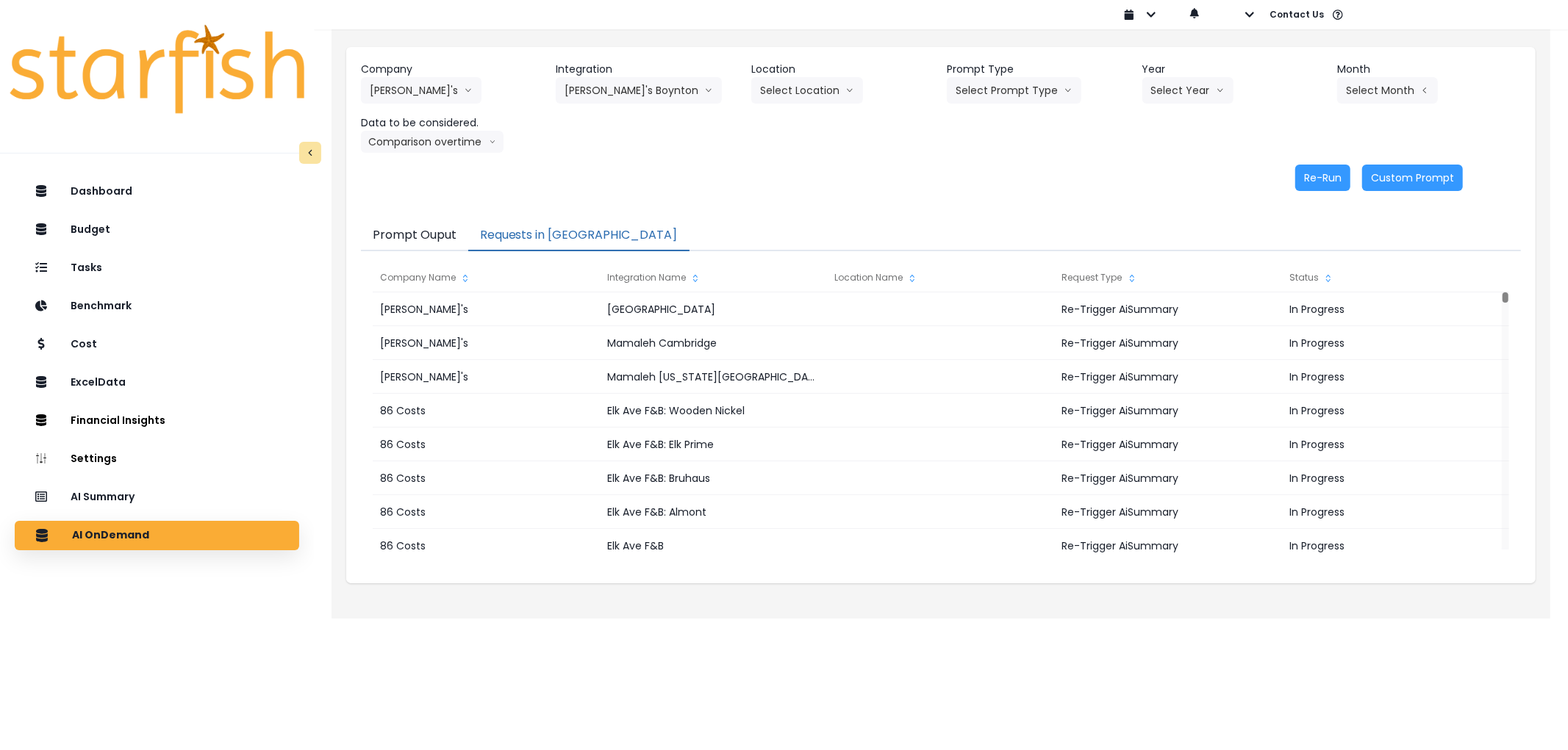
click at [1009, 105] on div "Company [PERSON_NAME]'s 86 Costs Asti Bagel Cafe Balance Grille Bald Ginger Bar…" at bounding box center [940, 106] width 1160 height 91
click at [1012, 101] on button "Select Prompt Type" at bounding box center [1014, 90] width 134 height 26
drag, startPoint x: 981, startPoint y: 169, endPoint x: 1200, endPoint y: 98, distance: 230.2
click at [989, 168] on span "Error Task" at bounding box center [997, 174] width 83 height 15
click at [1200, 90] on button "Select Year" at bounding box center [1187, 90] width 91 height 26
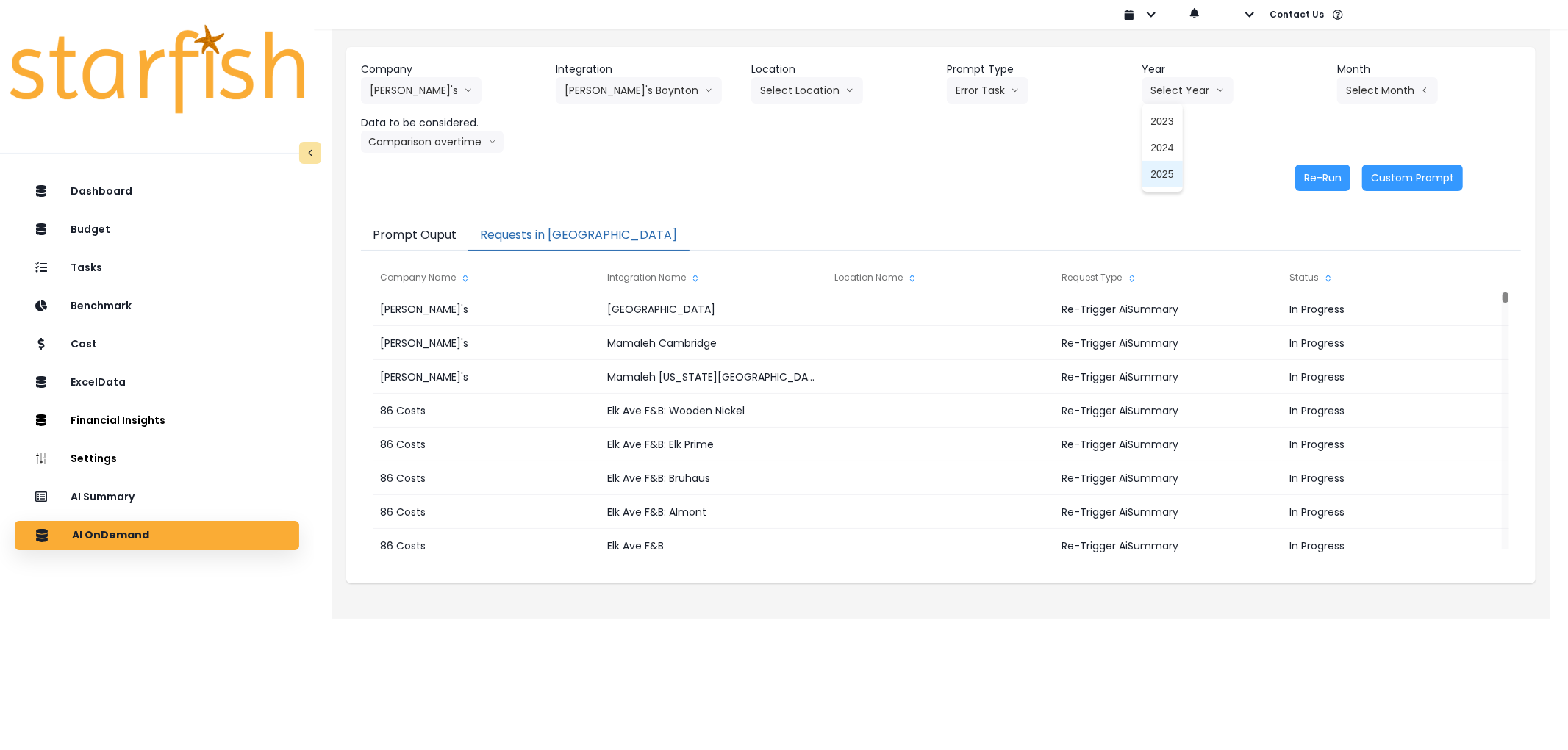
click at [1167, 172] on span "2025" at bounding box center [1162, 174] width 23 height 15
click at [1365, 89] on button "Select Month" at bounding box center [1387, 90] width 101 height 26
click at [1300, 252] on span "July" at bounding box center [1313, 254] width 29 height 15
click at [1310, 177] on button "Re-Run" at bounding box center [1322, 177] width 55 height 26
click at [608, 81] on button "[PERSON_NAME]'s Boynton" at bounding box center [638, 90] width 166 height 26
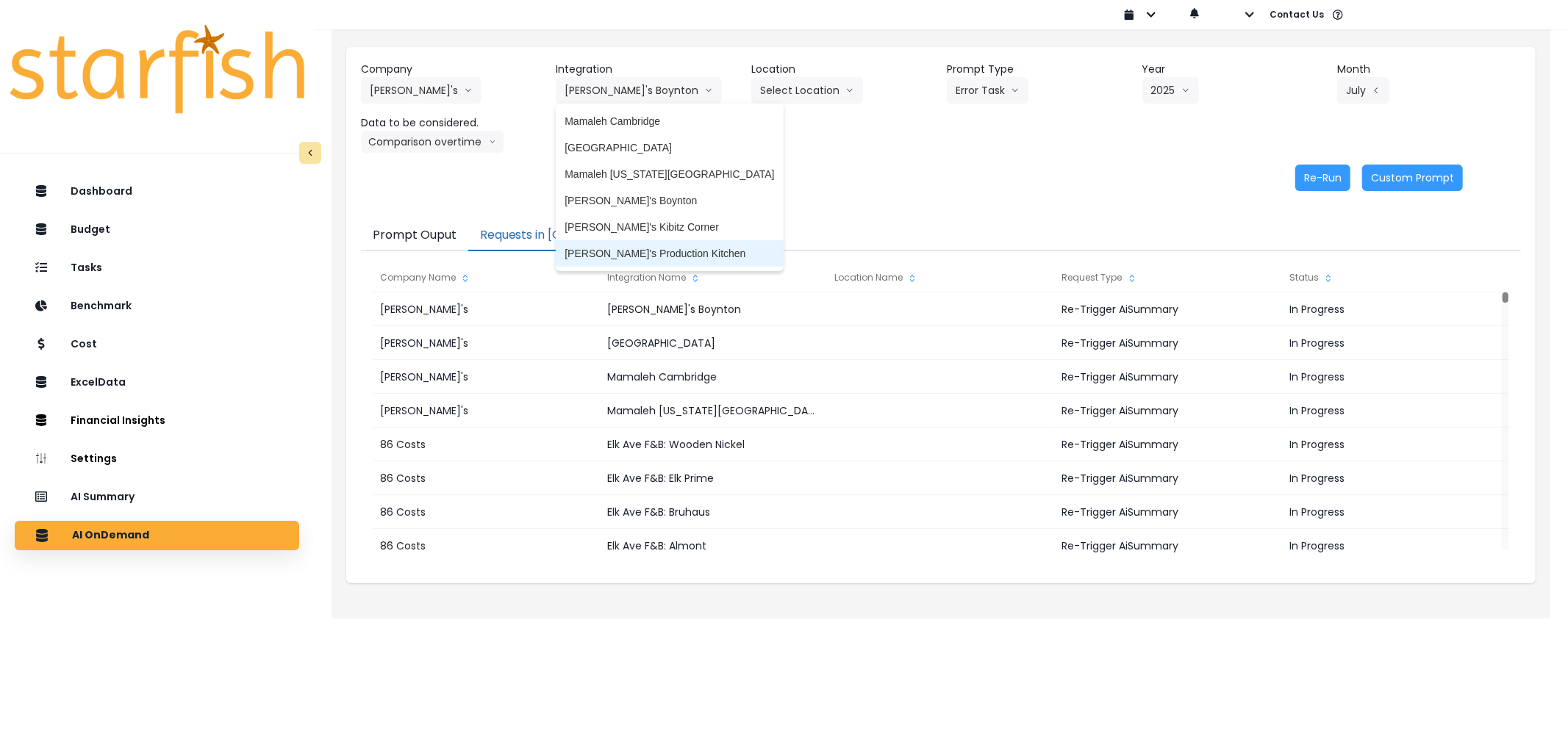
click at [656, 251] on span "[PERSON_NAME]'s Production Kitchen" at bounding box center [669, 254] width 210 height 15
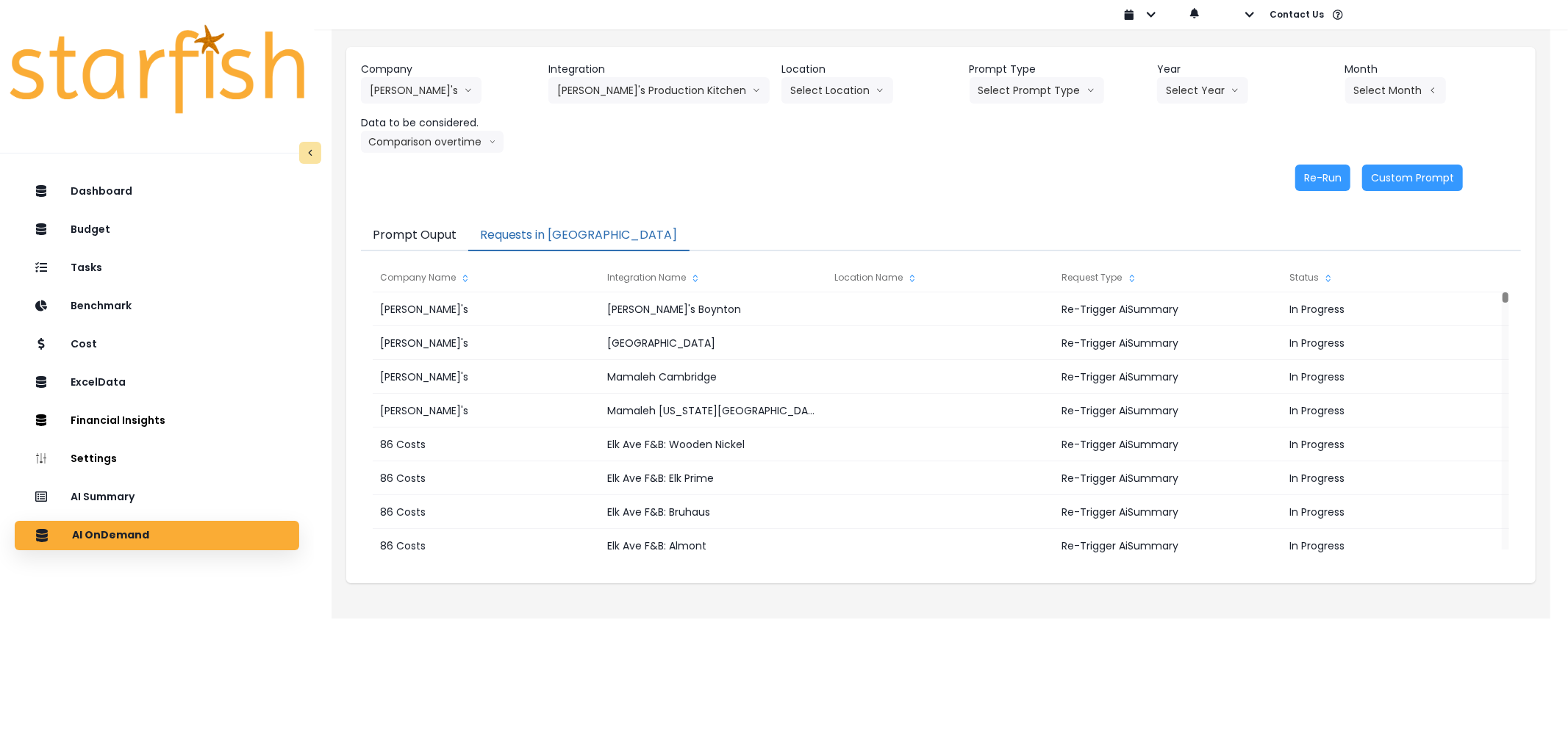
click at [813, 106] on div "Company [PERSON_NAME]'s 86 Costs Asti Bagel Cafe Balance Grille Bald Ginger Bar…" at bounding box center [940, 106] width 1160 height 91
click at [813, 103] on button "Select Location" at bounding box center [837, 90] width 112 height 26
click at [799, 119] on span "All Locations" at bounding box center [818, 121] width 58 height 15
click at [1179, 87] on button "Select Year" at bounding box center [1202, 90] width 91 height 26
click at [1179, 170] on li "2025" at bounding box center [1177, 174] width 40 height 26
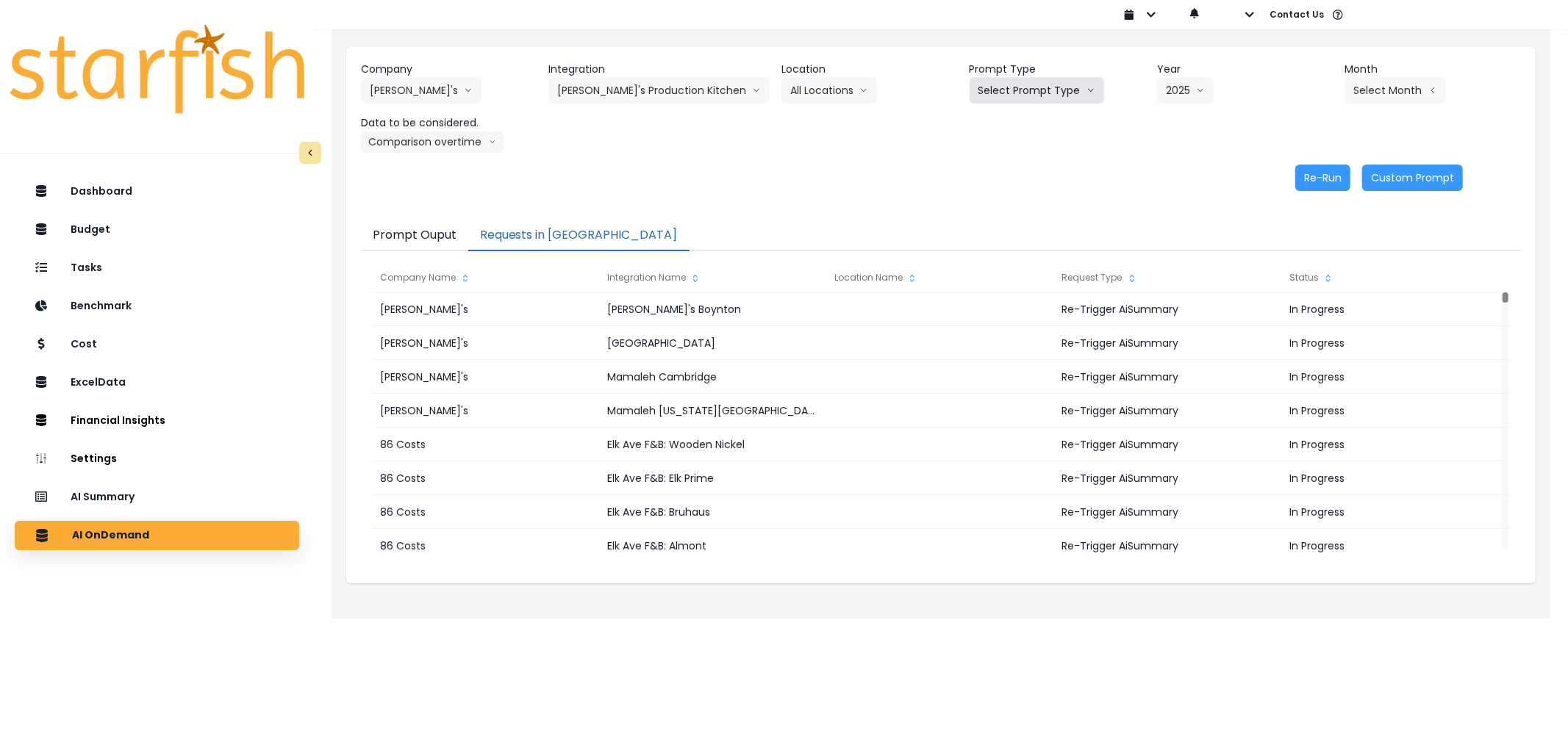
click at [1031, 87] on button "Select Prompt Type" at bounding box center [1037, 90] width 134 height 26
drag, startPoint x: 994, startPoint y: 169, endPoint x: 1042, endPoint y: 156, distance: 49.7
click at [995, 169] on span "Error Task" at bounding box center [1019, 174] width 83 height 15
click at [1381, 93] on button "Select Month" at bounding box center [1395, 90] width 101 height 26
click at [1308, 246] on span "July" at bounding box center [1322, 254] width 29 height 15
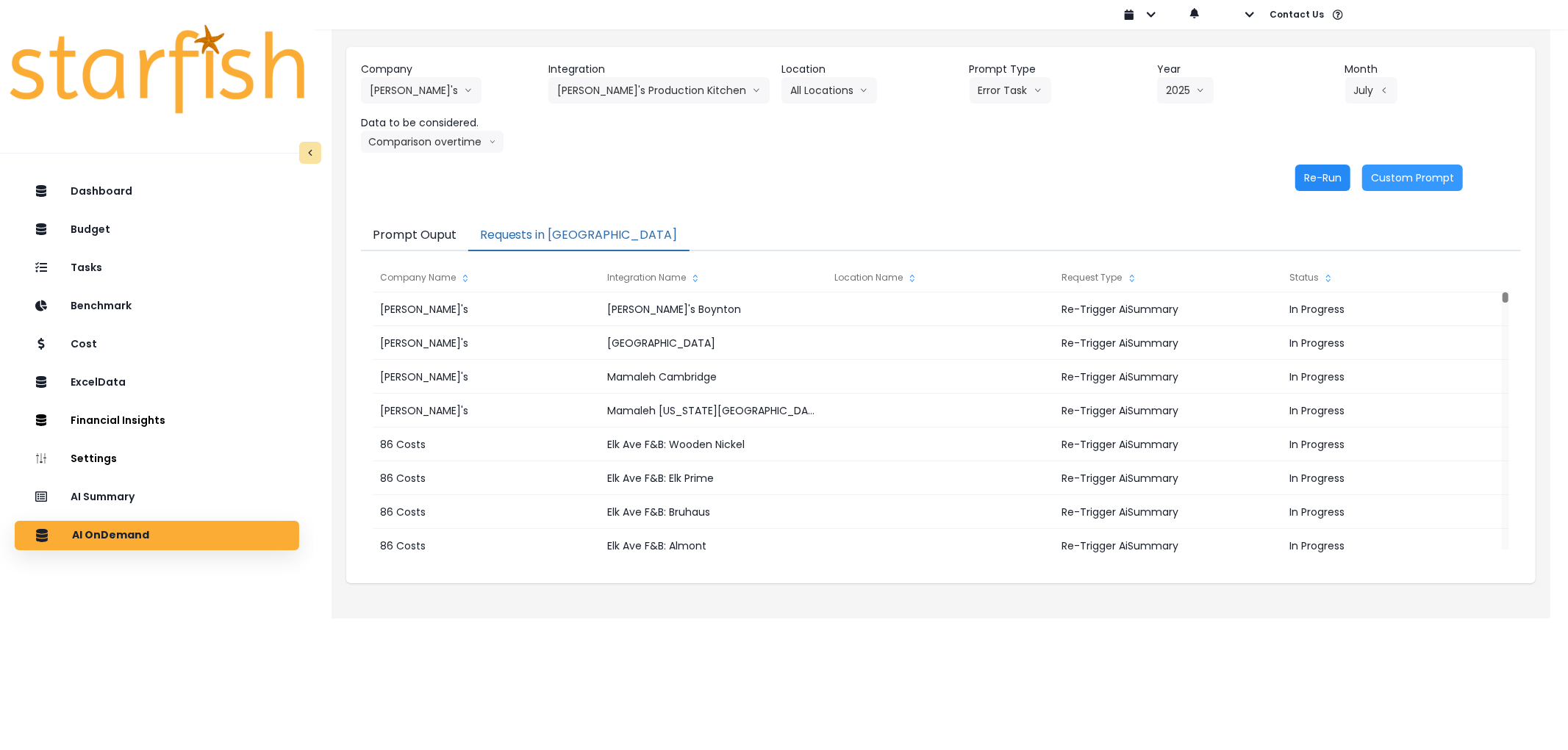
click at [1326, 177] on button "Re-Run" at bounding box center [1322, 177] width 55 height 26
